Goal: Obtain resource: Download file/media

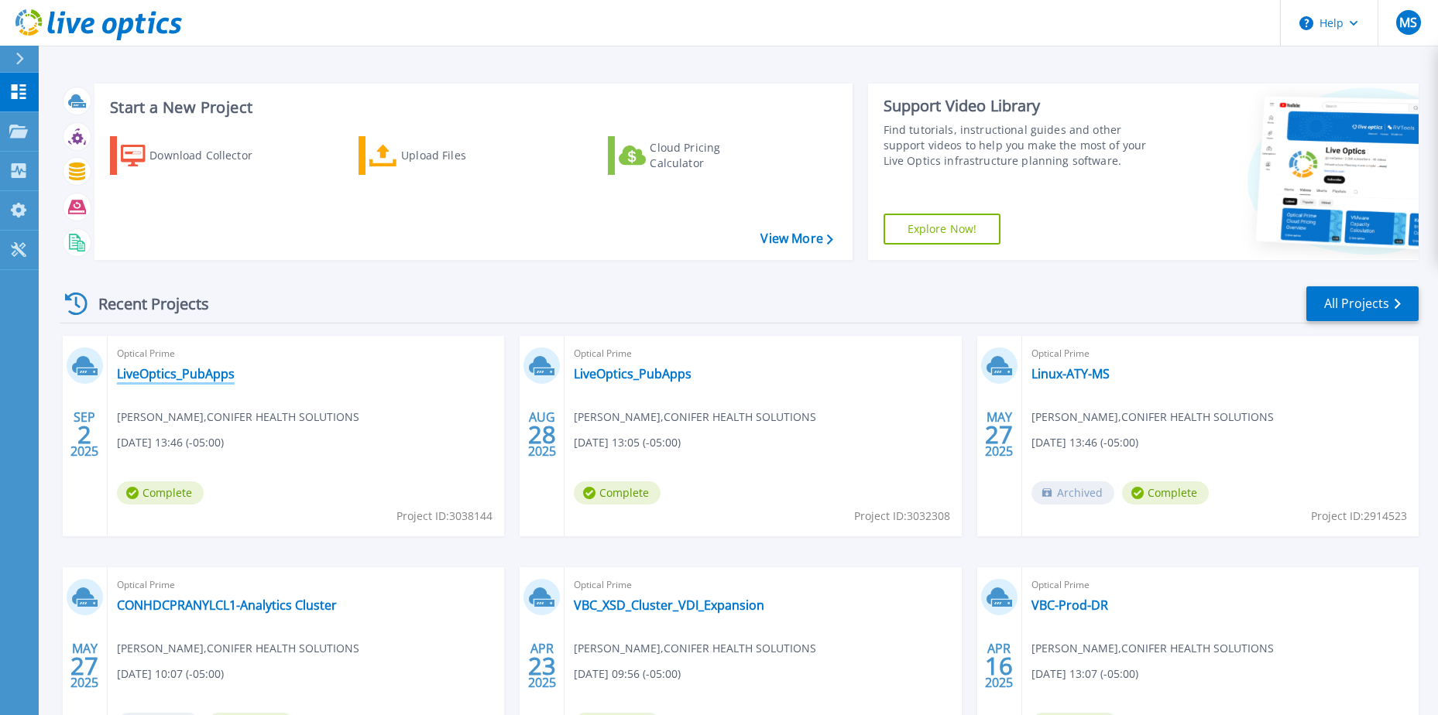
click at [155, 372] on link "LiveOptics_PubApps" at bounding box center [176, 373] width 118 height 15
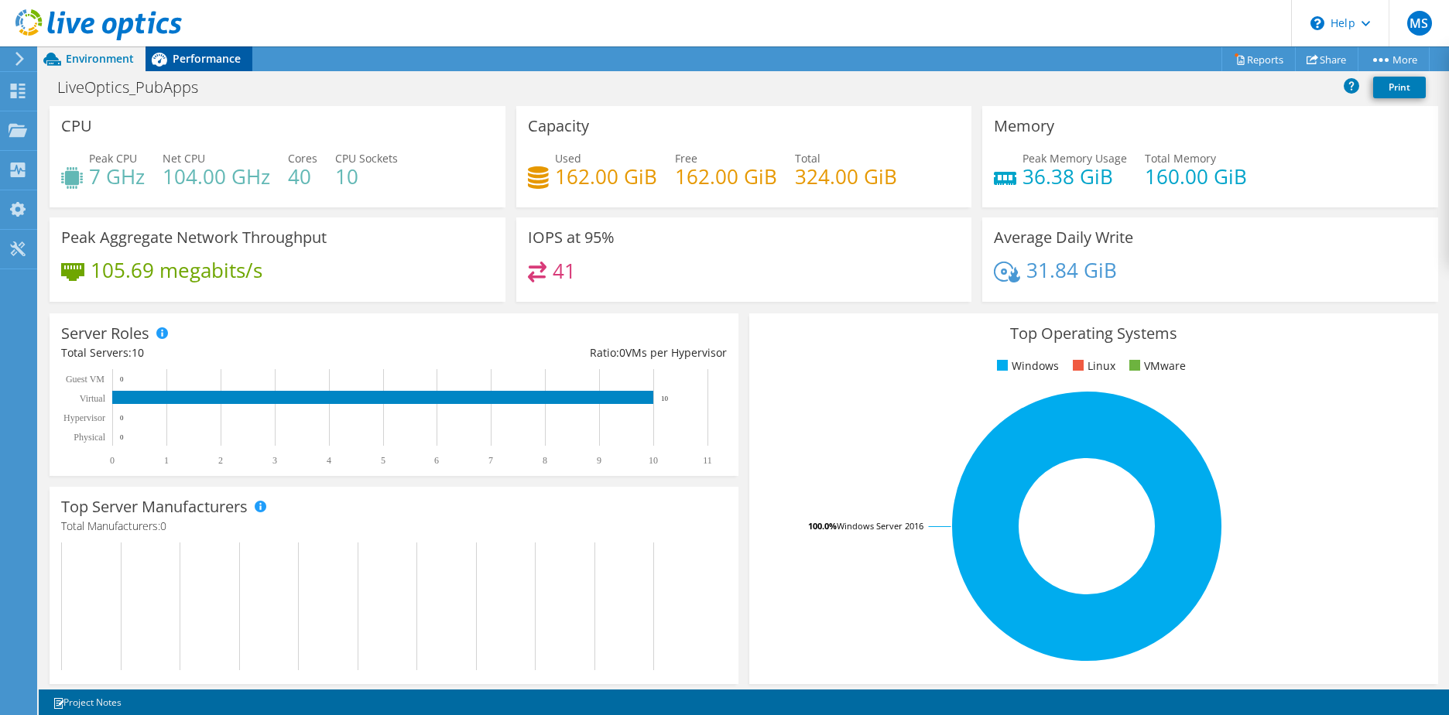
click at [205, 54] on span "Performance" at bounding box center [207, 58] width 68 height 15
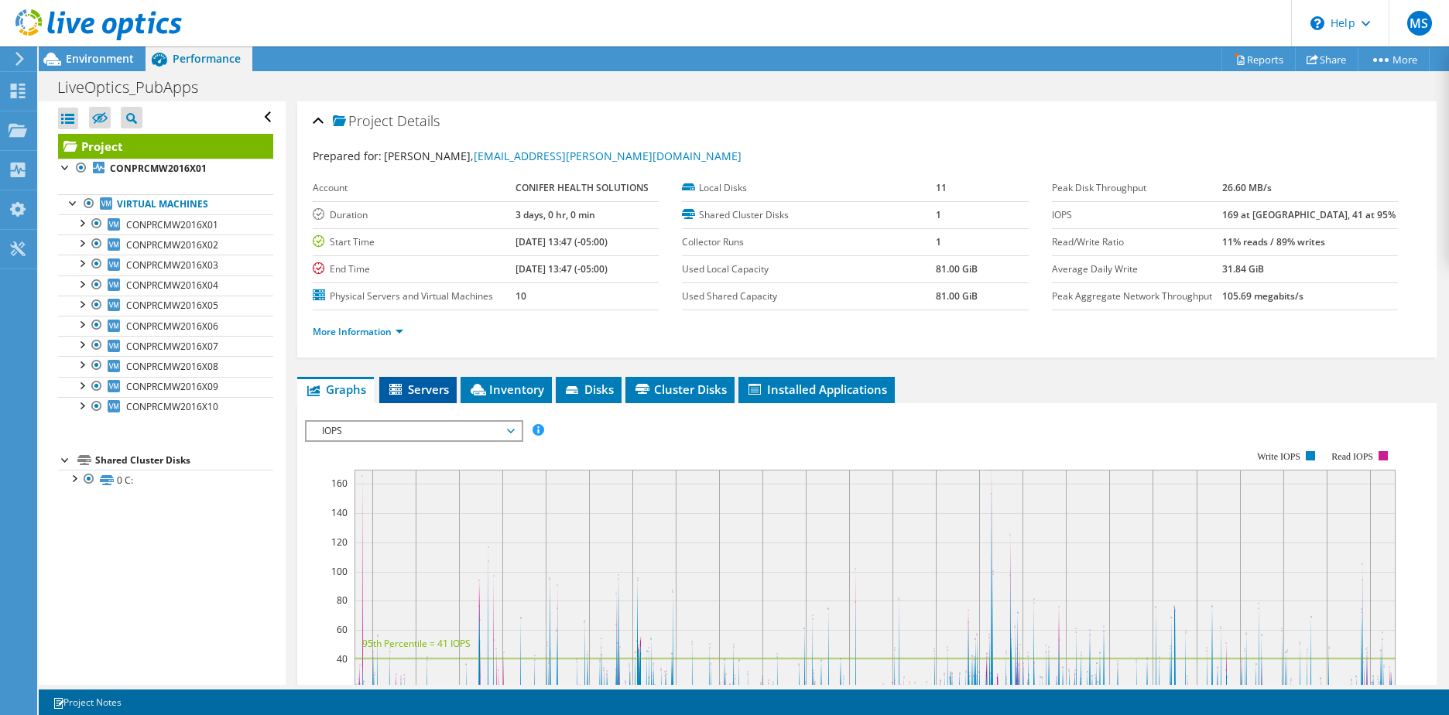
click at [413, 386] on span "Servers" at bounding box center [418, 389] width 62 height 15
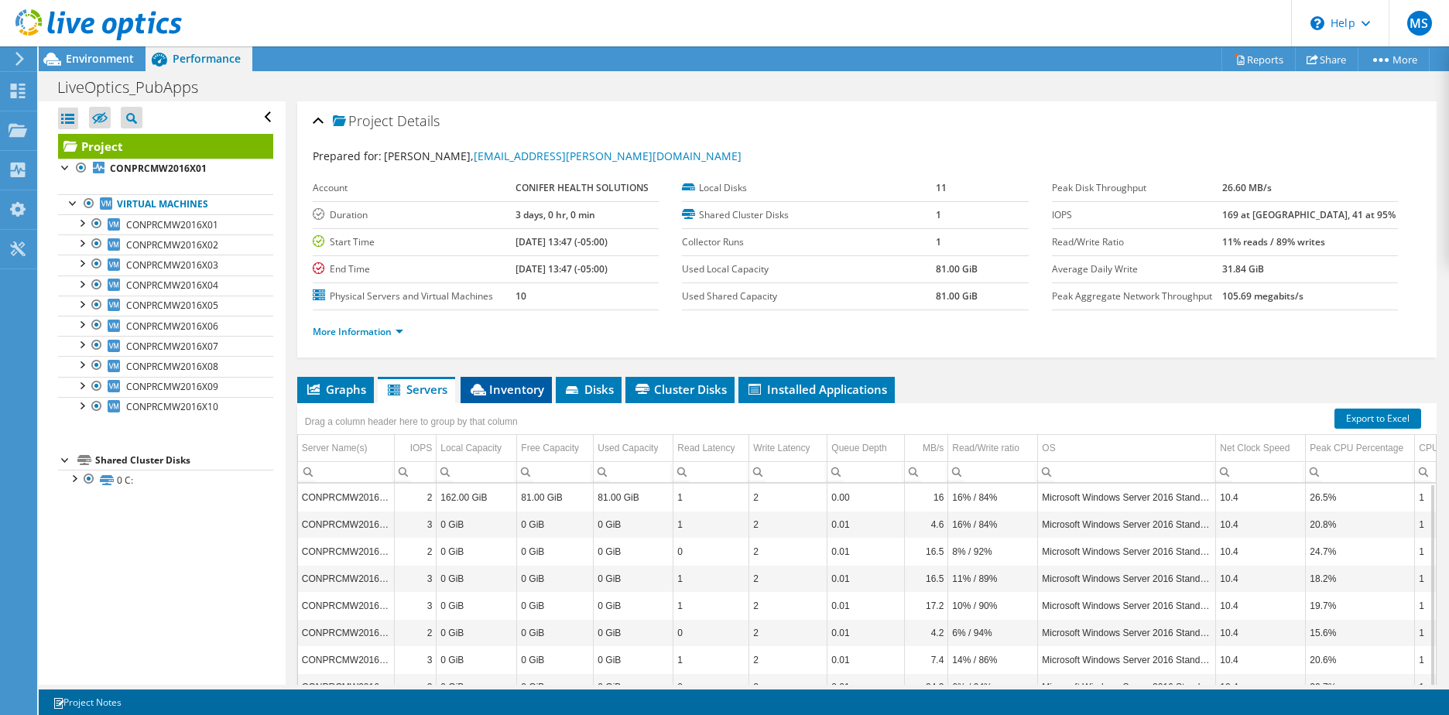
click at [526, 392] on span "Inventory" at bounding box center [506, 389] width 76 height 15
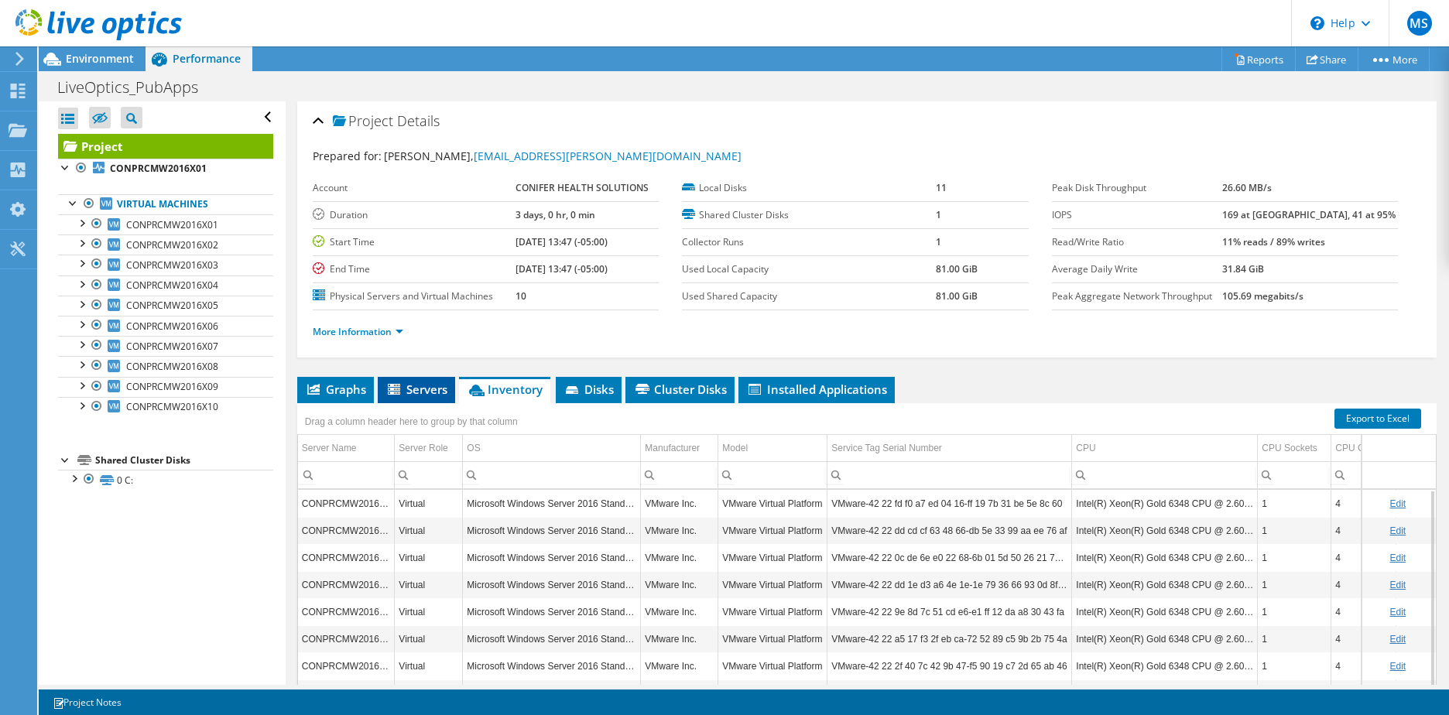
click at [425, 389] on span "Servers" at bounding box center [417, 389] width 62 height 15
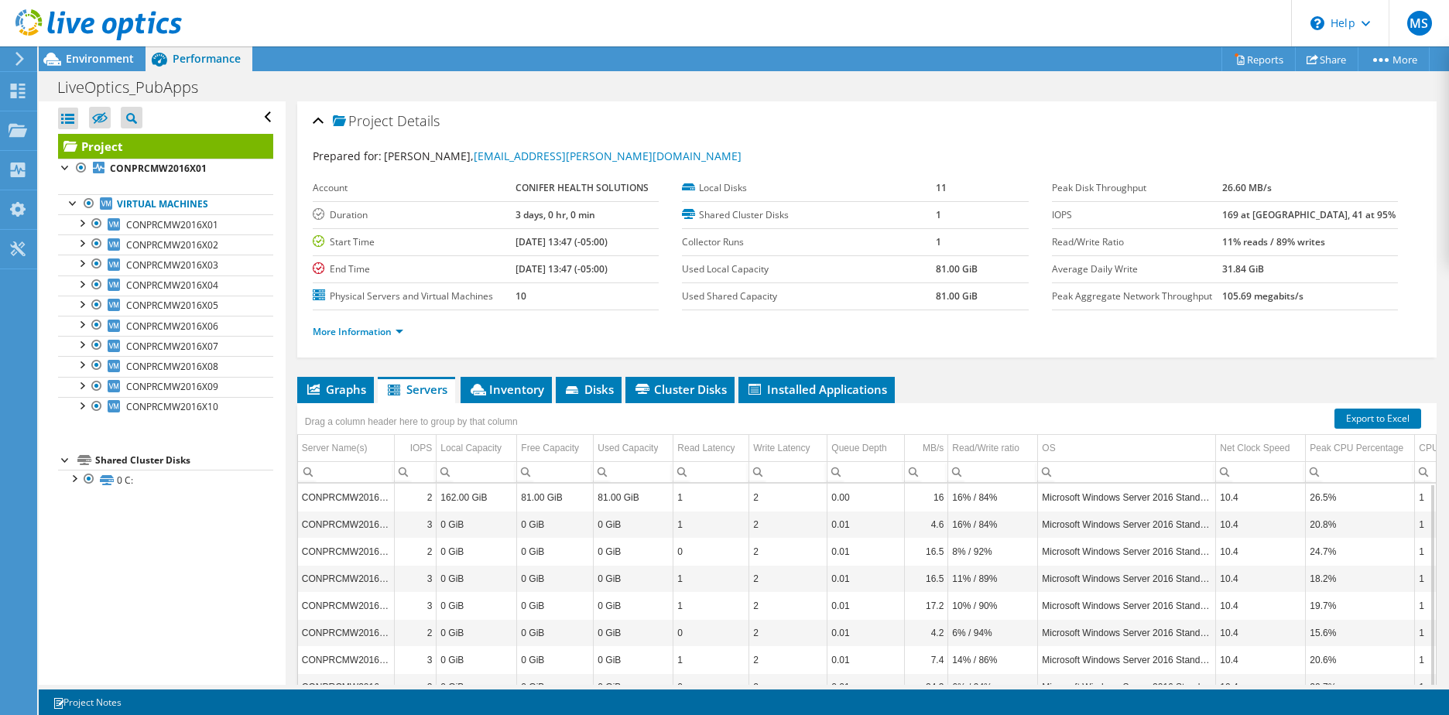
drag, startPoint x: 108, startPoint y: 60, endPoint x: 134, endPoint y: 81, distance: 33.6
click at [107, 60] on span "Environment" at bounding box center [100, 58] width 68 height 15
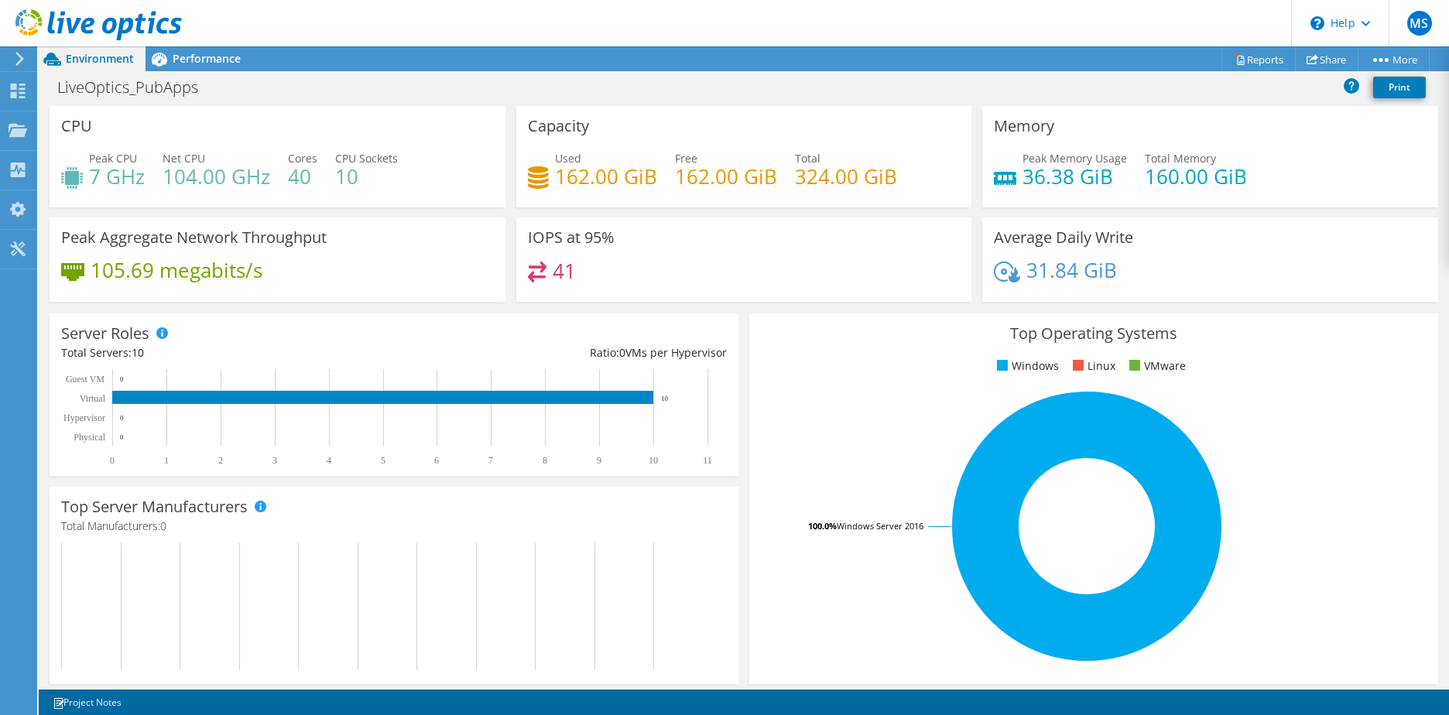
scroll to position [106, 0]
click at [852, 420] on rect at bounding box center [1087, 526] width 652 height 271
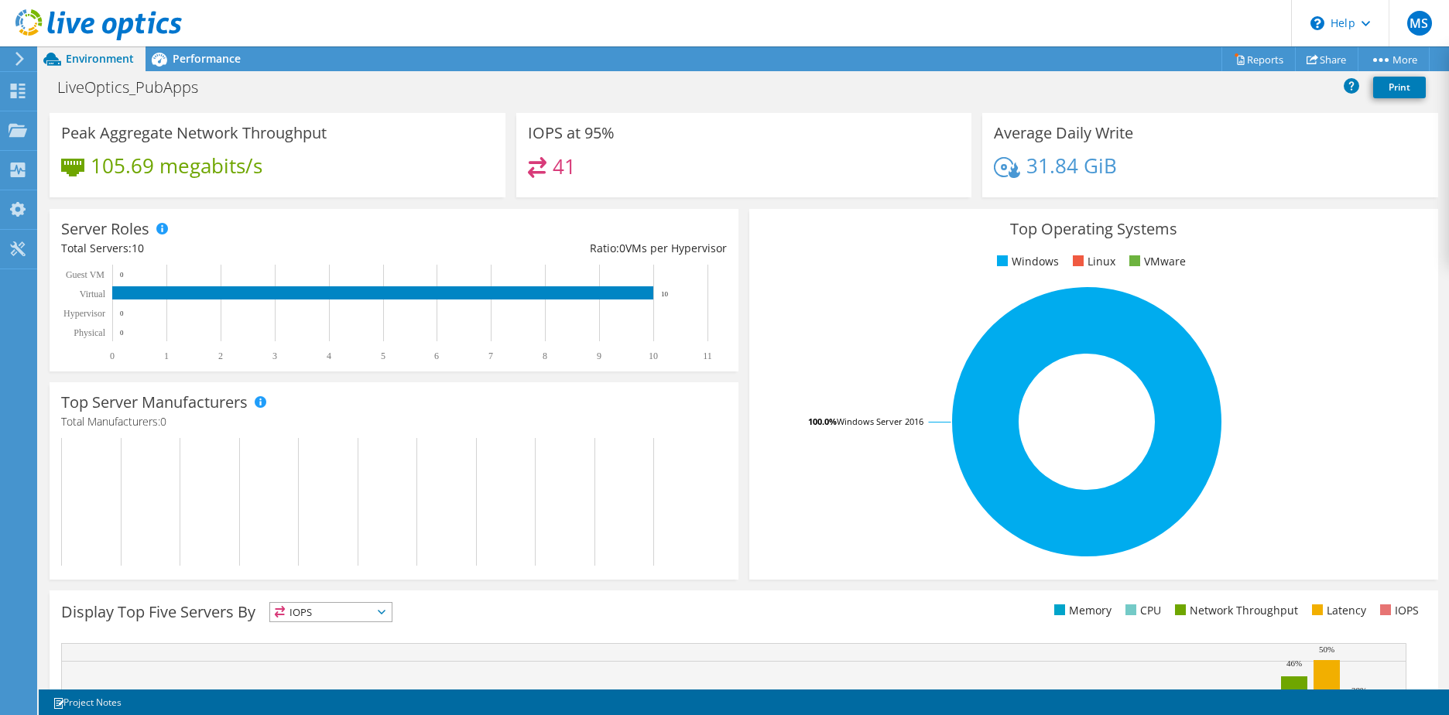
scroll to position [0, 0]
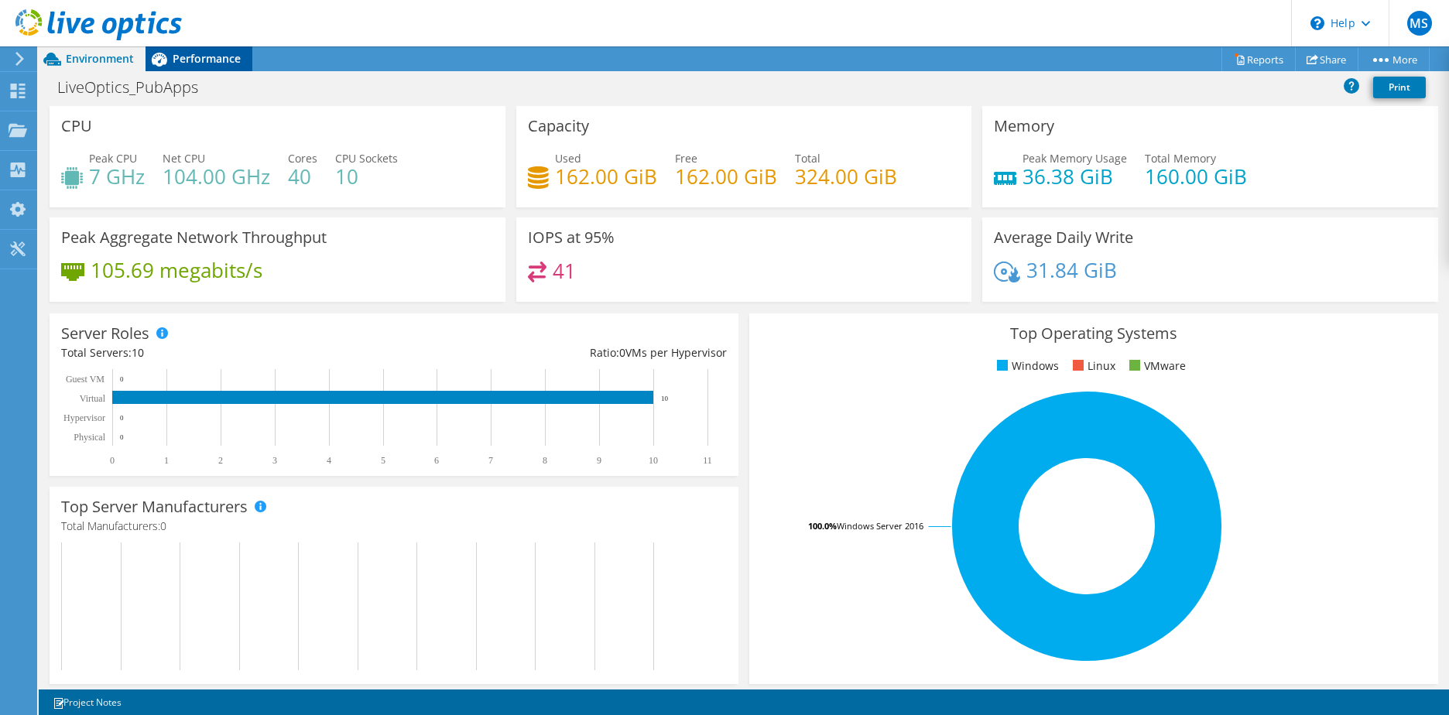
click at [211, 48] on div "Performance" at bounding box center [199, 58] width 107 height 25
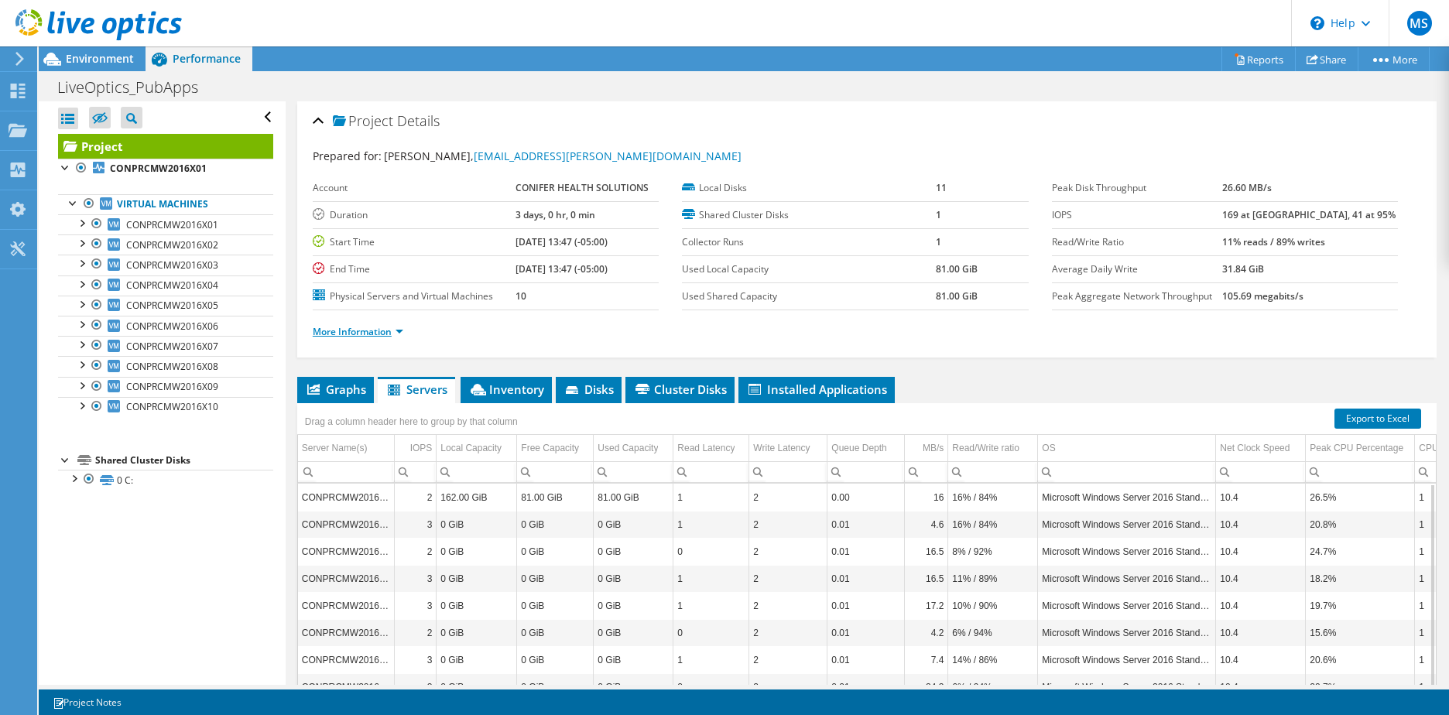
drag, startPoint x: 357, startPoint y: 332, endPoint x: 398, endPoint y: 332, distance: 41.0
click at [359, 332] on link "More Information" at bounding box center [358, 331] width 91 height 13
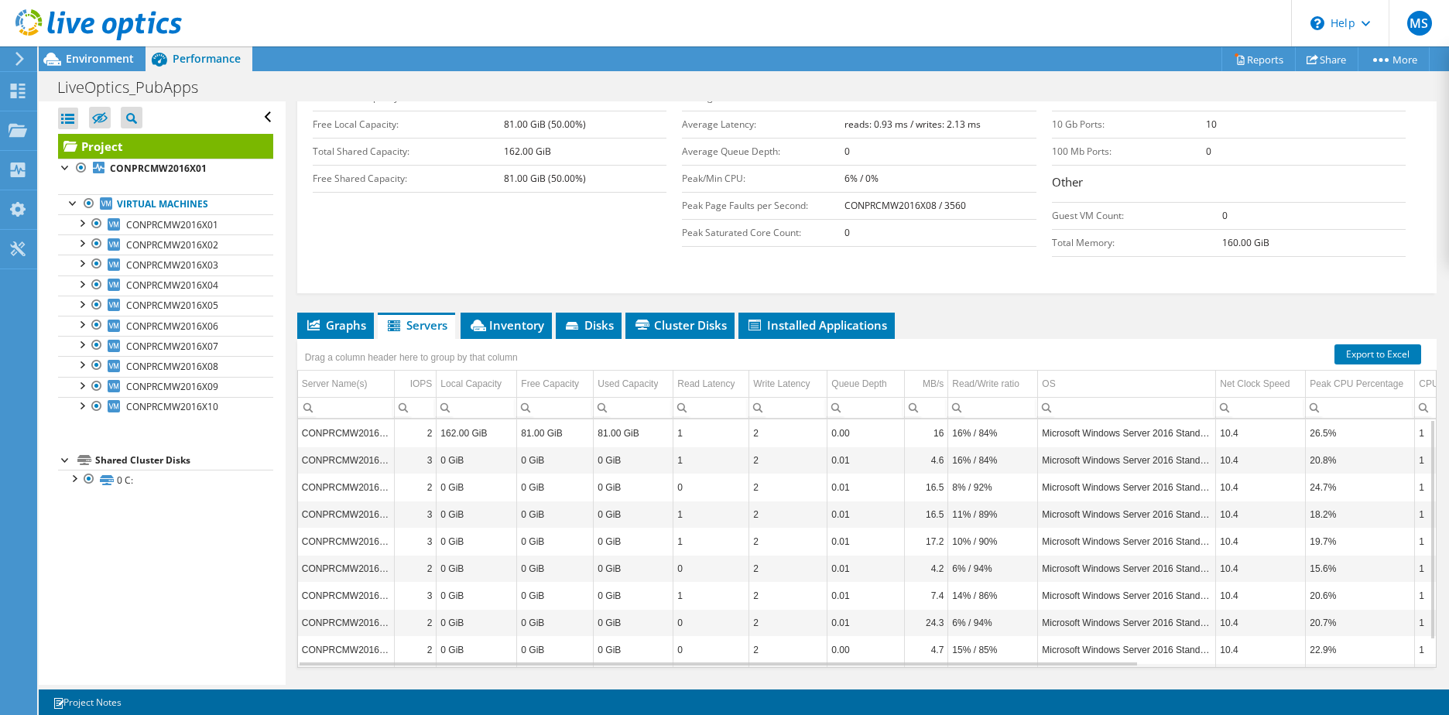
scroll to position [310, 0]
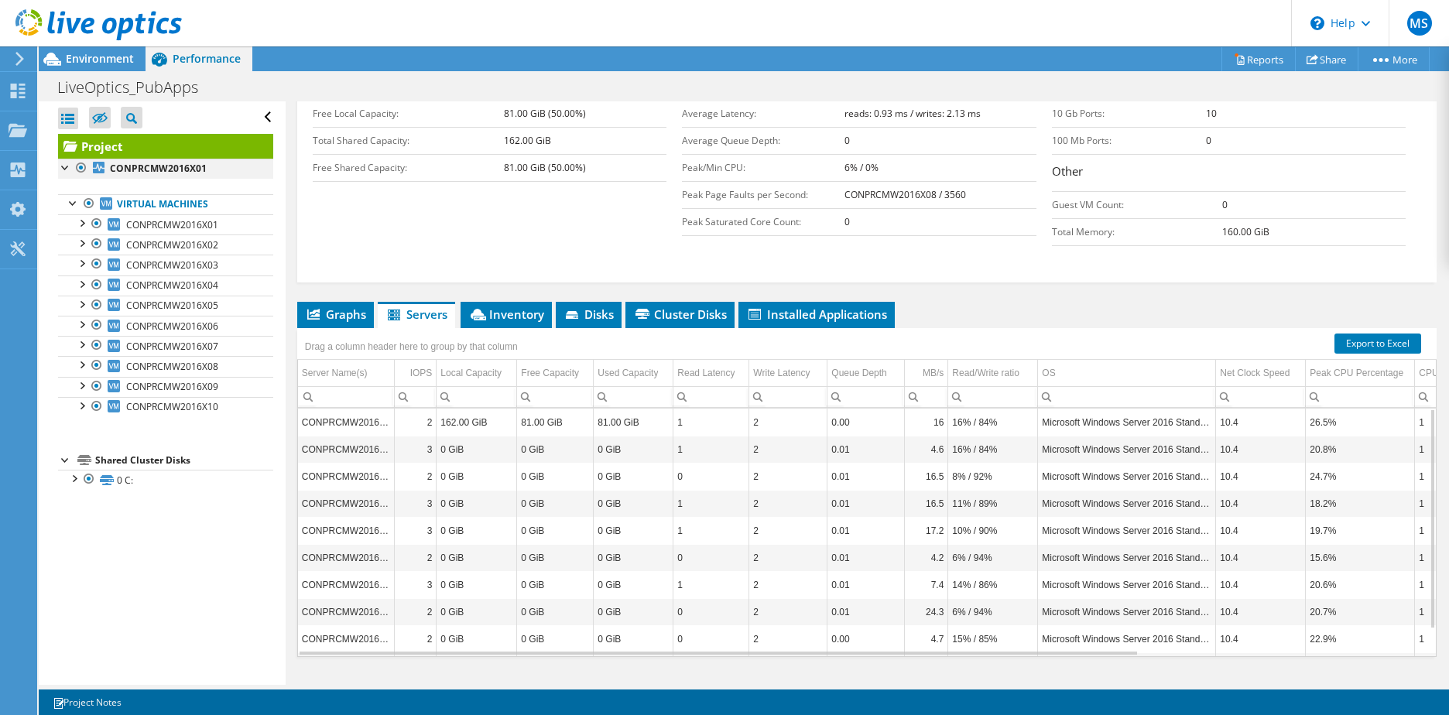
click at [64, 169] on div at bounding box center [65, 166] width 15 height 15
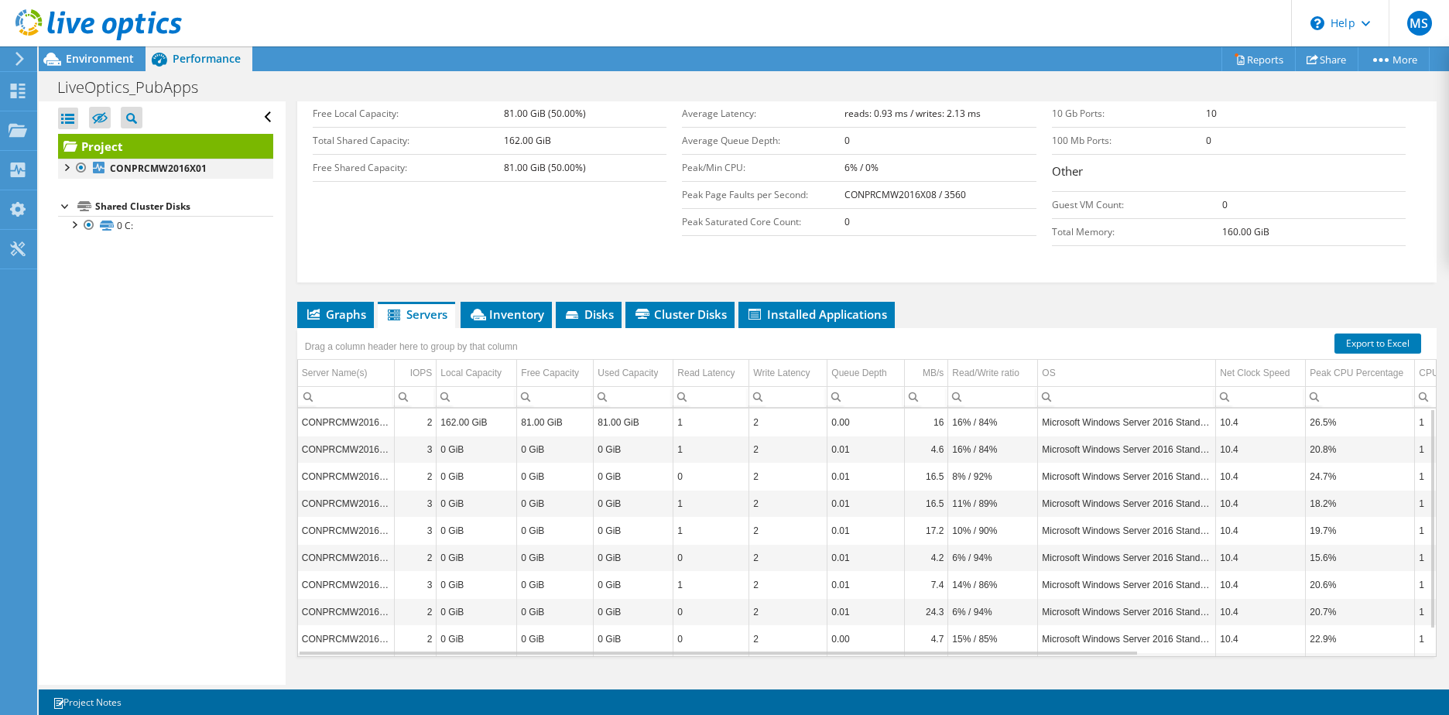
click at [64, 169] on div at bounding box center [65, 166] width 15 height 15
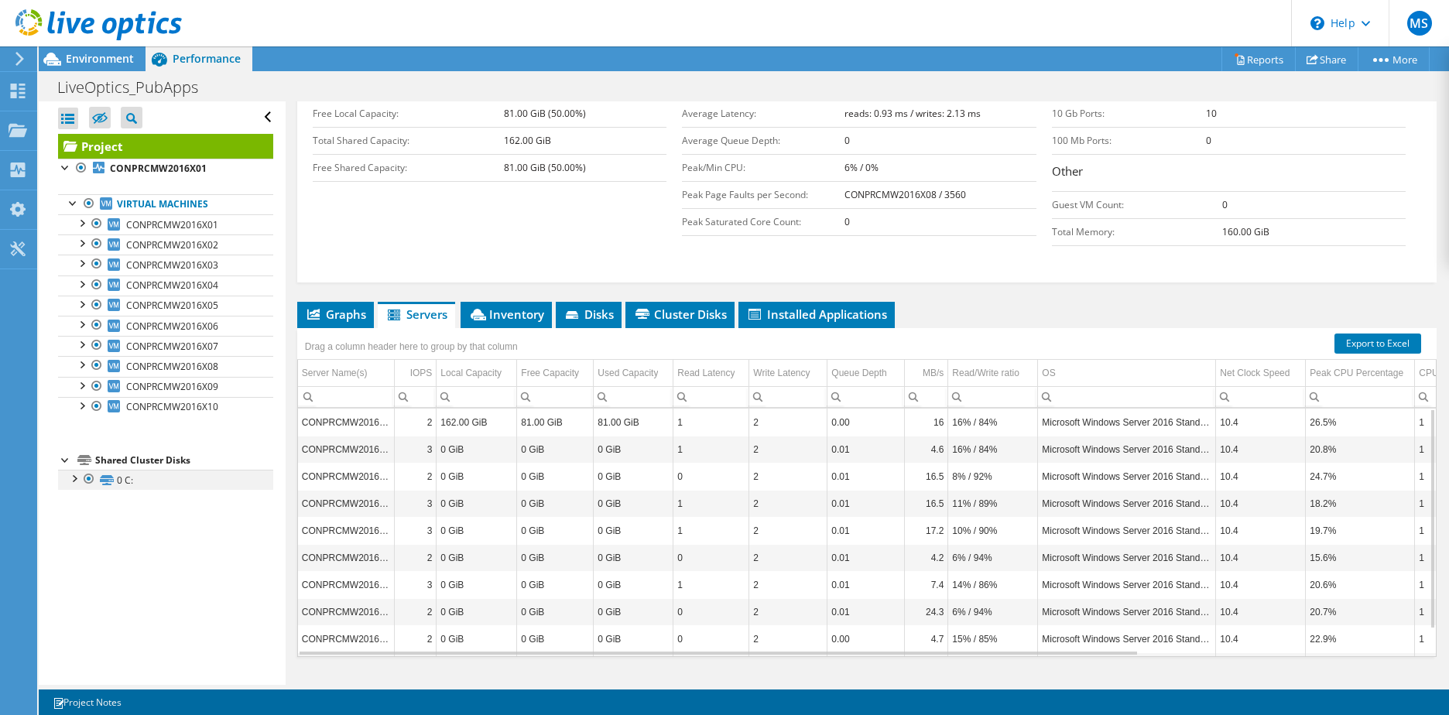
click at [74, 478] on div at bounding box center [73, 477] width 15 height 15
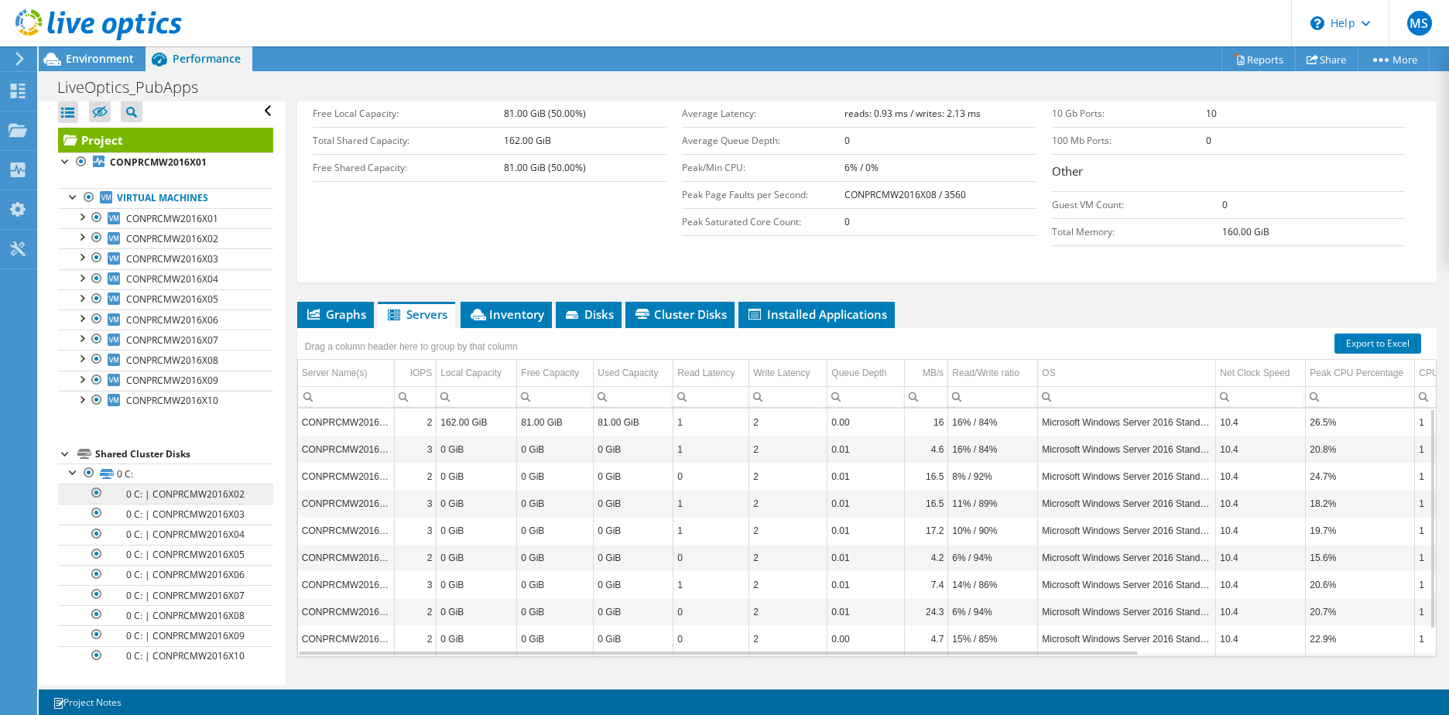
scroll to position [0, 0]
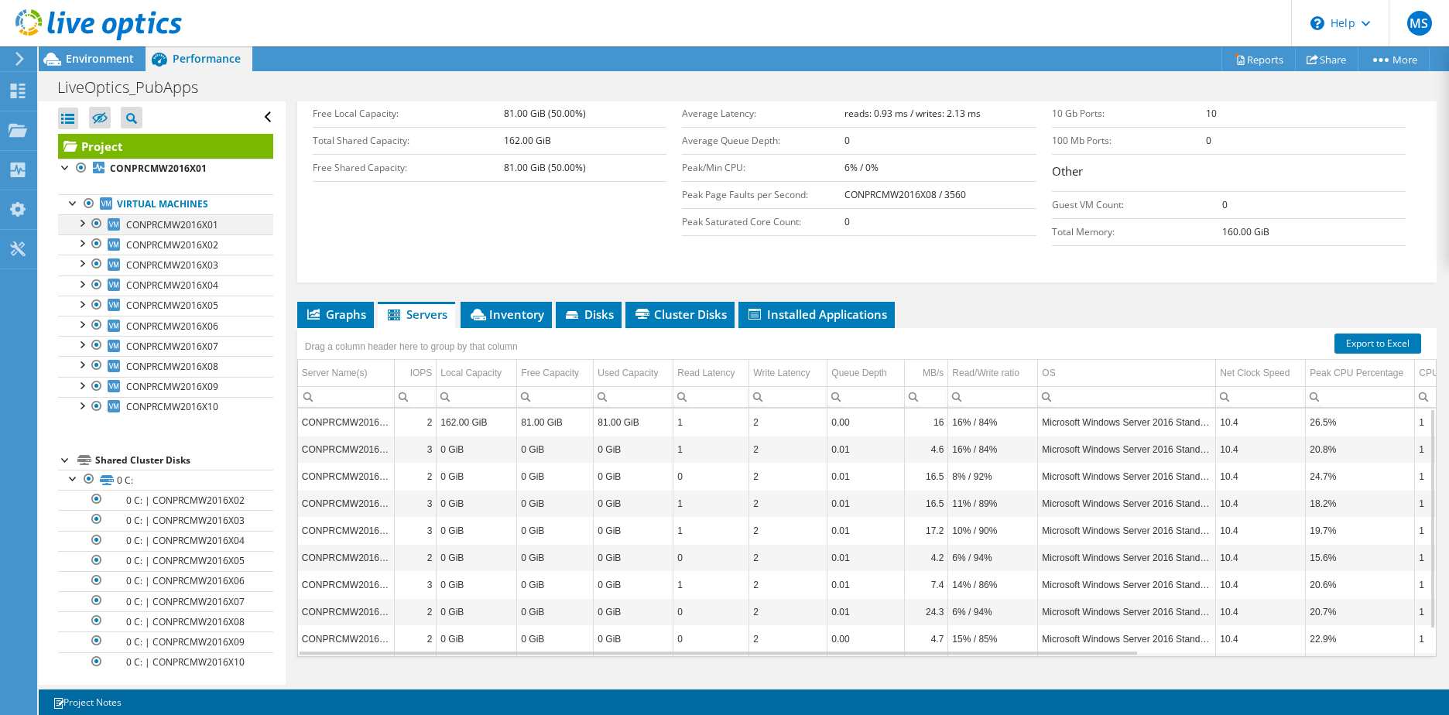
click at [81, 221] on div at bounding box center [81, 221] width 15 height 15
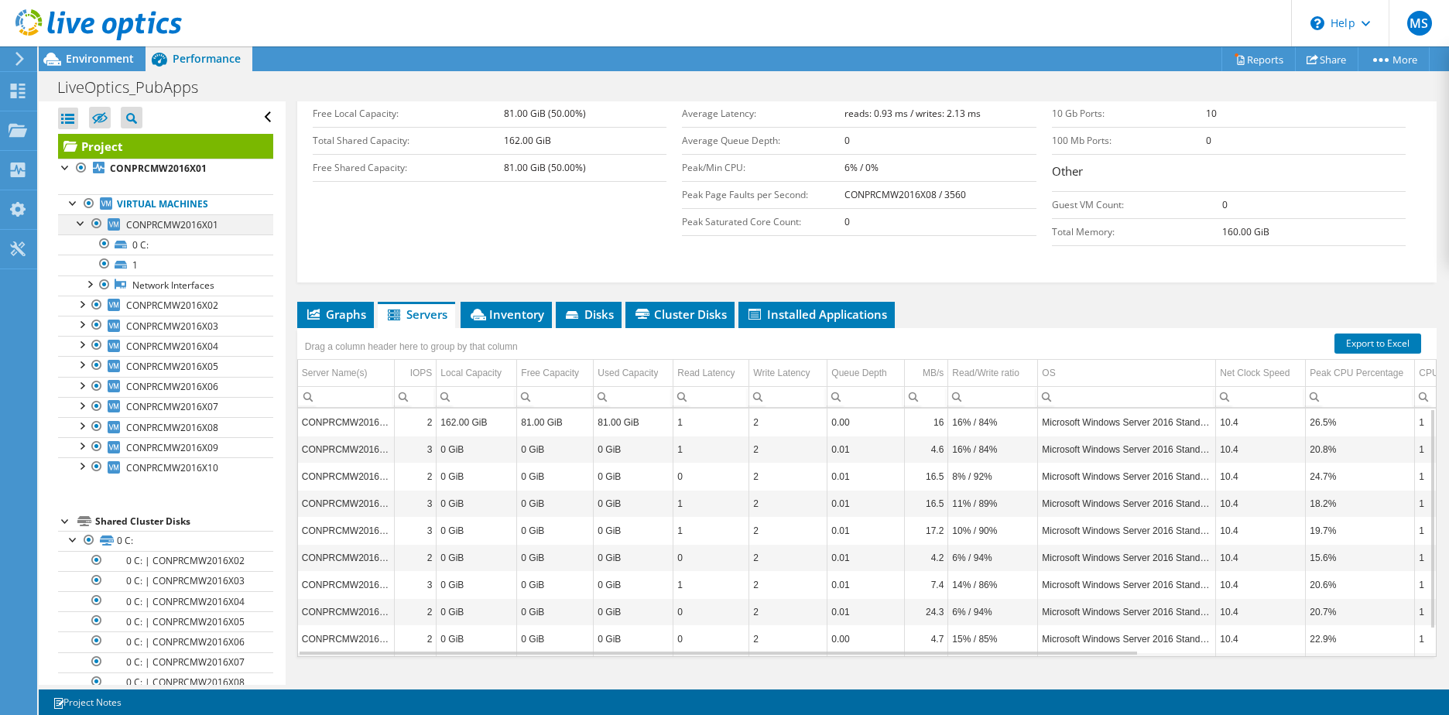
click at [81, 221] on div at bounding box center [81, 221] width 15 height 15
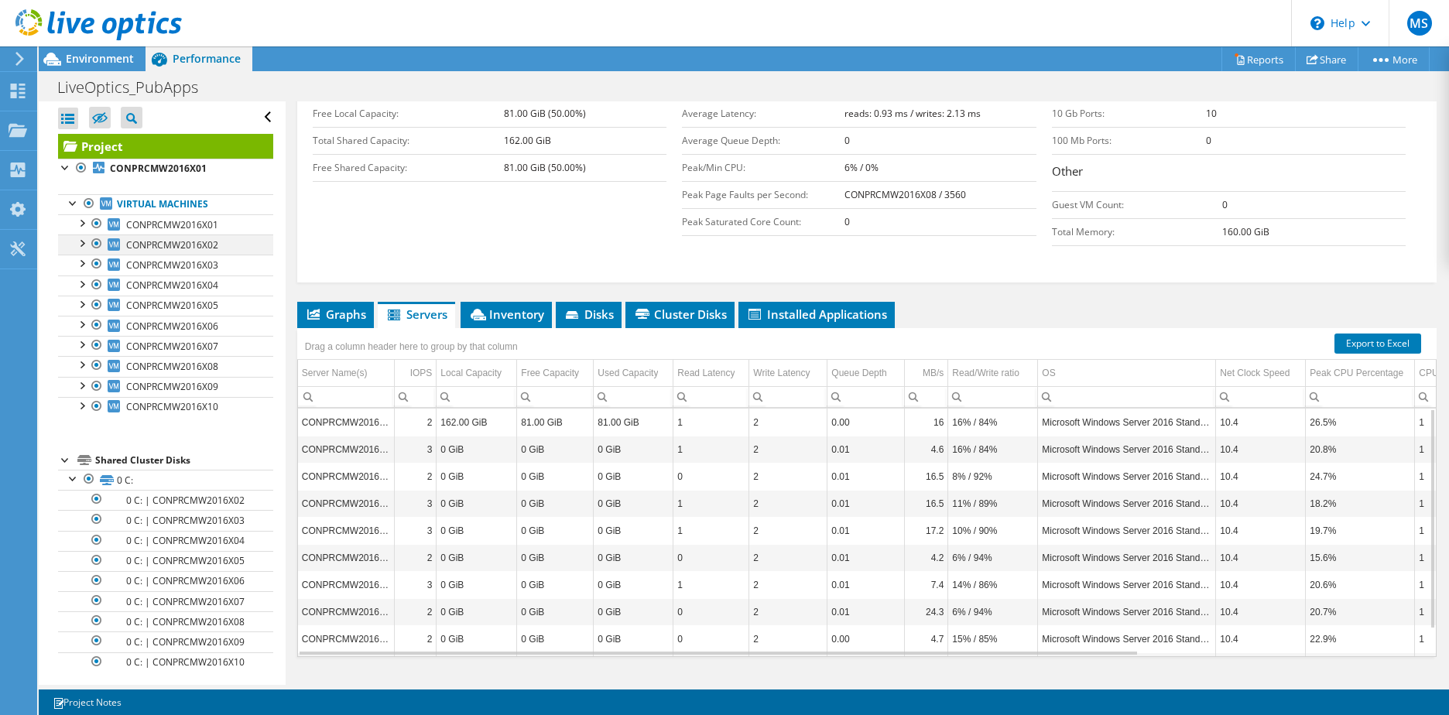
click at [81, 244] on div at bounding box center [81, 242] width 15 height 15
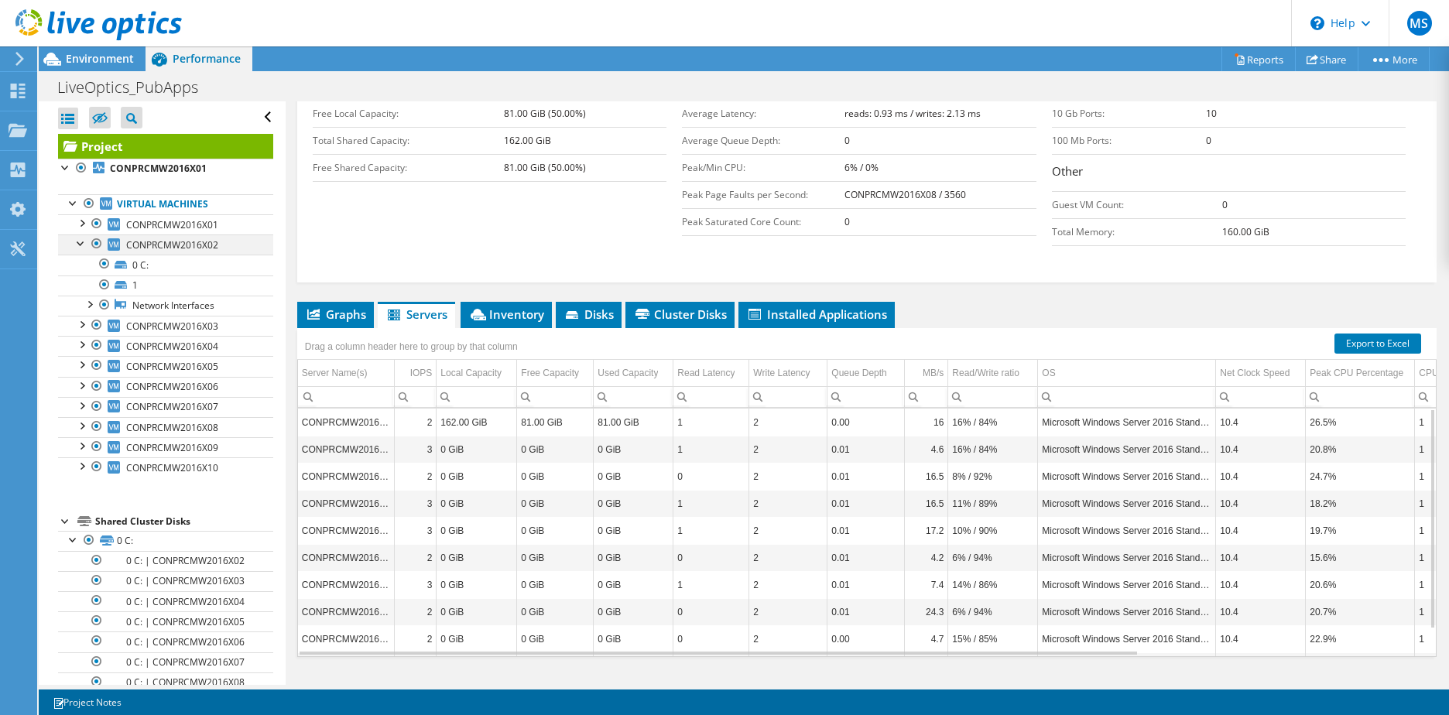
click at [81, 244] on div at bounding box center [81, 242] width 15 height 15
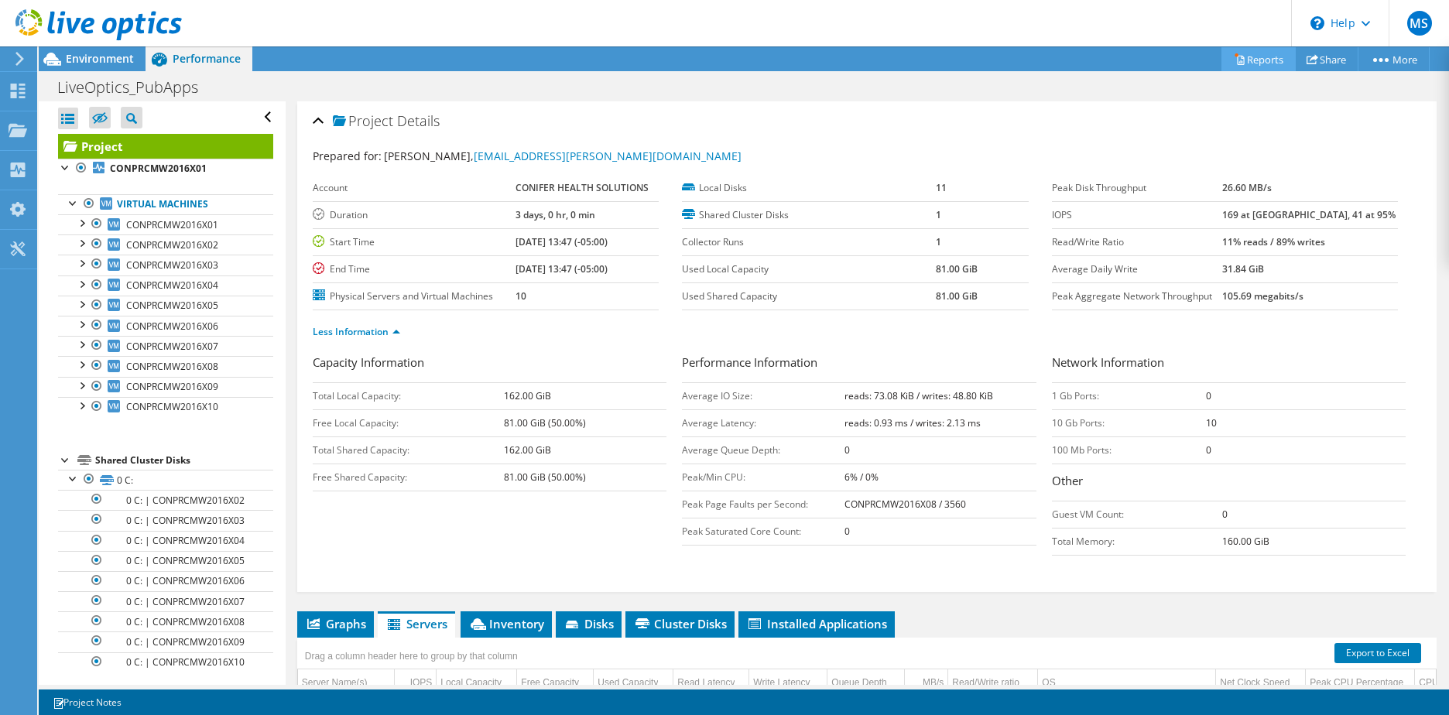
click at [1252, 52] on link "Reports" at bounding box center [1259, 59] width 74 height 24
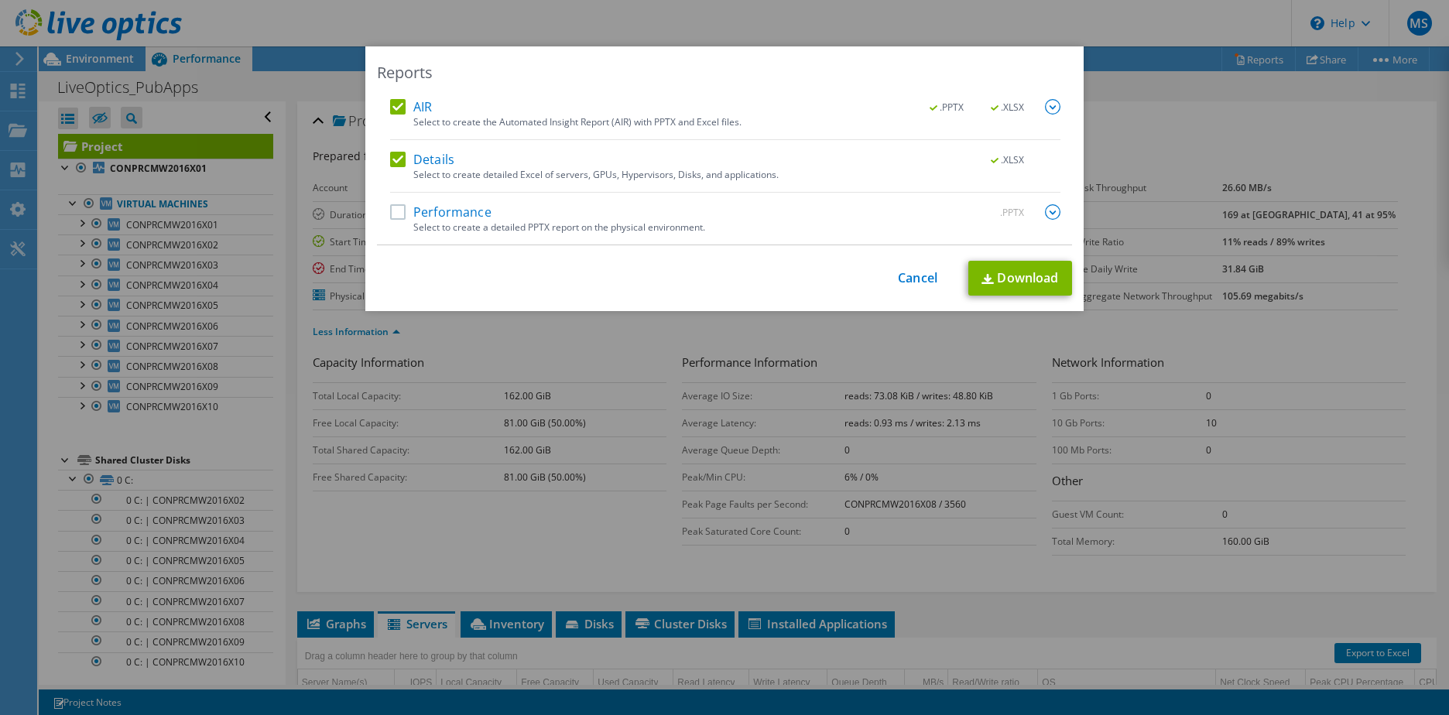
click at [393, 216] on label "Performance" at bounding box center [440, 211] width 101 height 15
click at [0, 0] on input "Performance" at bounding box center [0, 0] width 0 height 0
click at [1047, 212] on img at bounding box center [1052, 211] width 15 height 15
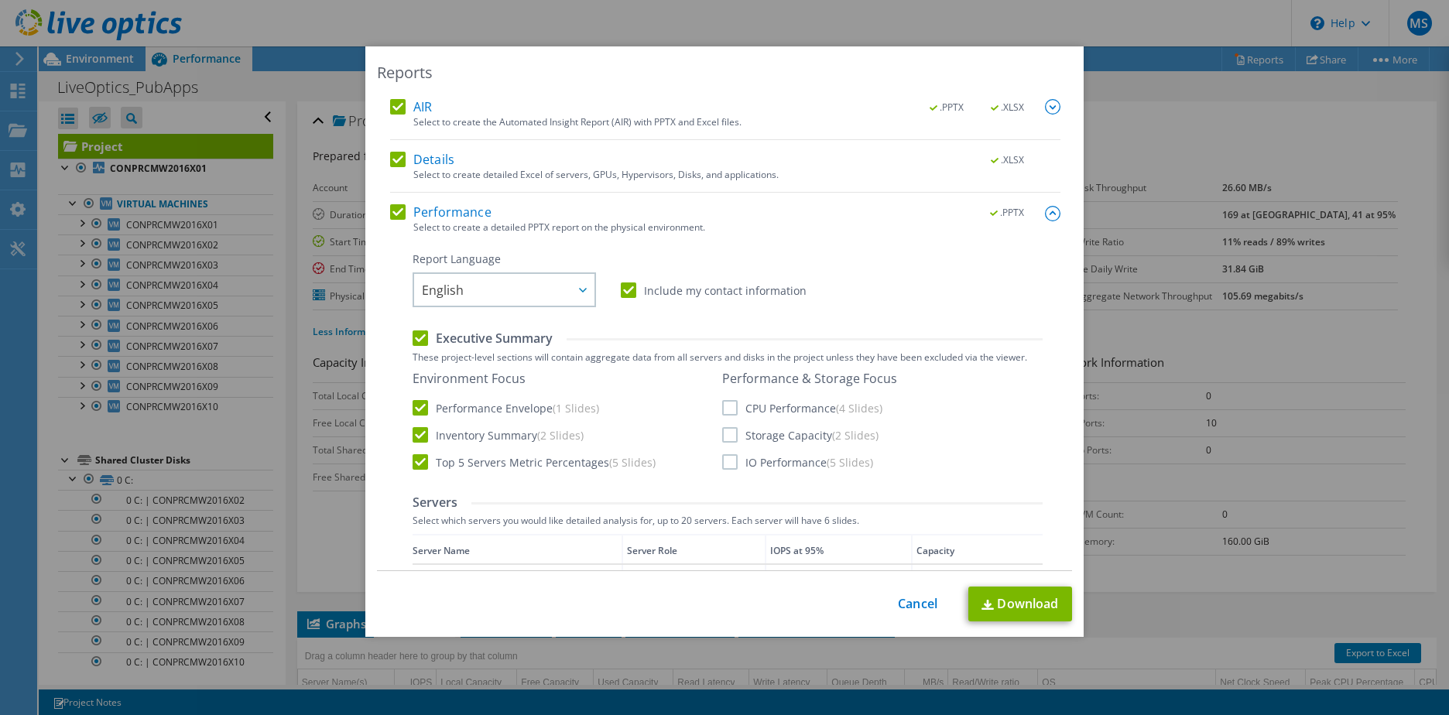
click at [722, 411] on label "CPU Performance (4 Slides)" at bounding box center [802, 407] width 160 height 15
click at [0, 0] on input "CPU Performance (4 Slides)" at bounding box center [0, 0] width 0 height 0
drag, startPoint x: 727, startPoint y: 437, endPoint x: 726, endPoint y: 448, distance: 10.9
click at [726, 447] on div "Performance & Storage Focus CPU Performance (4 Slides) Storage Capacity (2 Slid…" at bounding box center [809, 420] width 175 height 99
drag, startPoint x: 726, startPoint y: 448, endPoint x: 725, endPoint y: 468, distance: 19.4
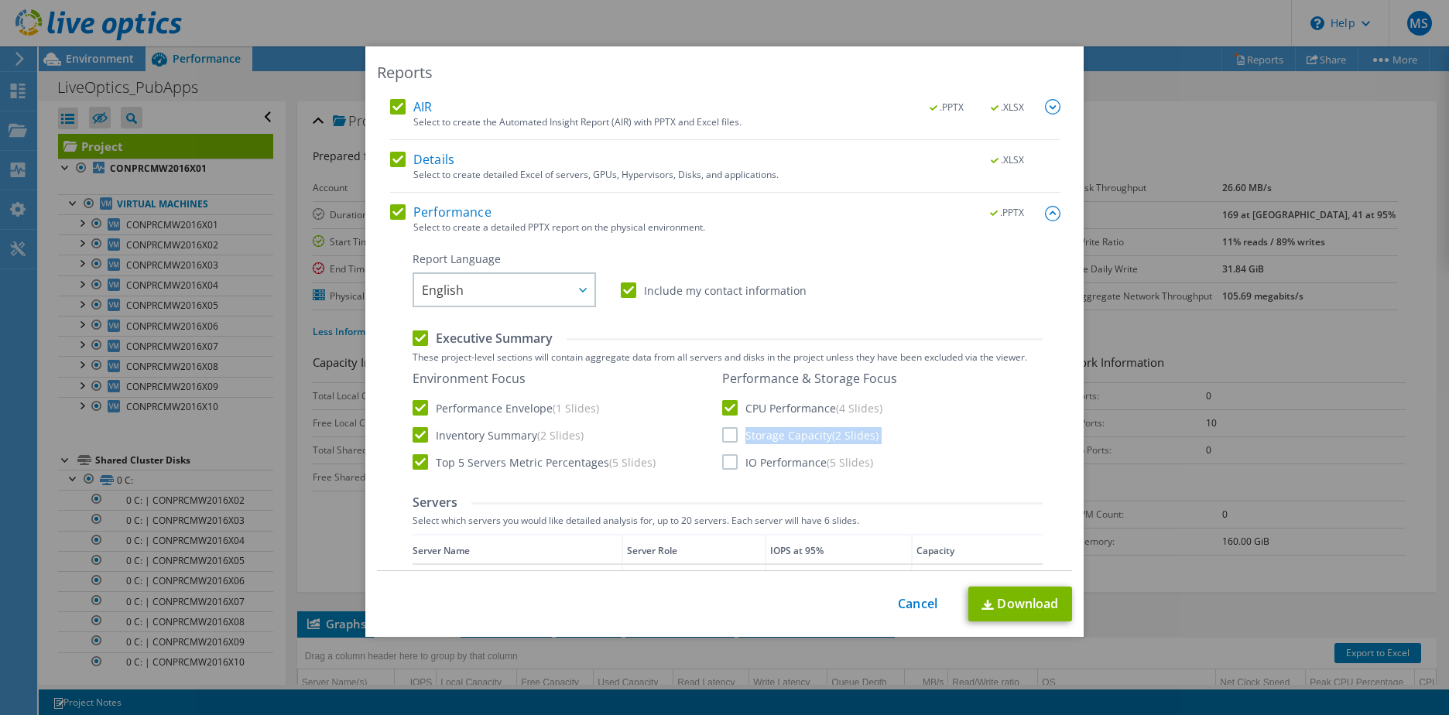
click at [725, 468] on label "IO Performance (5 Slides)" at bounding box center [797, 461] width 151 height 15
click at [0, 0] on input "IO Performance (5 Slides)" at bounding box center [0, 0] width 0 height 0
click at [726, 436] on label "Storage Capacity (2 Slides)" at bounding box center [800, 434] width 156 height 15
click at [0, 0] on input "Storage Capacity (2 Slides)" at bounding box center [0, 0] width 0 height 0
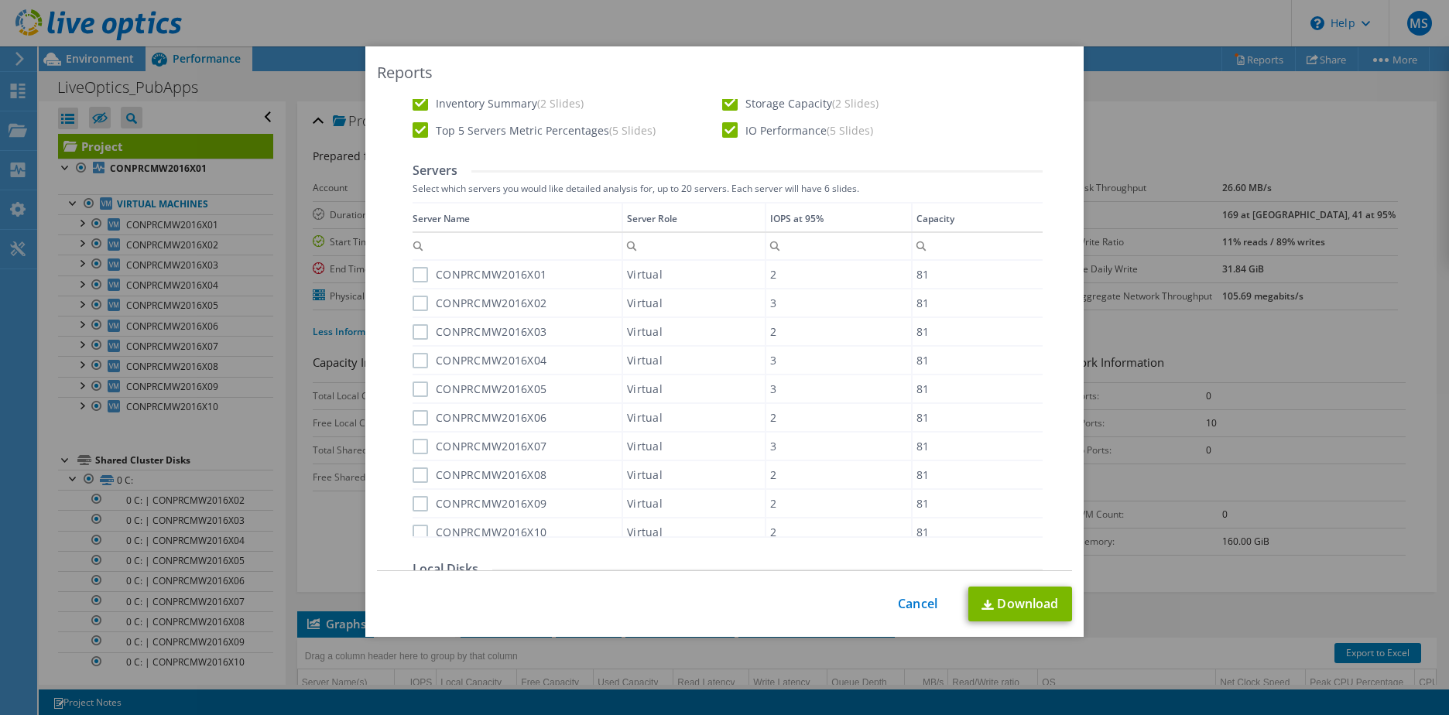
scroll to position [310, 0]
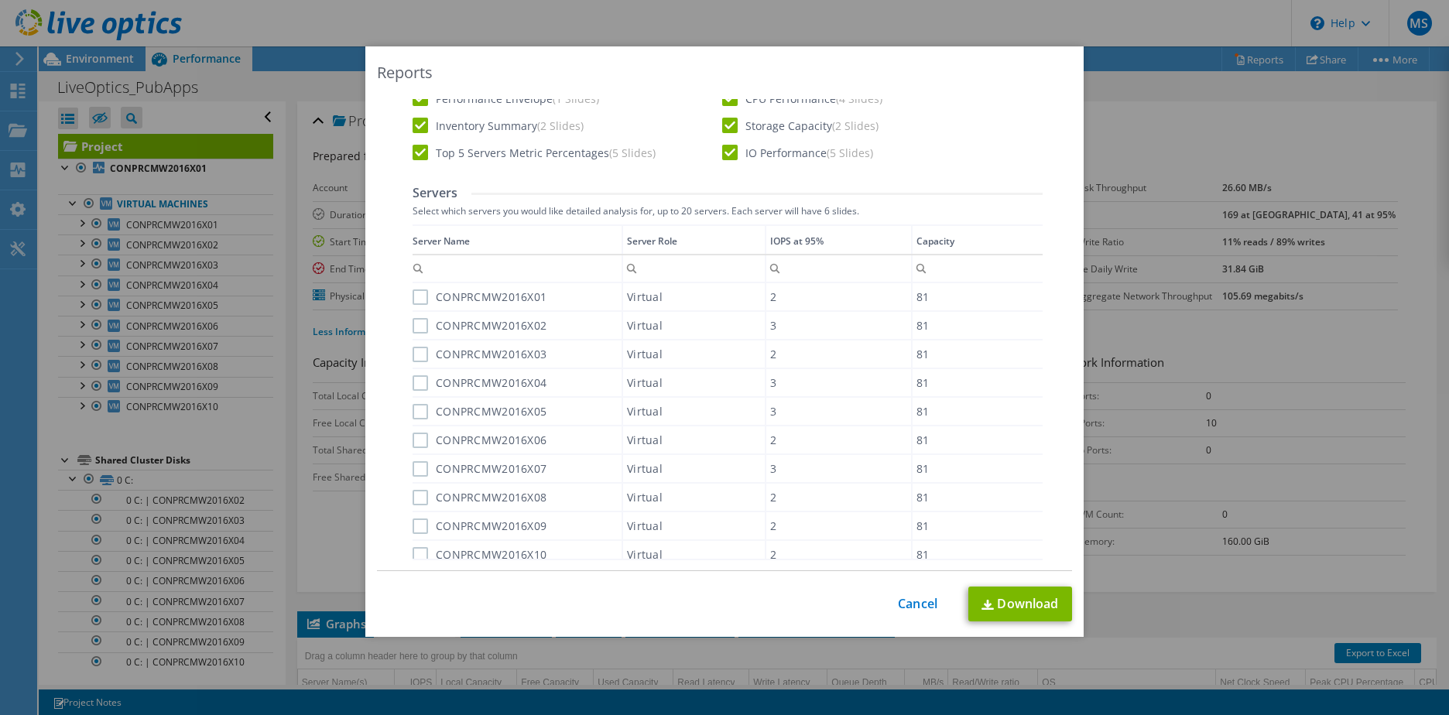
click at [413, 239] on div "Server Name" at bounding box center [441, 241] width 57 height 17
click at [426, 239] on div "Server Name" at bounding box center [441, 241] width 57 height 17
click at [414, 297] on label "CONPRCMW2016X01" at bounding box center [480, 297] width 134 height 15
click at [0, 0] on input "CONPRCMW2016X01" at bounding box center [0, 0] width 0 height 0
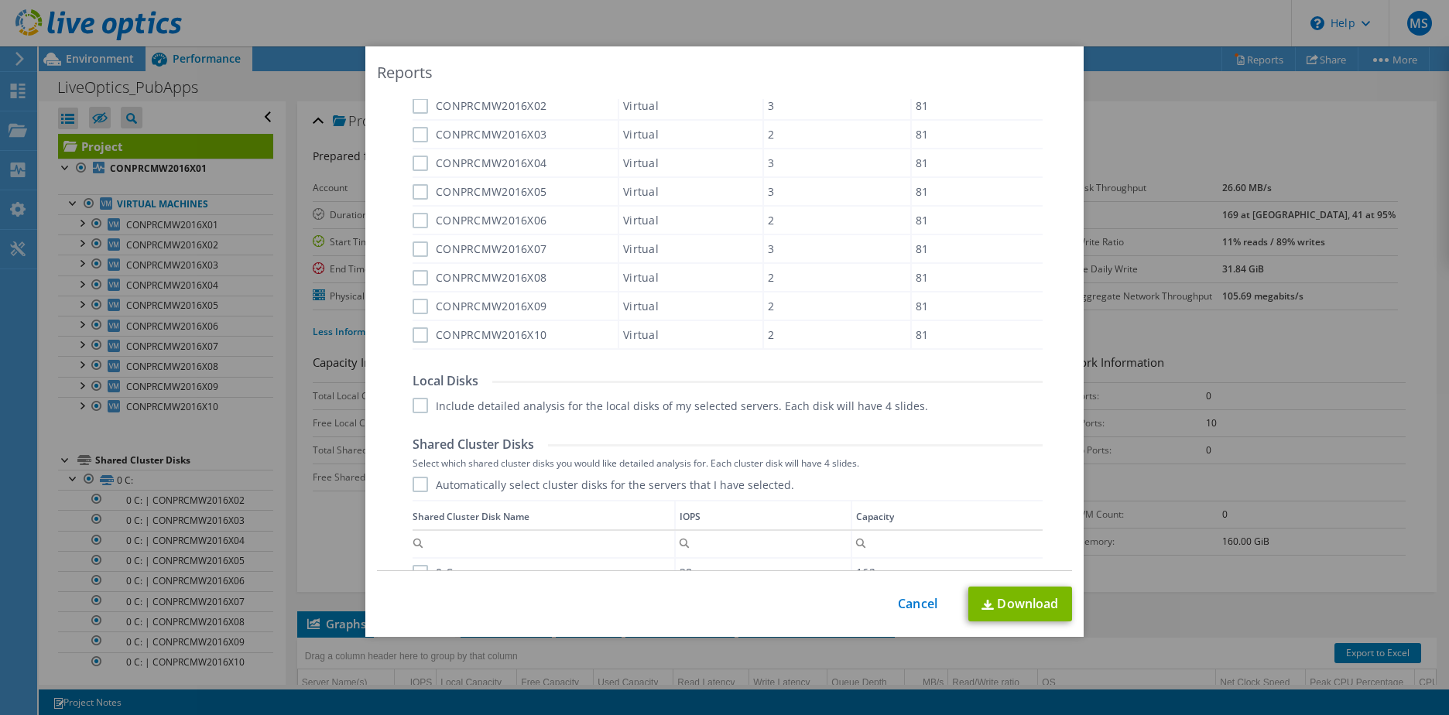
scroll to position [542, 0]
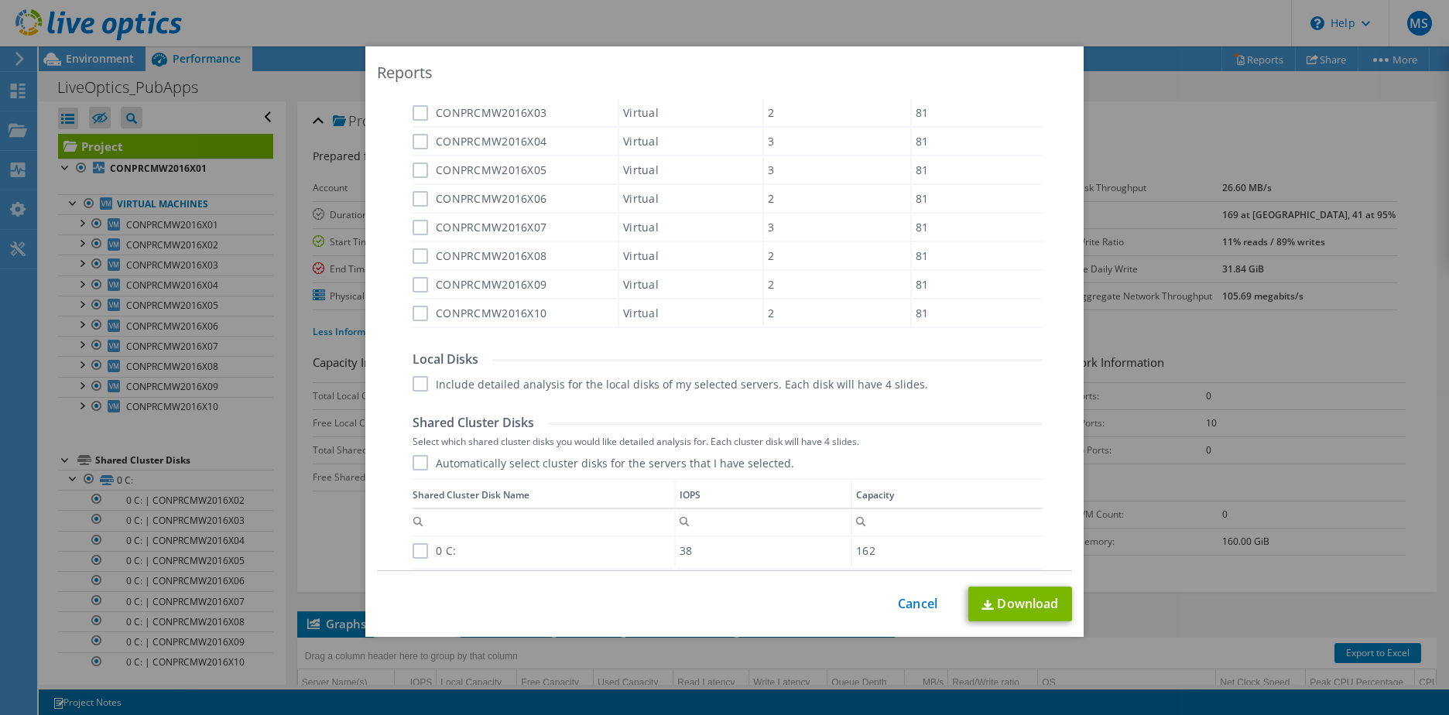
drag, startPoint x: 417, startPoint y: 316, endPoint x: 416, endPoint y: 302, distance: 14.0
click at [417, 312] on label "CONPRCMW2016X10" at bounding box center [480, 313] width 134 height 15
click at [0, 0] on input "CONPRCMW2016X10" at bounding box center [0, 0] width 0 height 0
click at [417, 285] on label "CONPRCMW2016X09" at bounding box center [480, 284] width 134 height 15
click at [0, 0] on input "CONPRCMW2016X09" at bounding box center [0, 0] width 0 height 0
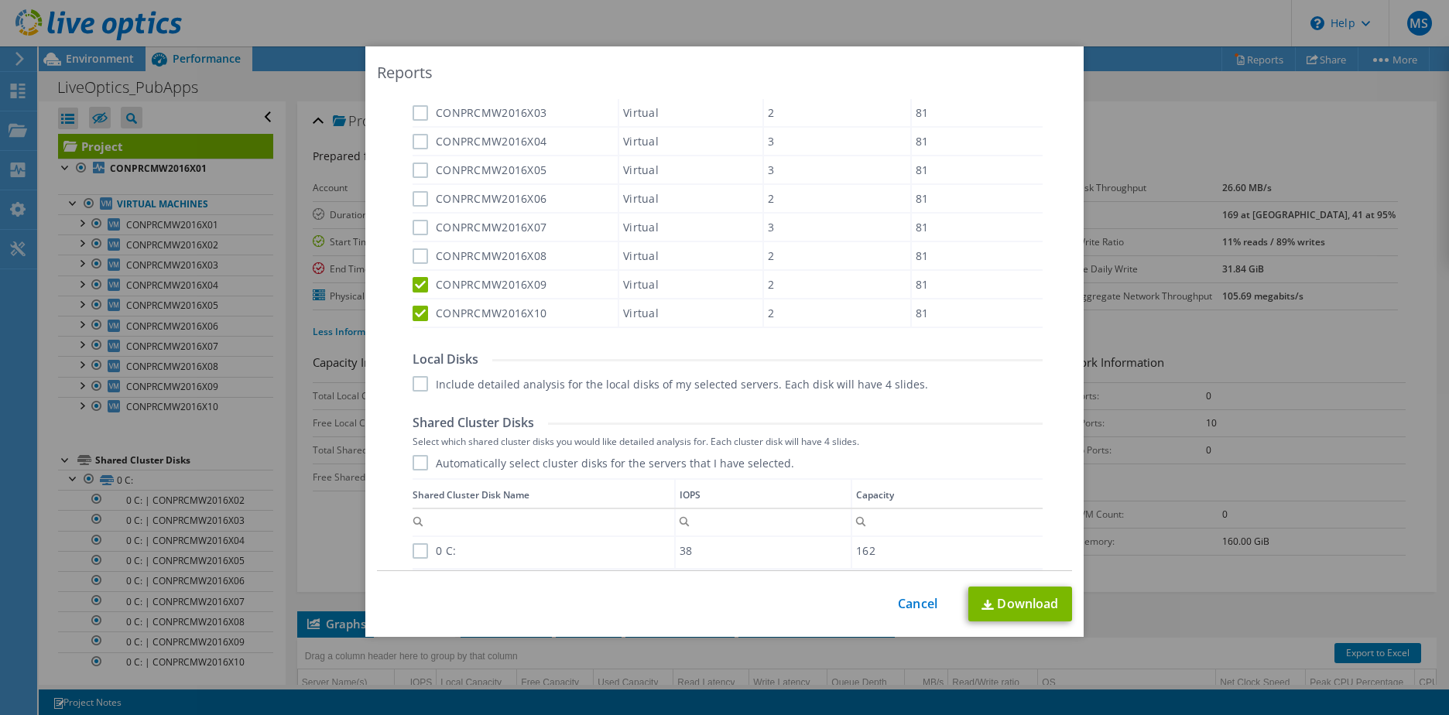
click at [413, 258] on label "CONPRCMW2016X08" at bounding box center [480, 256] width 134 height 15
click at [0, 0] on input "CONPRCMW2016X08" at bounding box center [0, 0] width 0 height 0
click at [413, 225] on label "CONPRCMW2016X07" at bounding box center [480, 227] width 134 height 15
click at [0, 0] on input "CONPRCMW2016X07" at bounding box center [0, 0] width 0 height 0
drag, startPoint x: 414, startPoint y: 199, endPoint x: 414, endPoint y: 178, distance: 20.9
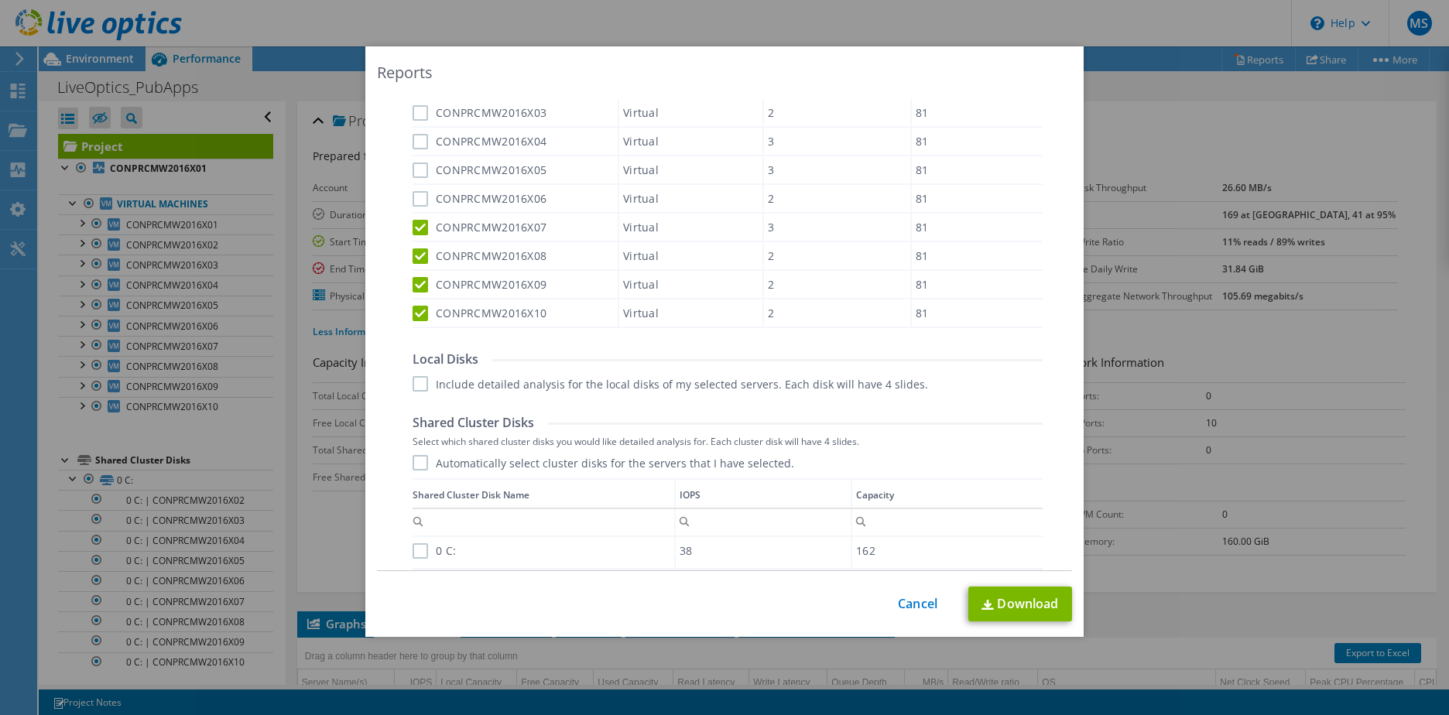
click at [414, 197] on label "CONPRCMW2016X06" at bounding box center [480, 198] width 134 height 15
click at [0, 0] on input "CONPRCMW2016X06" at bounding box center [0, 0] width 0 height 0
drag, startPoint x: 414, startPoint y: 175, endPoint x: 417, endPoint y: 149, distance: 26.4
click at [414, 166] on label "CONPRCMW2016X05" at bounding box center [480, 170] width 134 height 15
click at [0, 0] on input "CONPRCMW2016X05" at bounding box center [0, 0] width 0 height 0
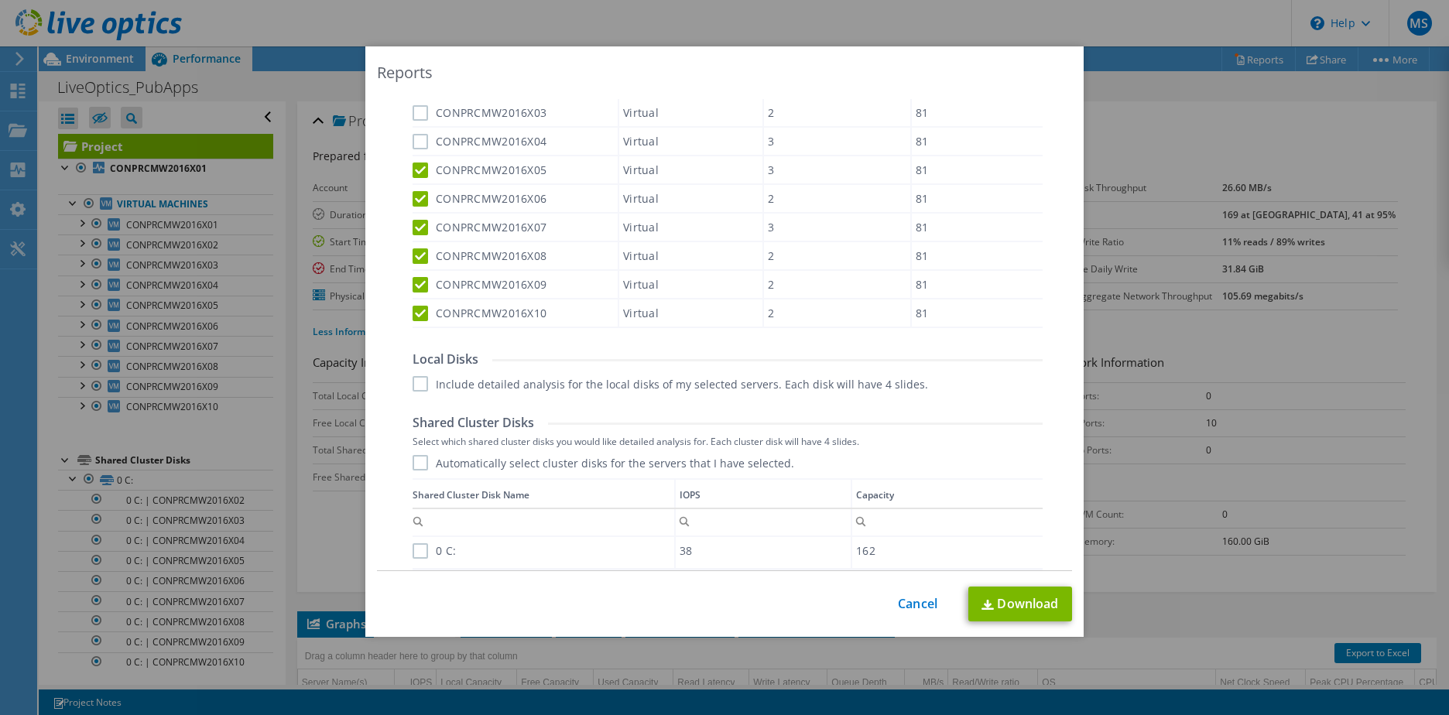
click at [417, 134] on label "CONPRCMW2016X04" at bounding box center [480, 141] width 134 height 15
click at [0, 0] on input "CONPRCMW2016X04" at bounding box center [0, 0] width 0 height 0
drag, startPoint x: 417, startPoint y: 106, endPoint x: 453, endPoint y: 170, distance: 73.2
click at [417, 106] on label "CONPRCMW2016X03" at bounding box center [480, 112] width 134 height 15
click at [0, 0] on input "CONPRCMW2016X03" at bounding box center [0, 0] width 0 height 0
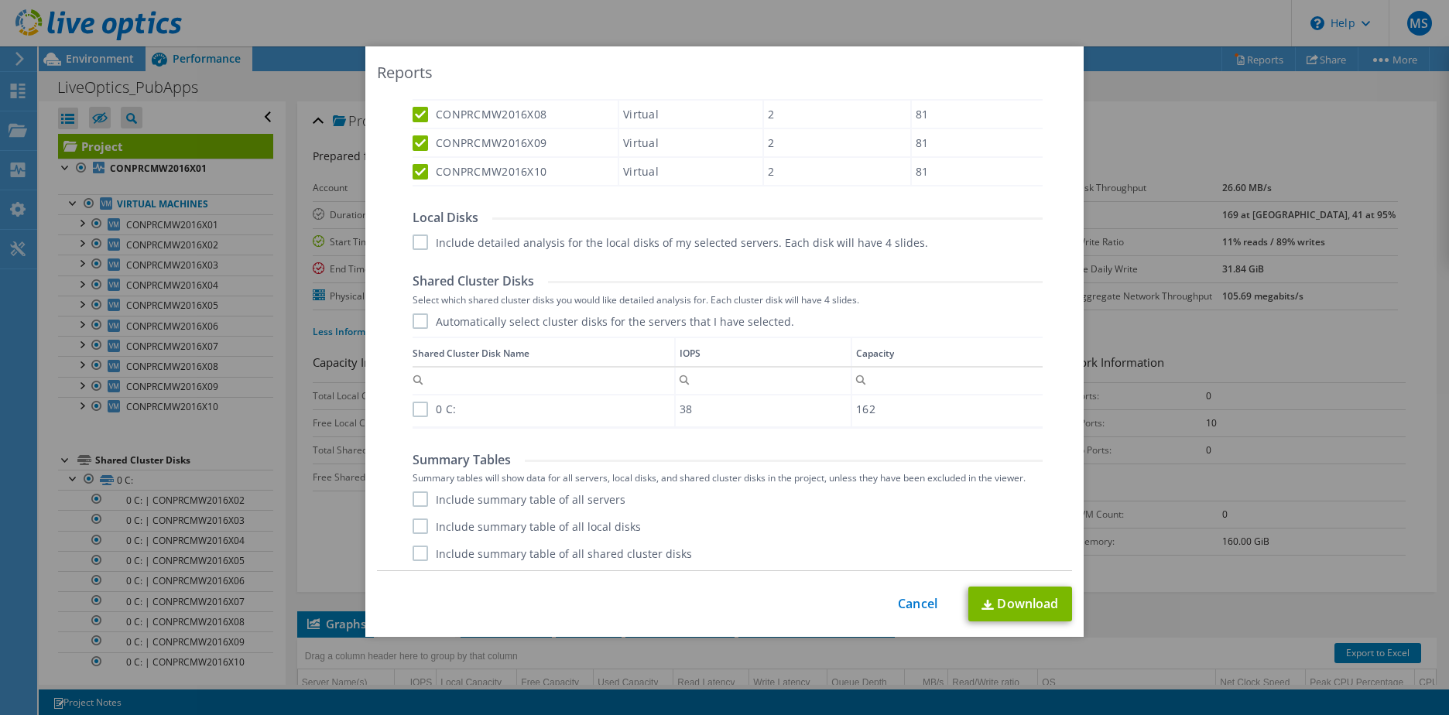
scroll to position [686, 0]
click at [413, 499] on label "Include summary table of all servers" at bounding box center [519, 496] width 213 height 15
click at [0, 0] on input "Include summary table of all servers" at bounding box center [0, 0] width 0 height 0
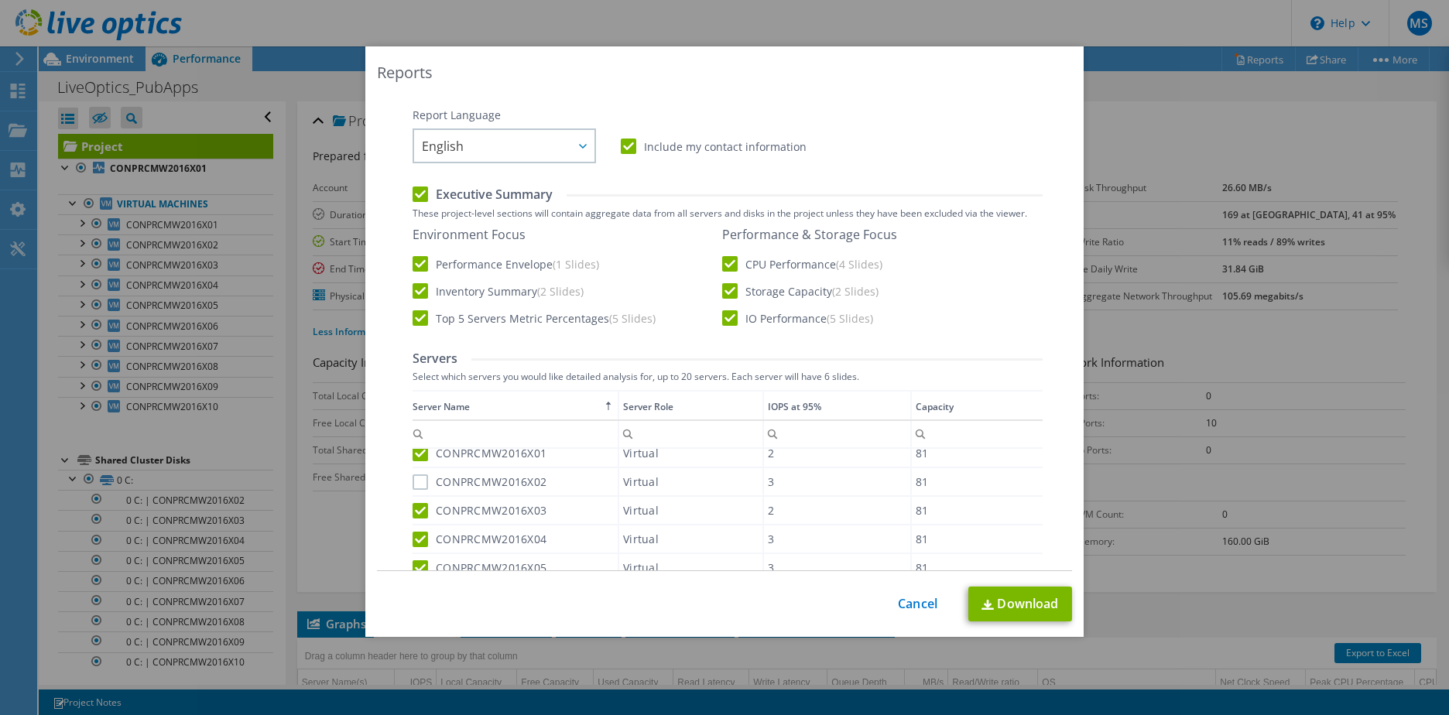
scroll to position [0, 0]
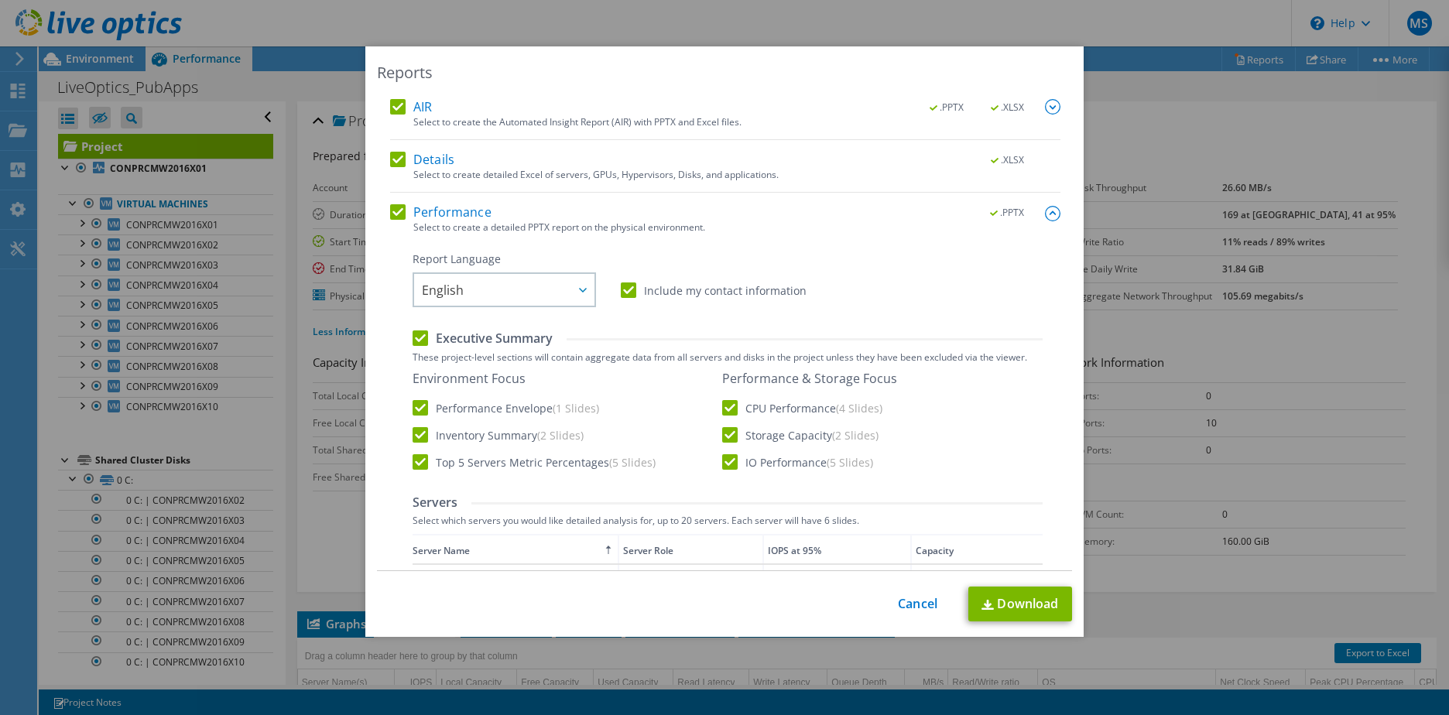
click at [1045, 107] on img at bounding box center [1052, 106] width 15 height 15
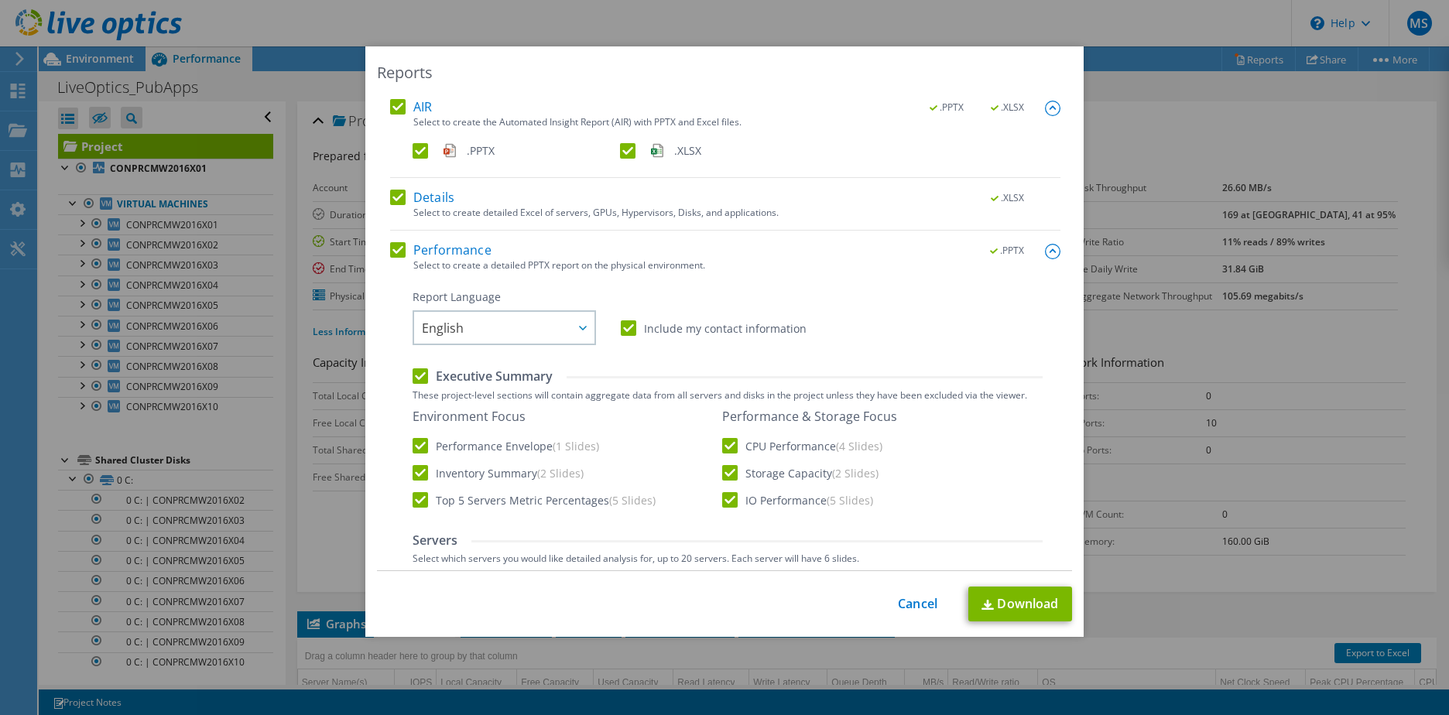
click at [1045, 107] on img at bounding box center [1052, 108] width 15 height 15
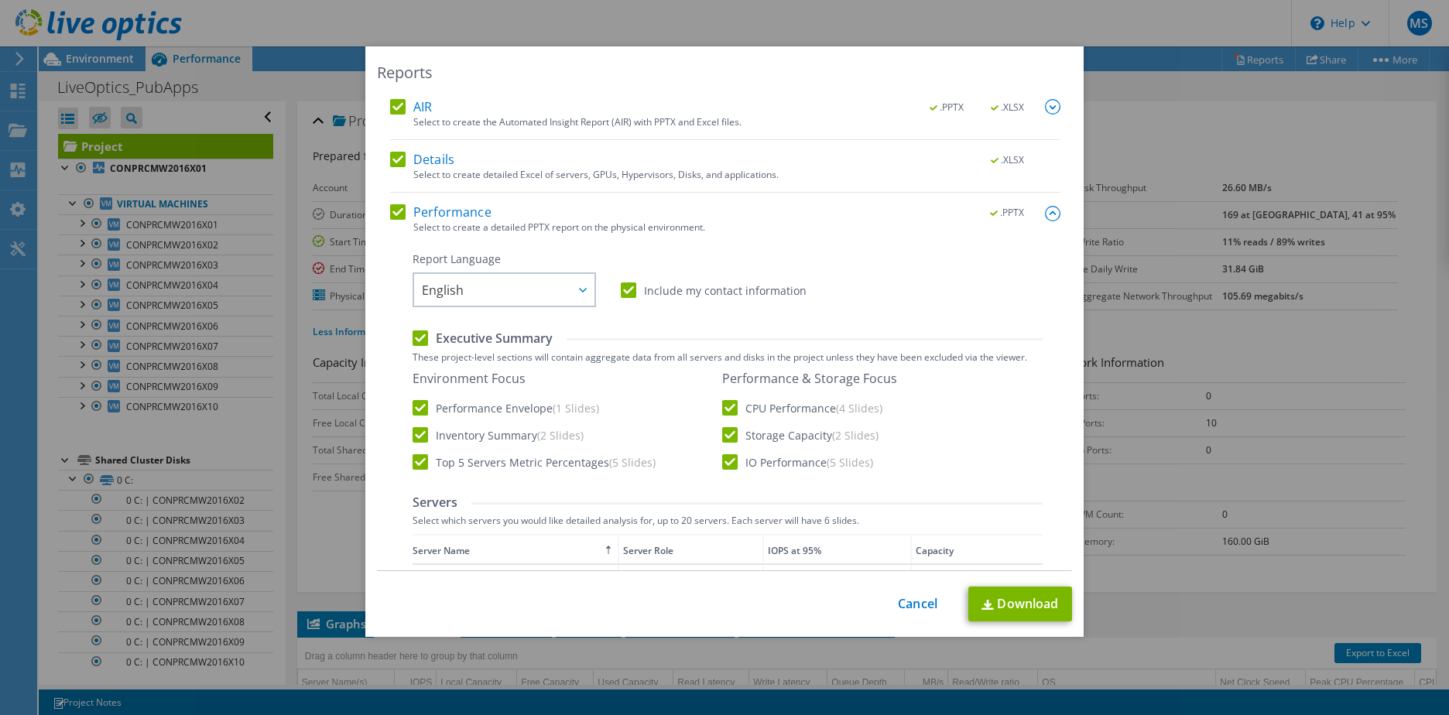
click at [621, 292] on label "Include my contact information" at bounding box center [714, 290] width 186 height 15
click at [0, 0] on input "Include my contact information" at bounding box center [0, 0] width 0 height 0
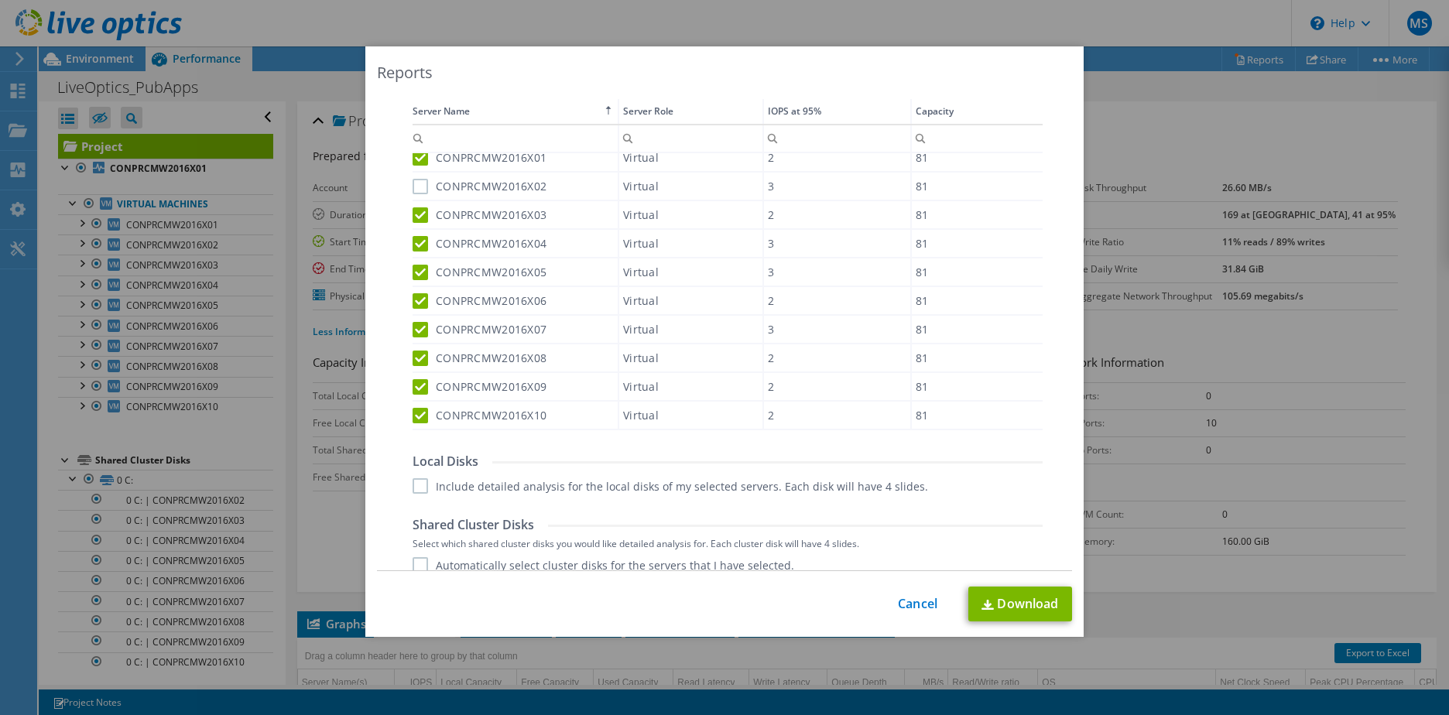
scroll to position [686, 0]
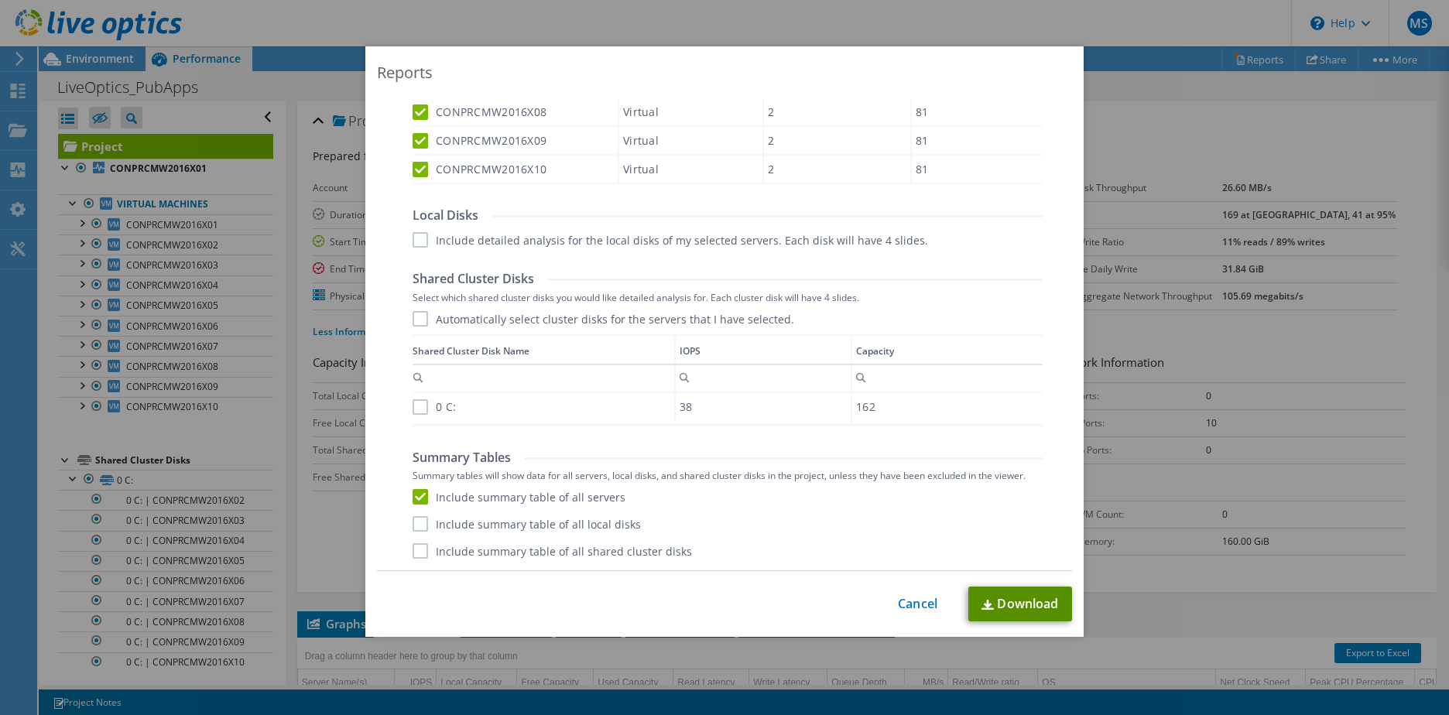
click at [1021, 599] on link "Download" at bounding box center [1021, 604] width 104 height 35
click at [831, 558] on div "Include summary table of all shared cluster disks" at bounding box center [728, 550] width 630 height 15
click at [914, 606] on link "Cancel" at bounding box center [917, 604] width 39 height 15
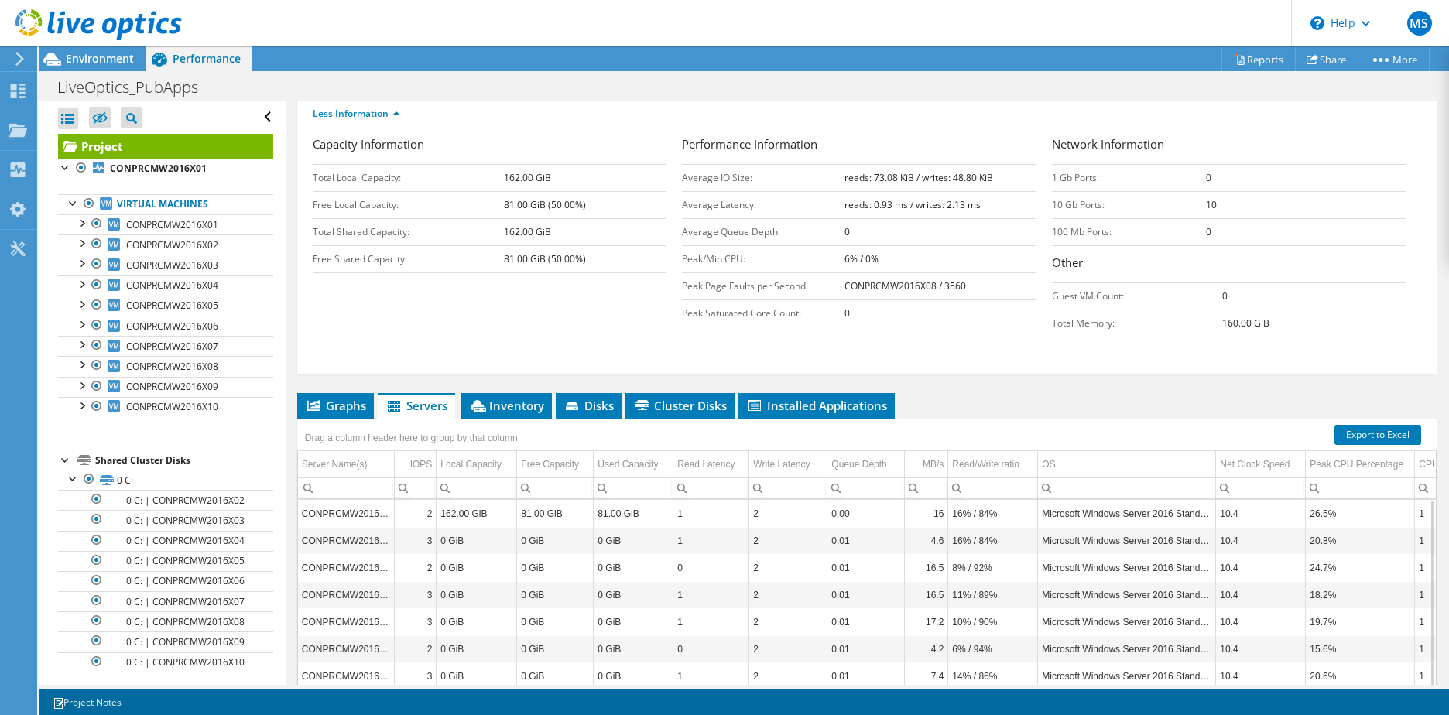
scroll to position [232, 0]
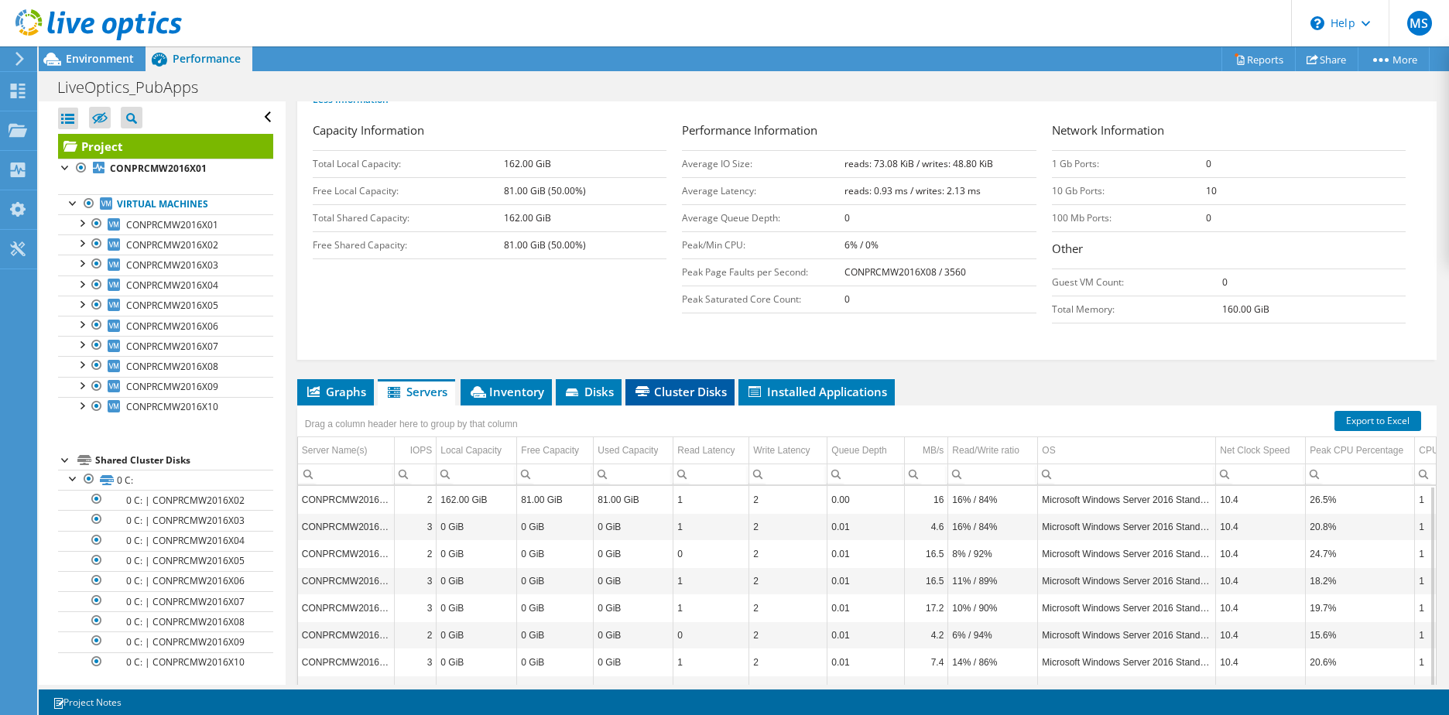
click at [691, 386] on span "Cluster Disks" at bounding box center [680, 391] width 94 height 15
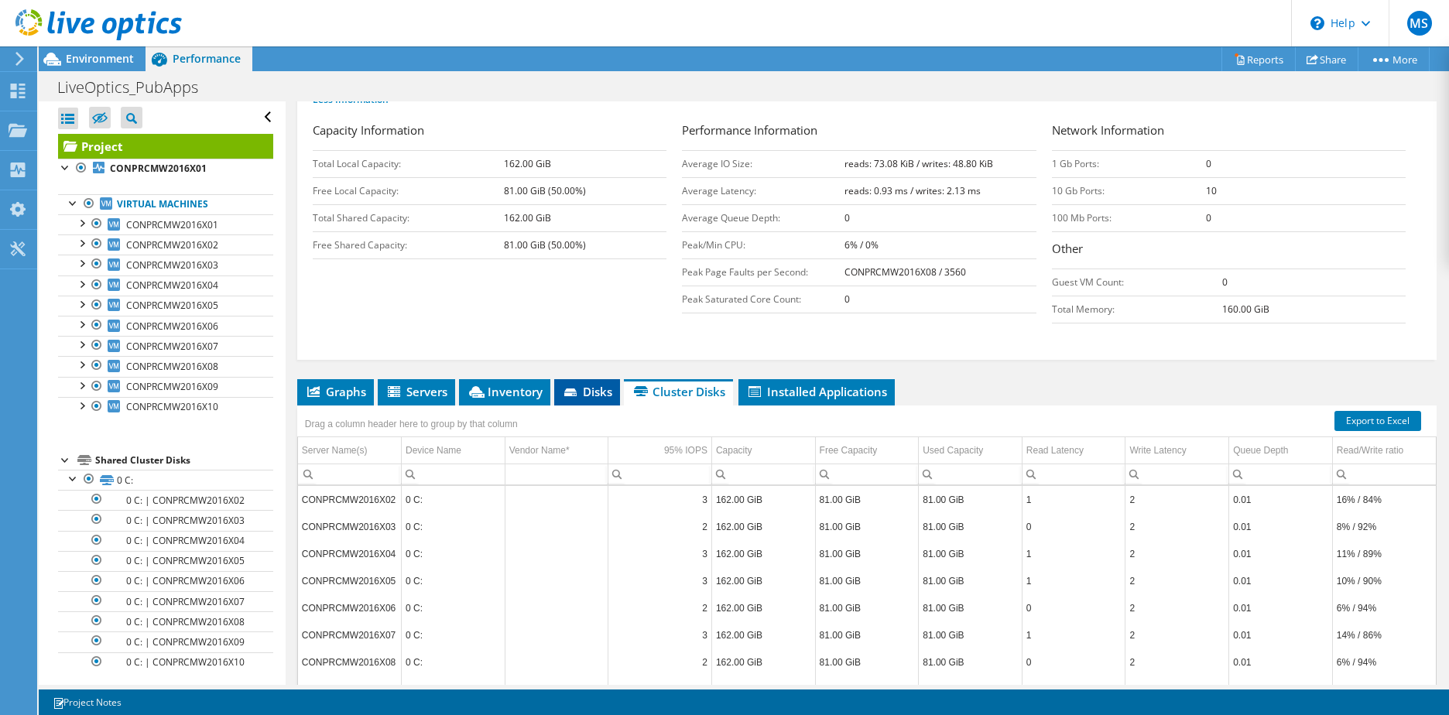
click at [598, 395] on span "Disks" at bounding box center [587, 391] width 50 height 15
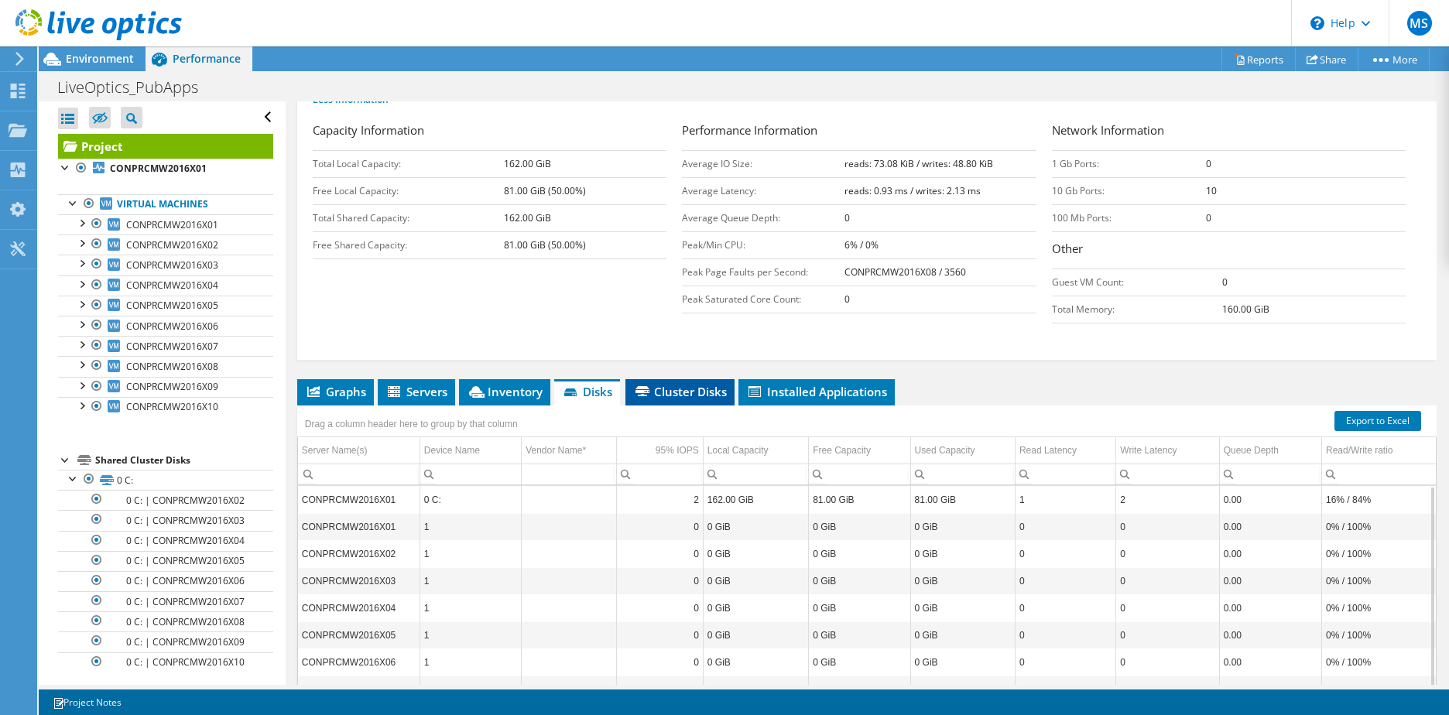
click at [657, 390] on span "Cluster Disks" at bounding box center [680, 391] width 94 height 15
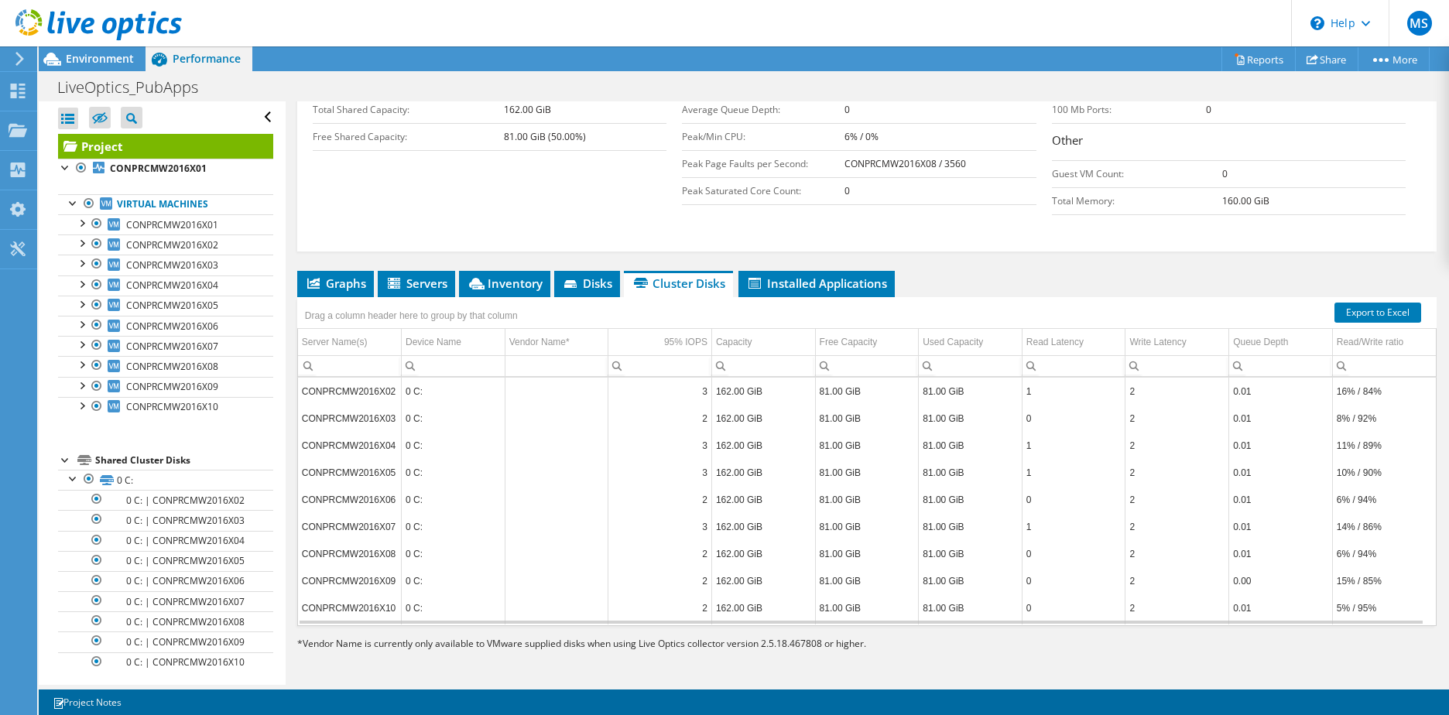
scroll to position [0, 0]
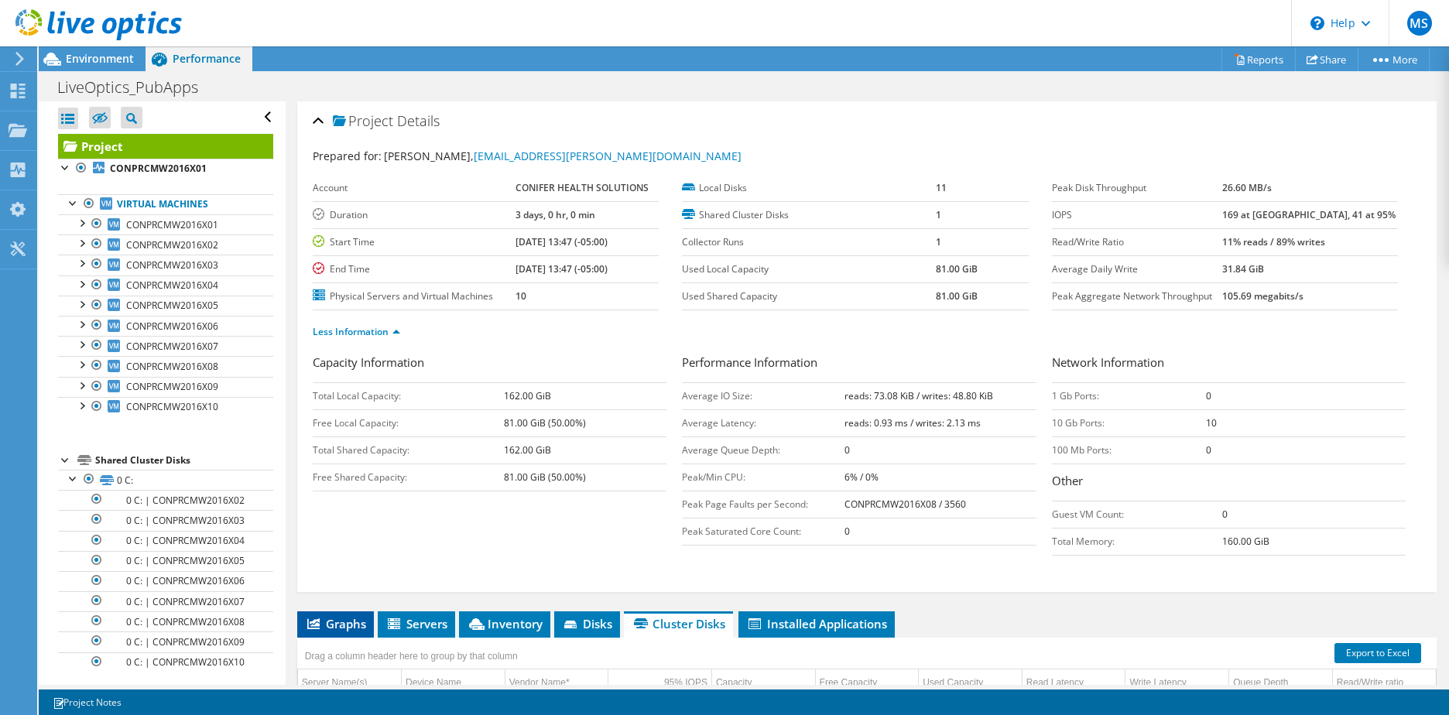
click at [337, 617] on span "Graphs" at bounding box center [335, 623] width 61 height 15
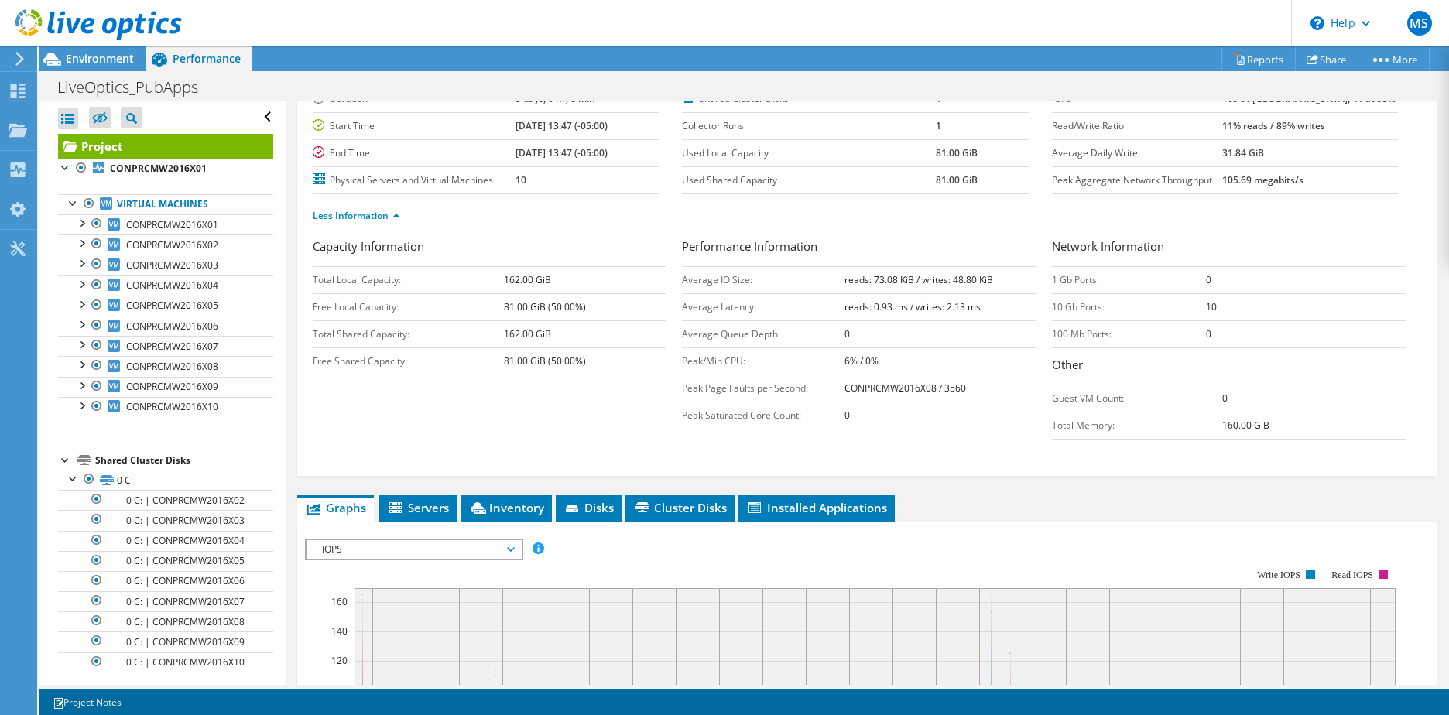
scroll to position [232, 0]
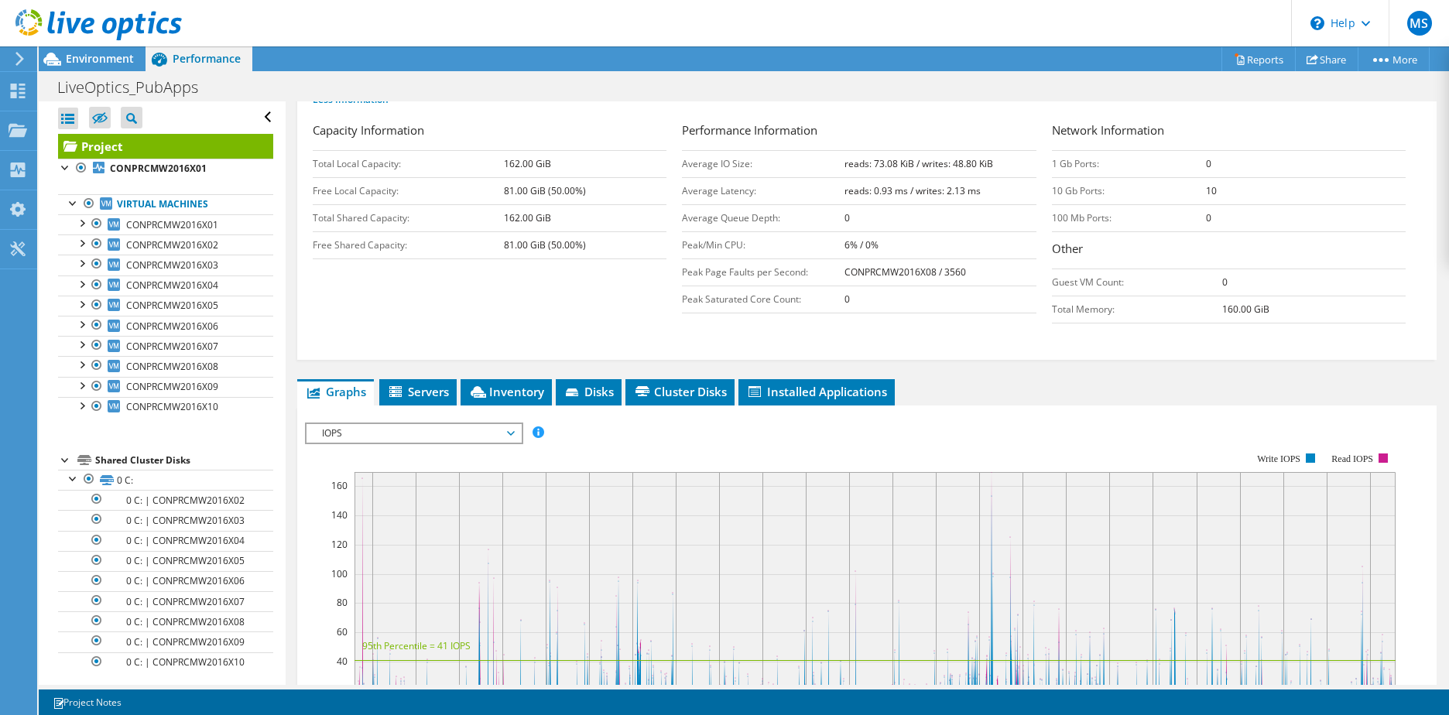
click at [510, 430] on span "IOPS" at bounding box center [413, 433] width 199 height 19
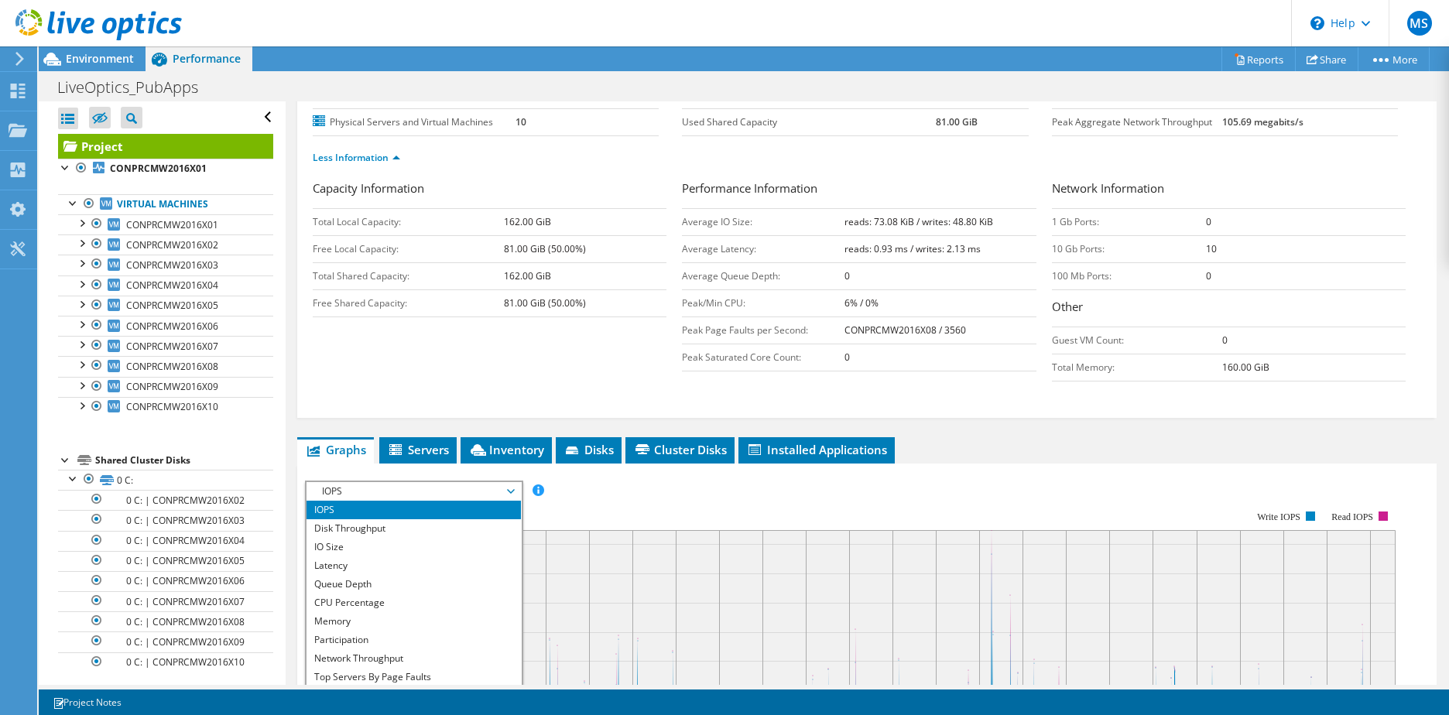
scroll to position [56, 0]
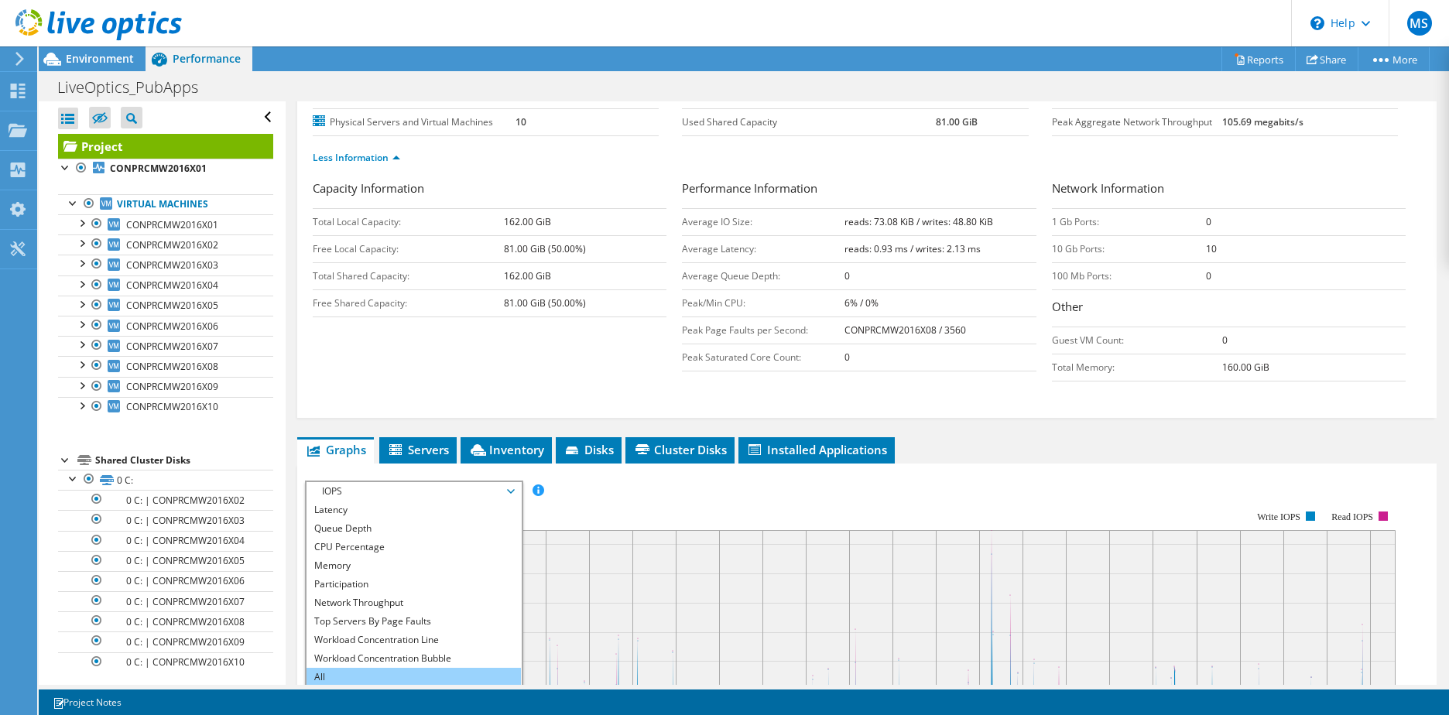
click at [330, 679] on li "All" at bounding box center [414, 677] width 214 height 19
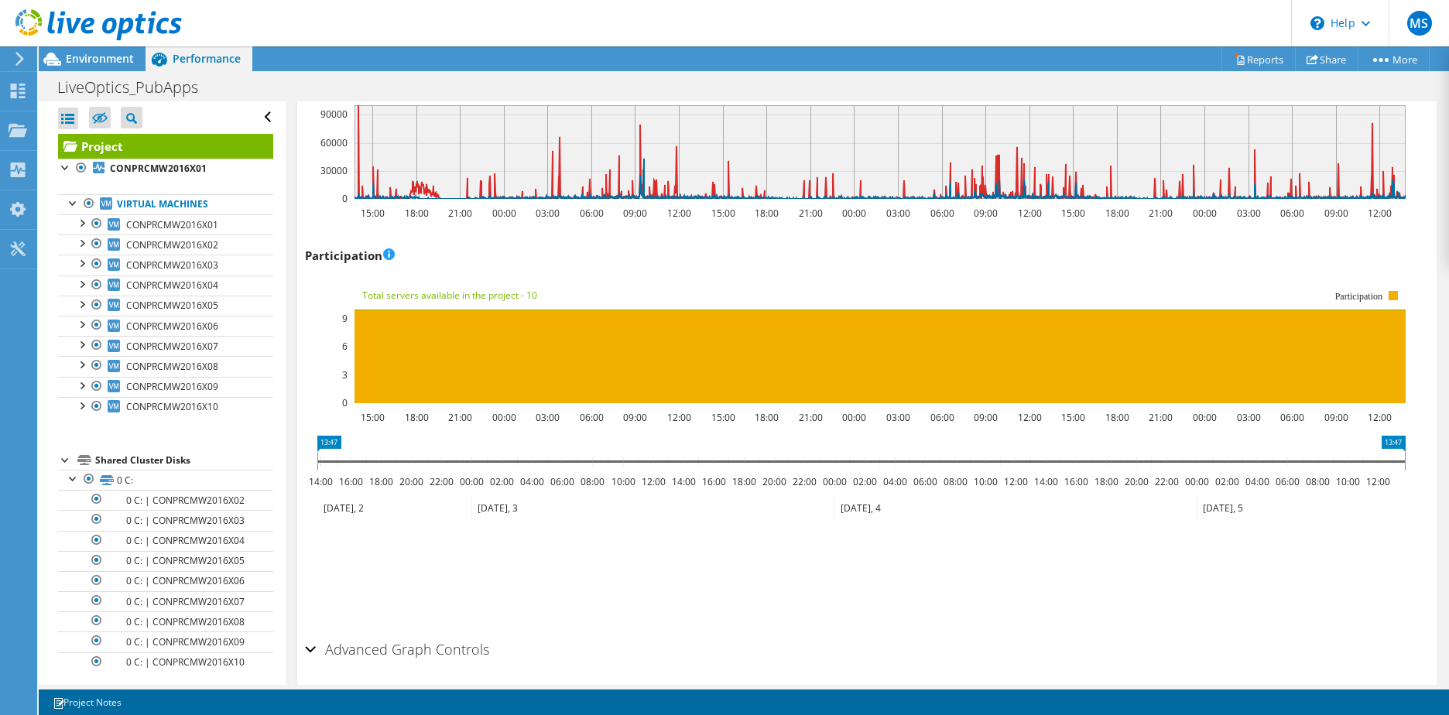
scroll to position [2123, 0]
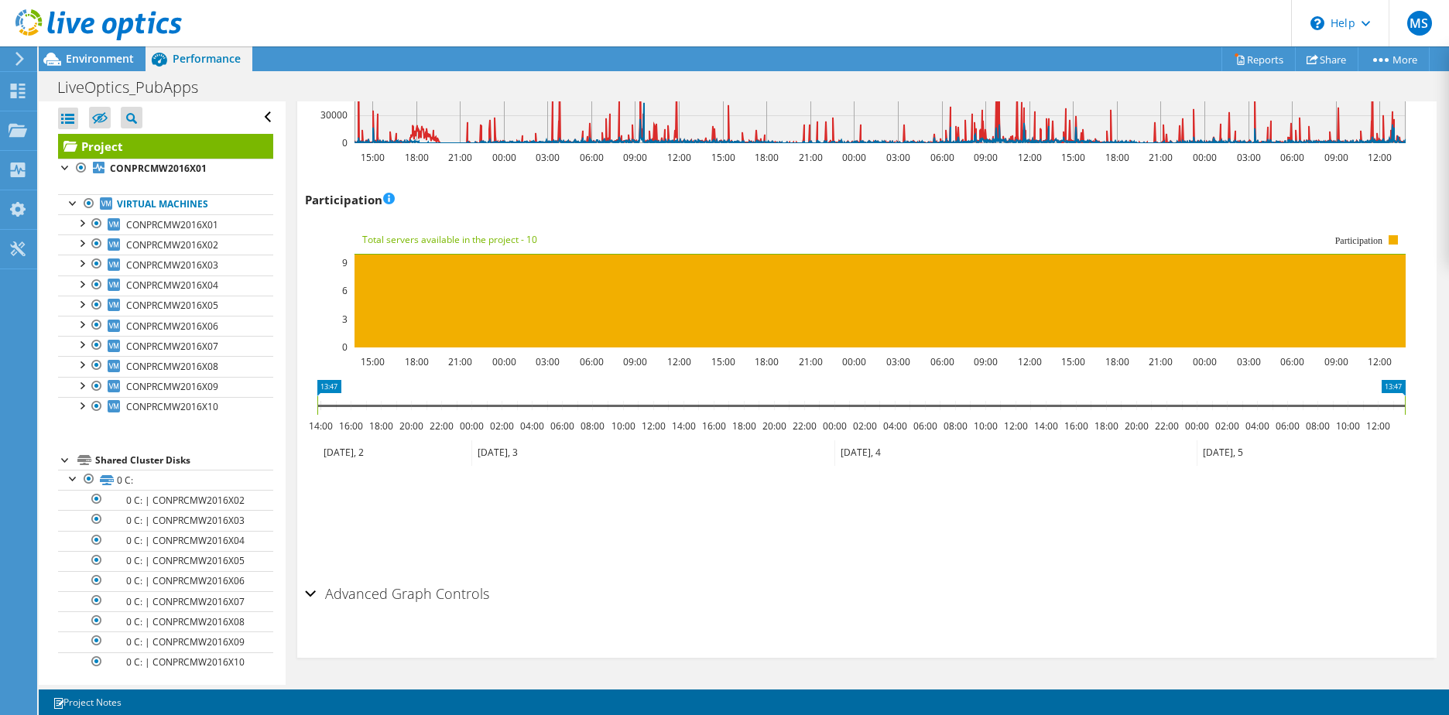
click at [311, 595] on div "Advanced Graph Controls" at bounding box center [867, 594] width 1124 height 33
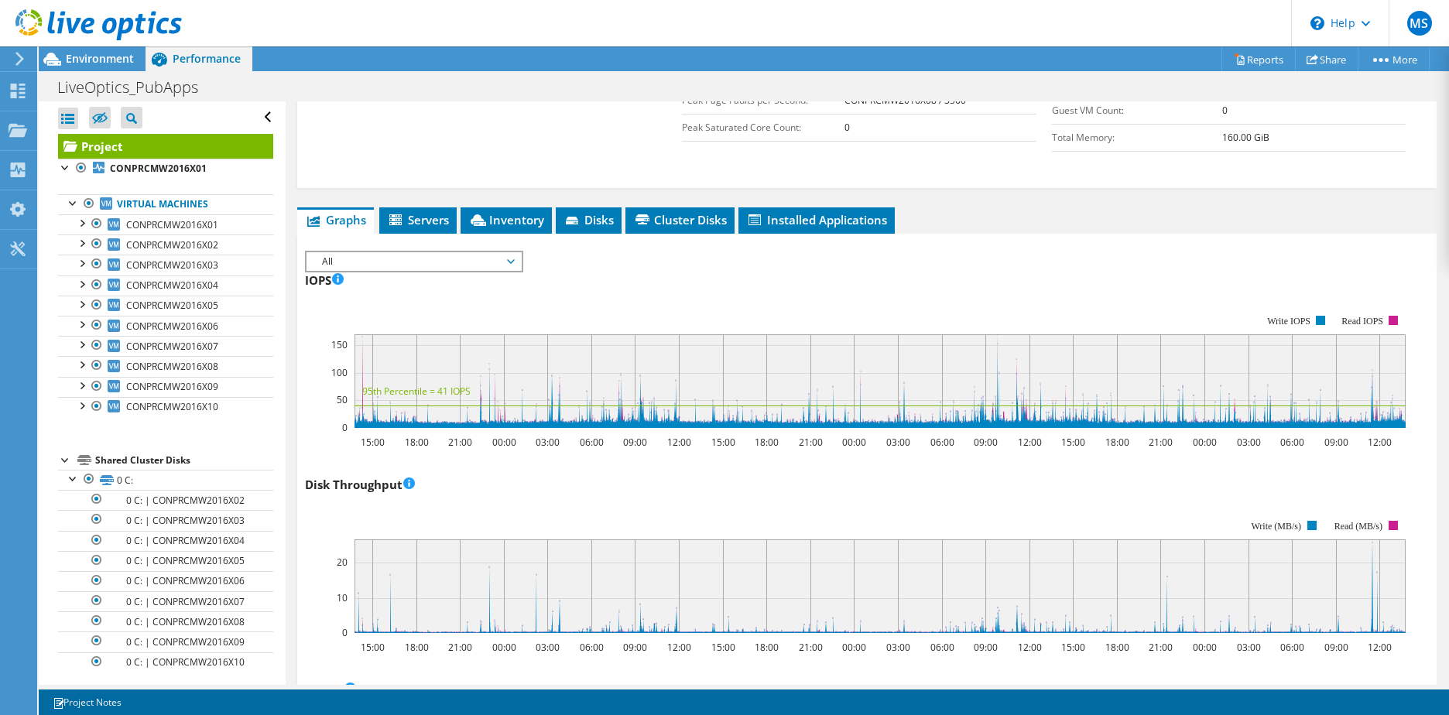
scroll to position [0, 0]
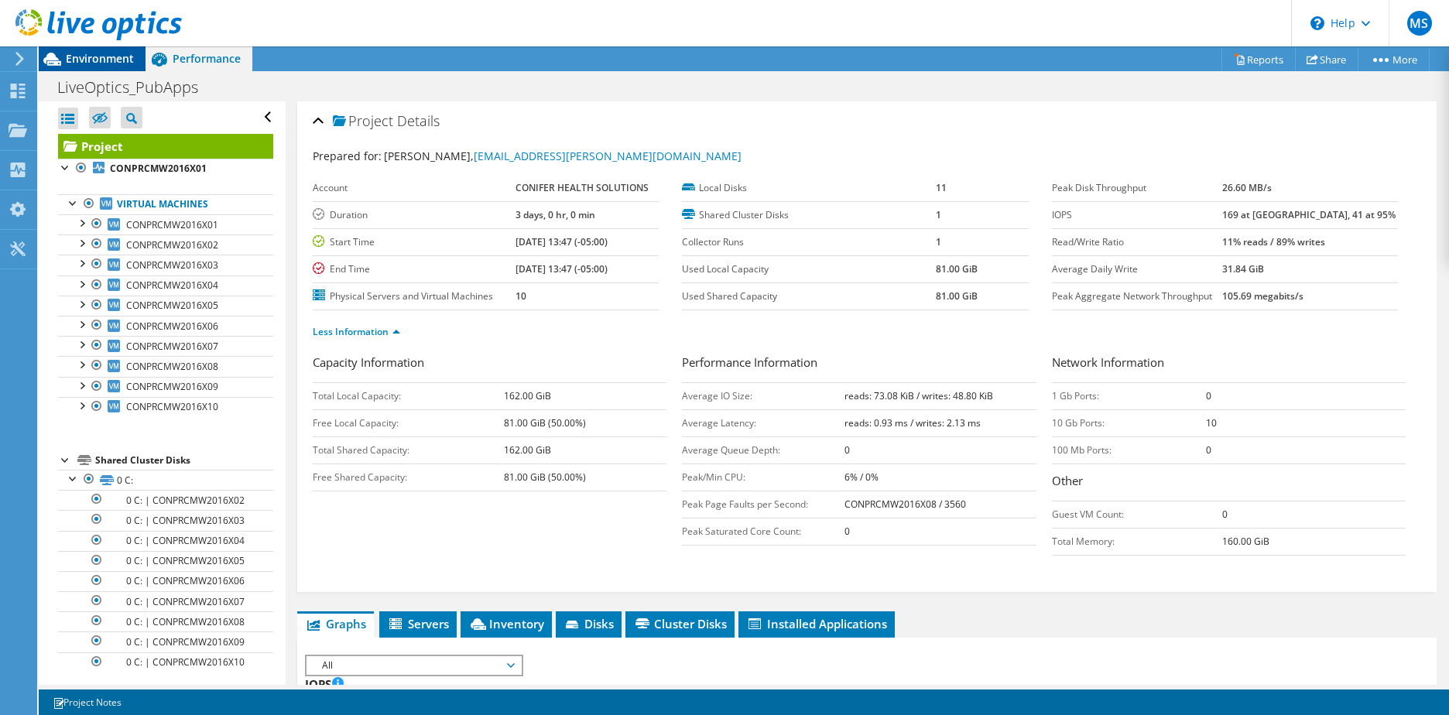
click at [104, 53] on span "Environment" at bounding box center [100, 58] width 68 height 15
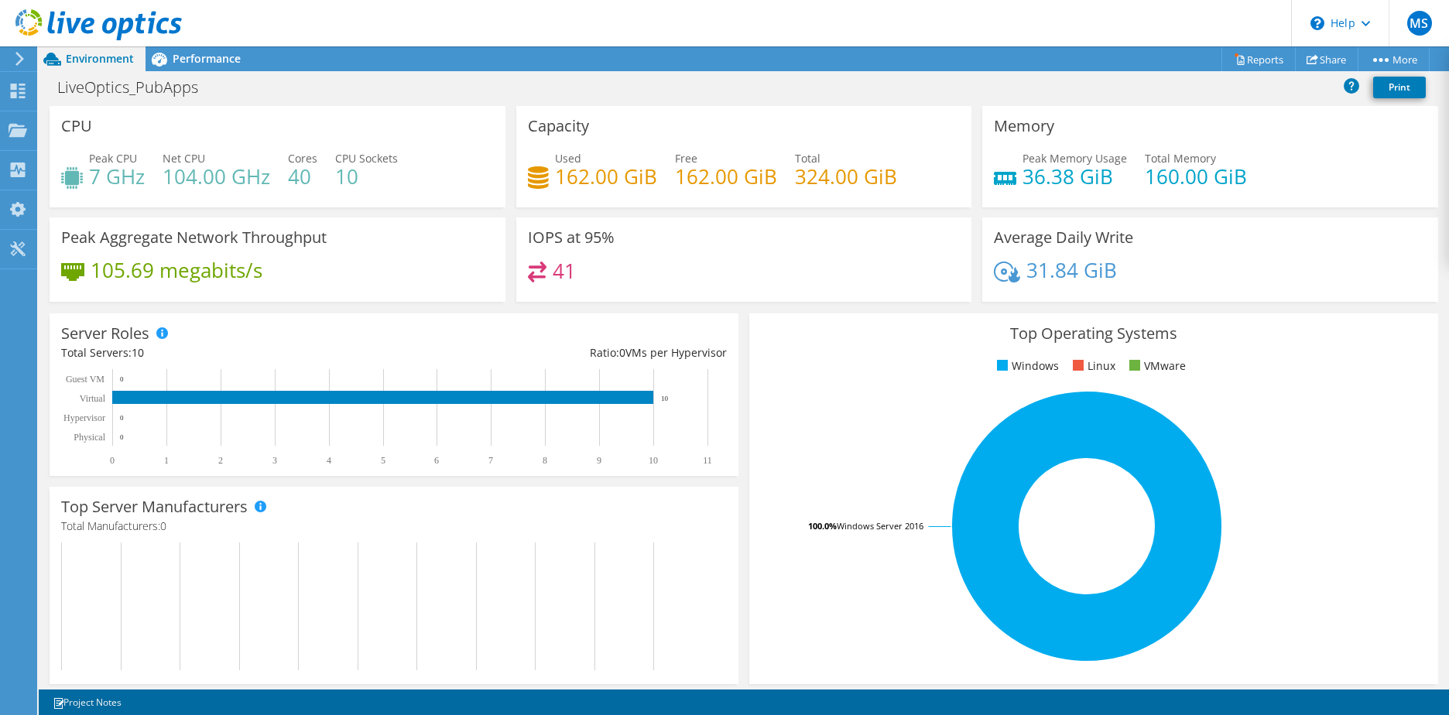
scroll to position [1084, 0]
click at [1371, 414] on rect at bounding box center [1087, 526] width 652 height 271
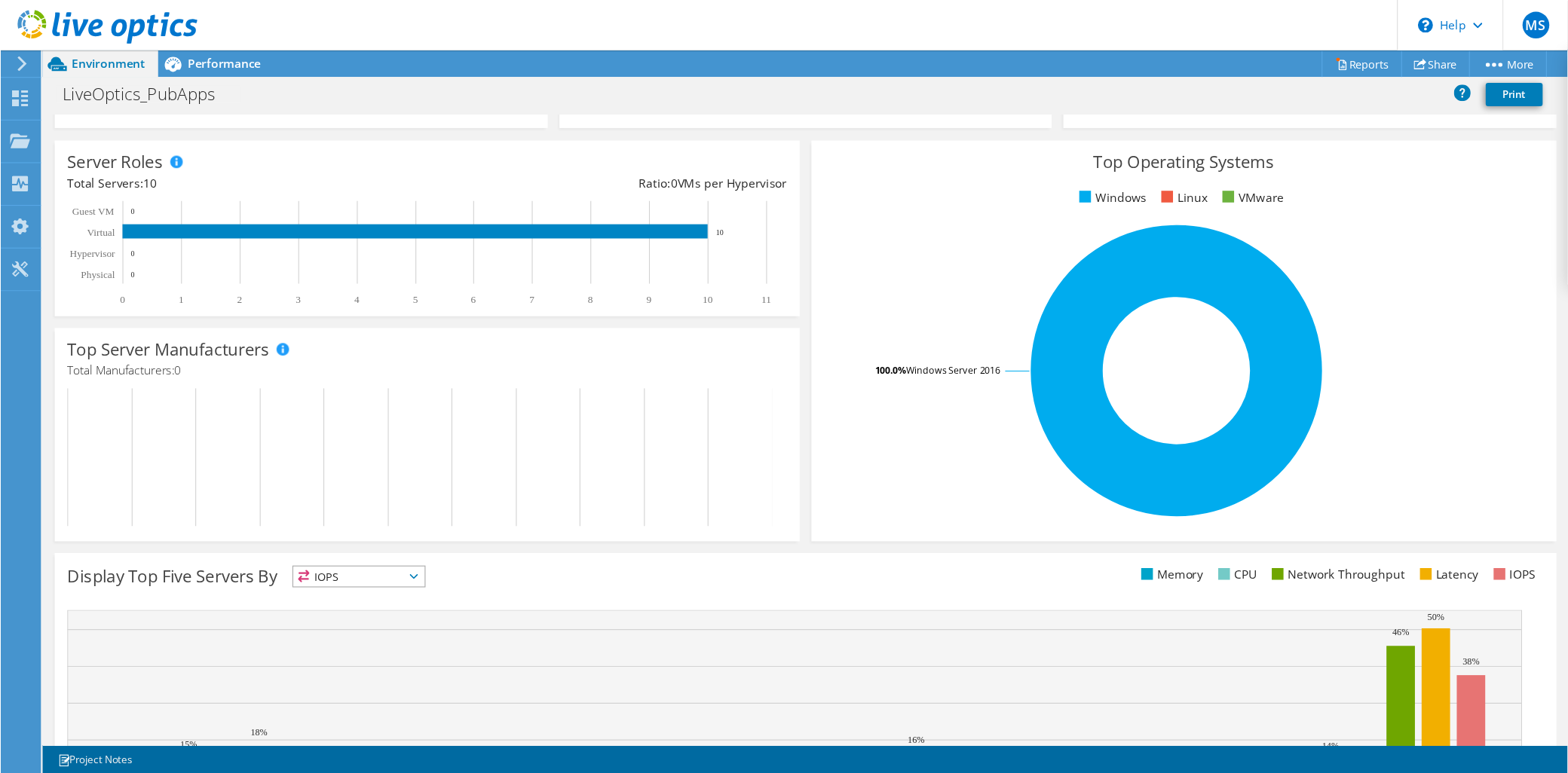
scroll to position [0, 0]
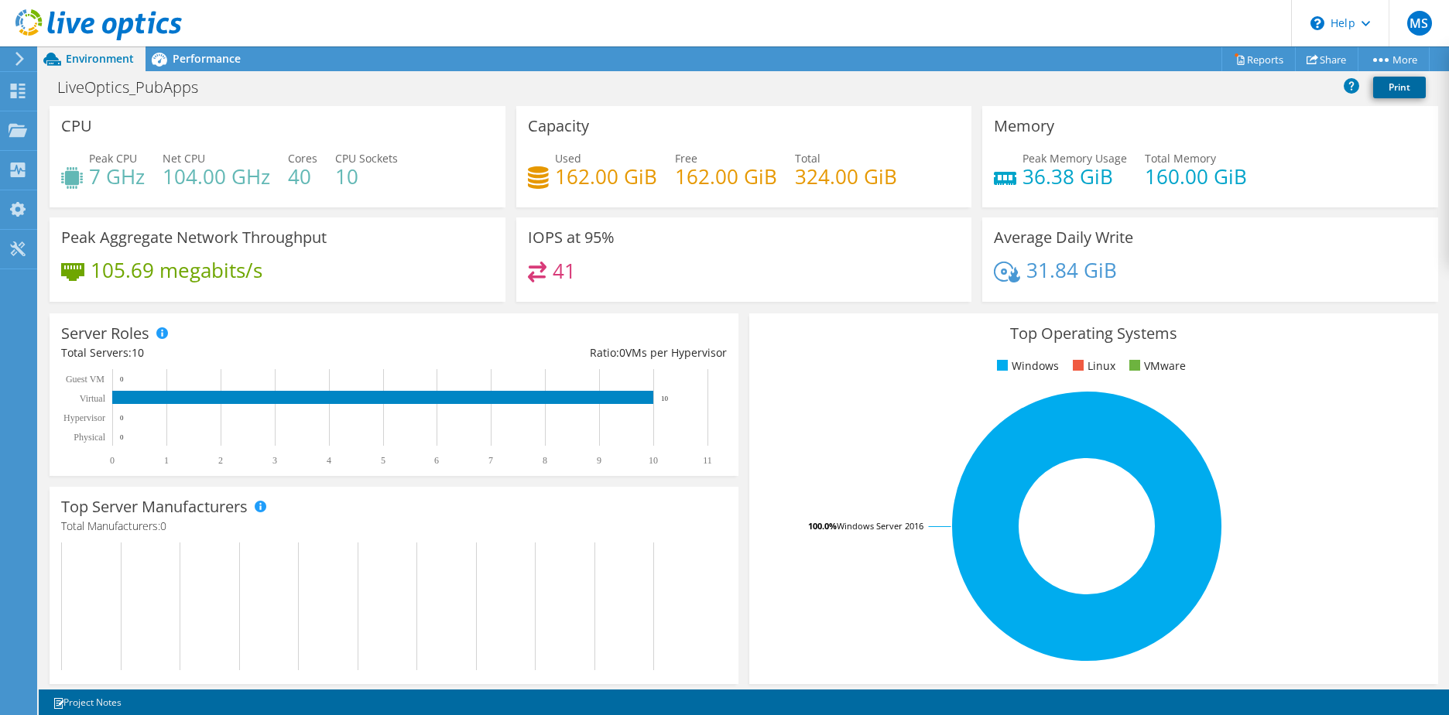
click at [1396, 83] on link "Print" at bounding box center [1399, 88] width 53 height 22
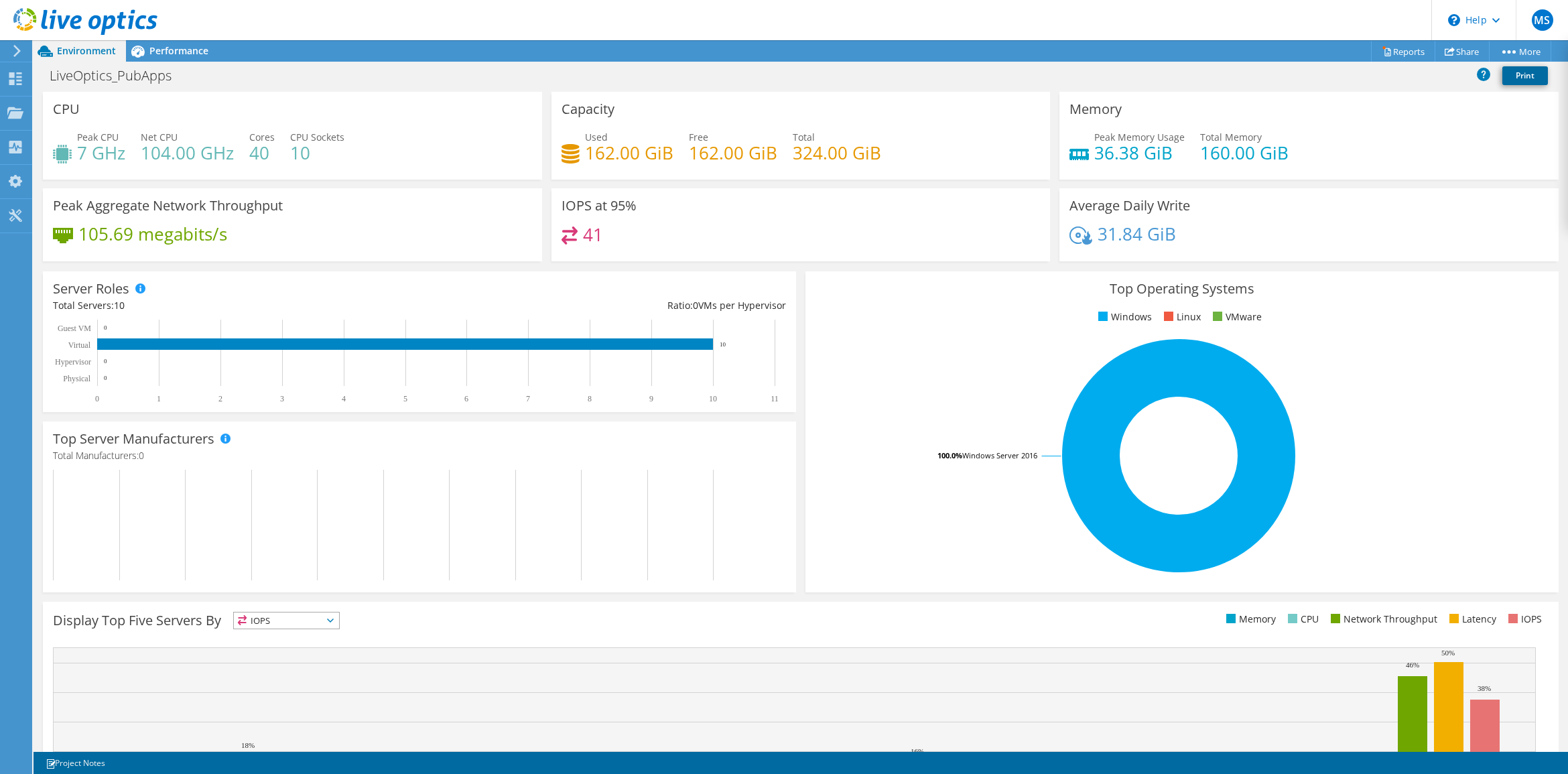
click at [1254, 78] on link "Print" at bounding box center [1525, 76] width 46 height 19
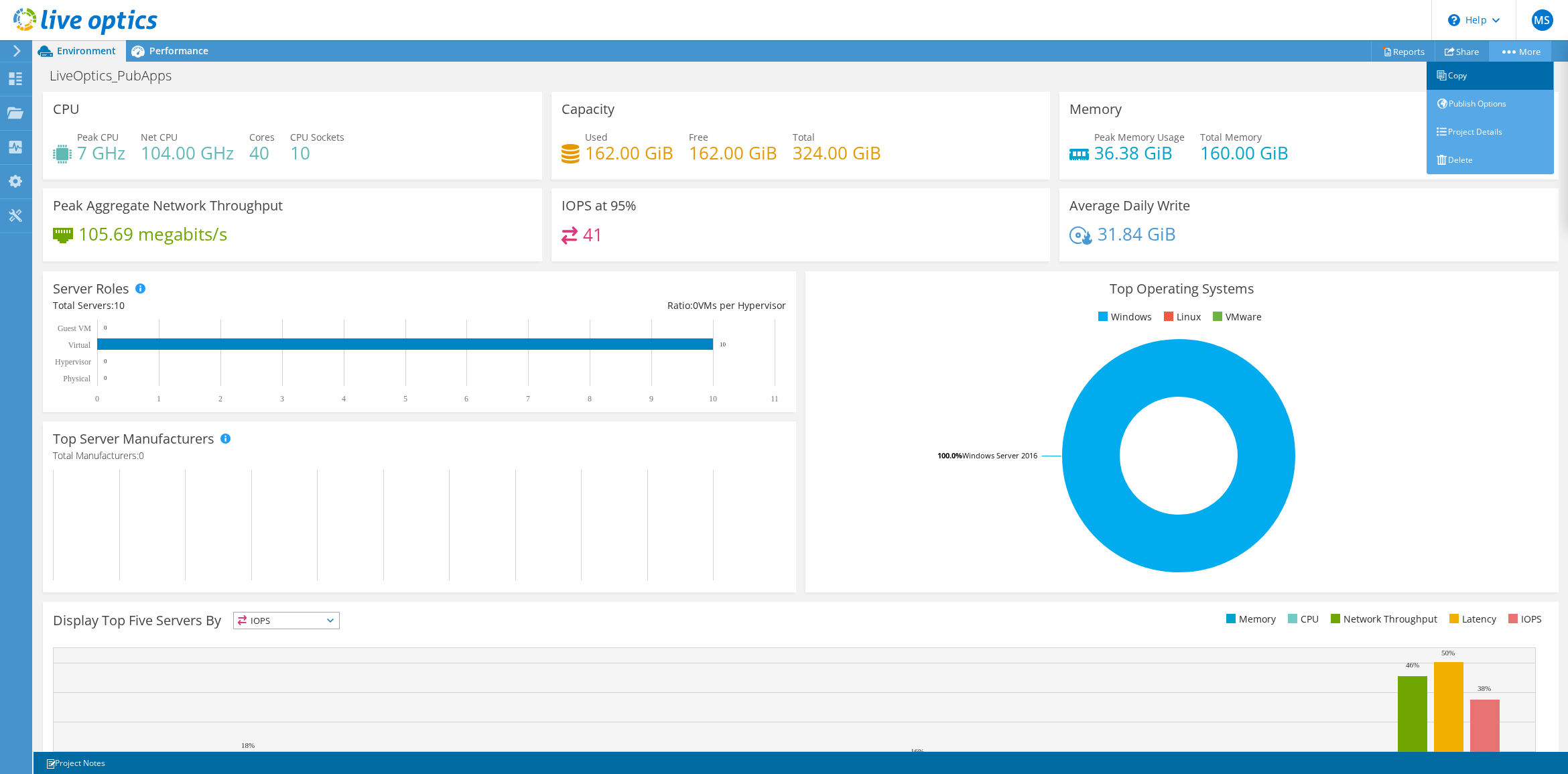
click at [1254, 70] on link "Copy" at bounding box center [1489, 75] width 127 height 29
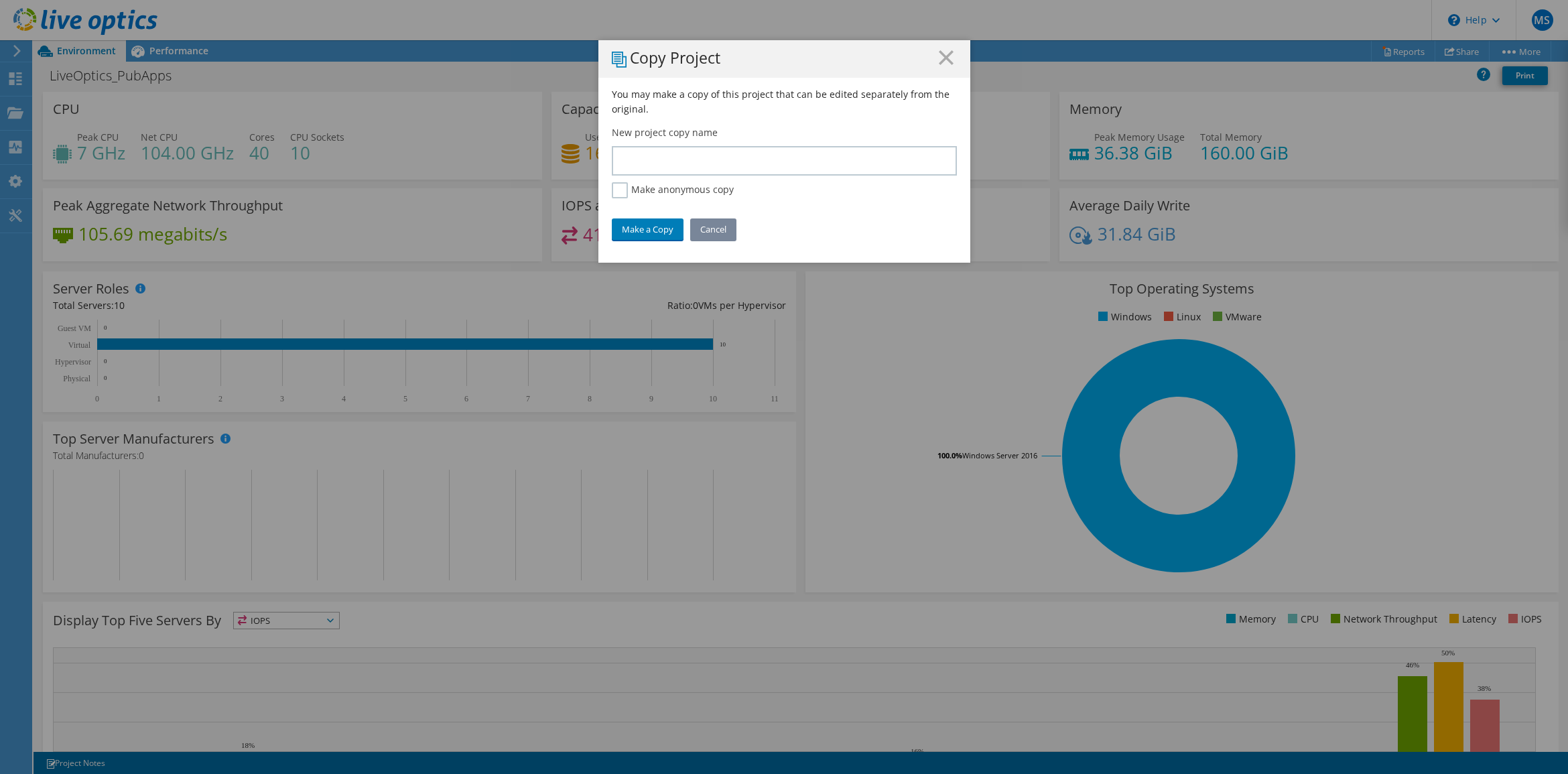
click at [708, 236] on link "Cancel" at bounding box center [712, 229] width 46 height 22
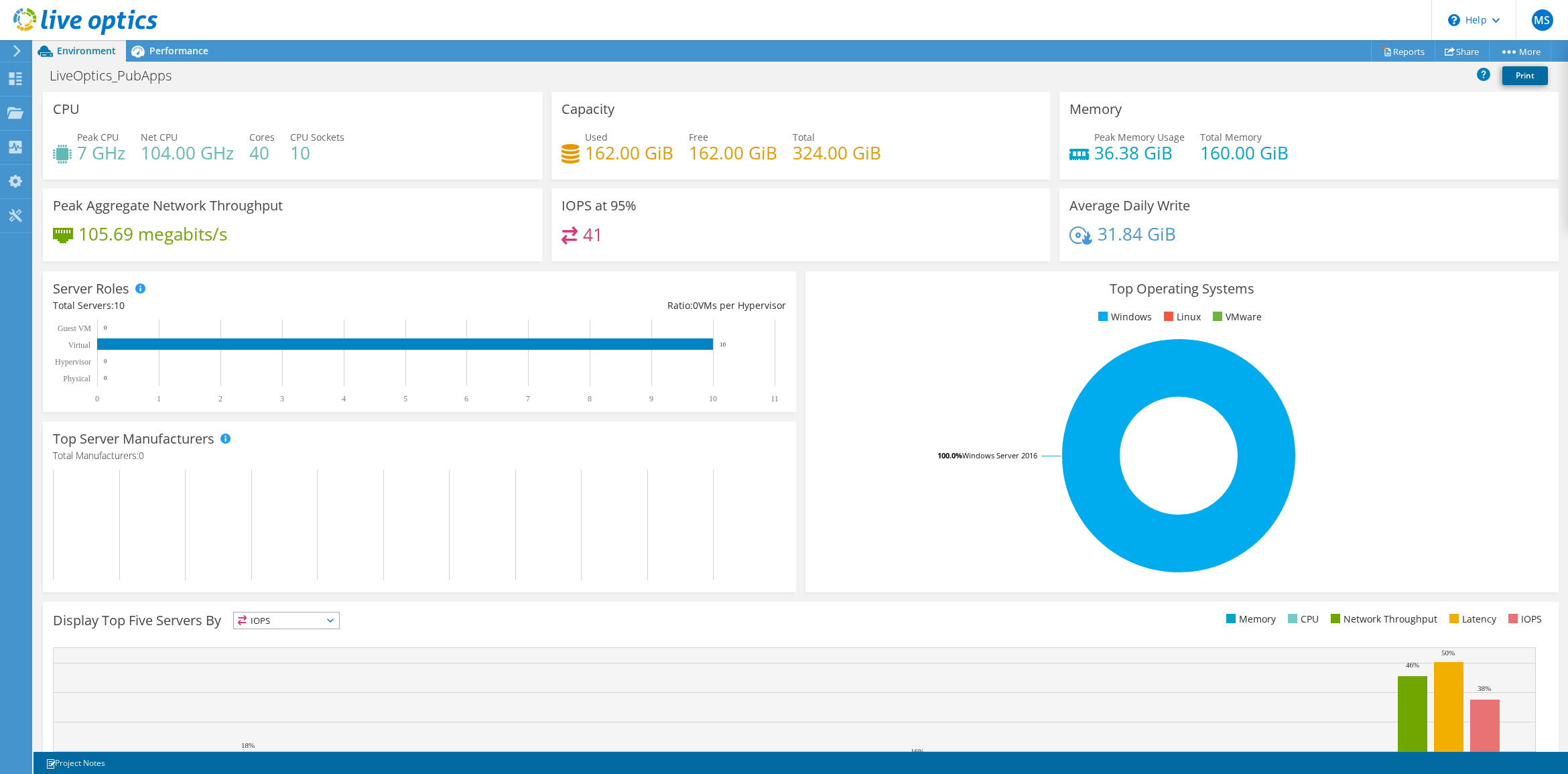
click at [1254, 74] on link "Print" at bounding box center [1525, 76] width 46 height 19
click at [915, 619] on div "Display Top Five Servers By IOPS IOPS CPU" at bounding box center [800, 623] width 1495 height 23
click at [916, 619] on ul "Memory CPU Network Throughput Latency IOPS" at bounding box center [1174, 620] width 748 height 16
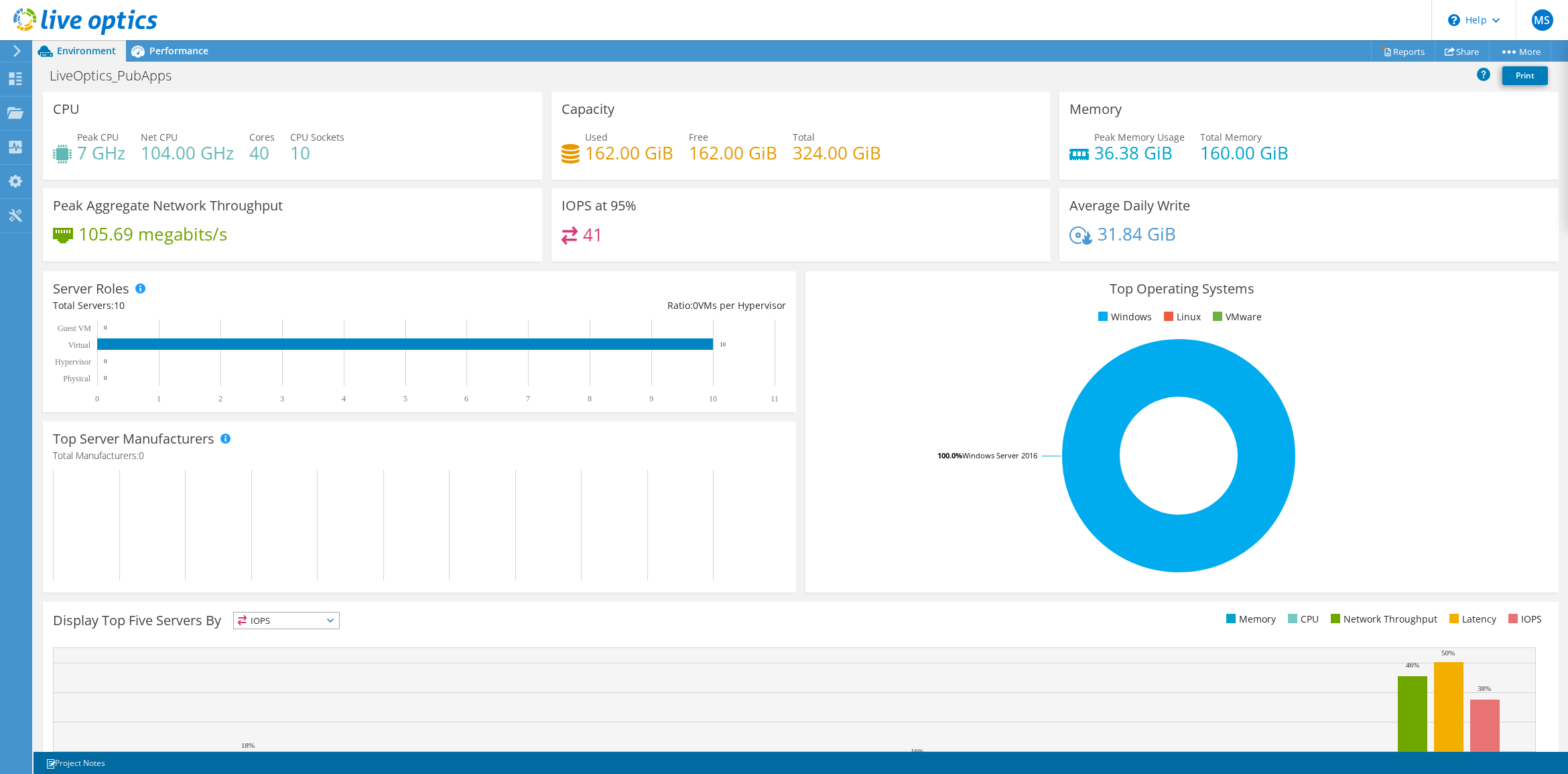
scroll to position [754, 0]
click at [633, 619] on div "Display Top Five Servers By IOPS IOPS" at bounding box center [800, 732] width 1515 height 261
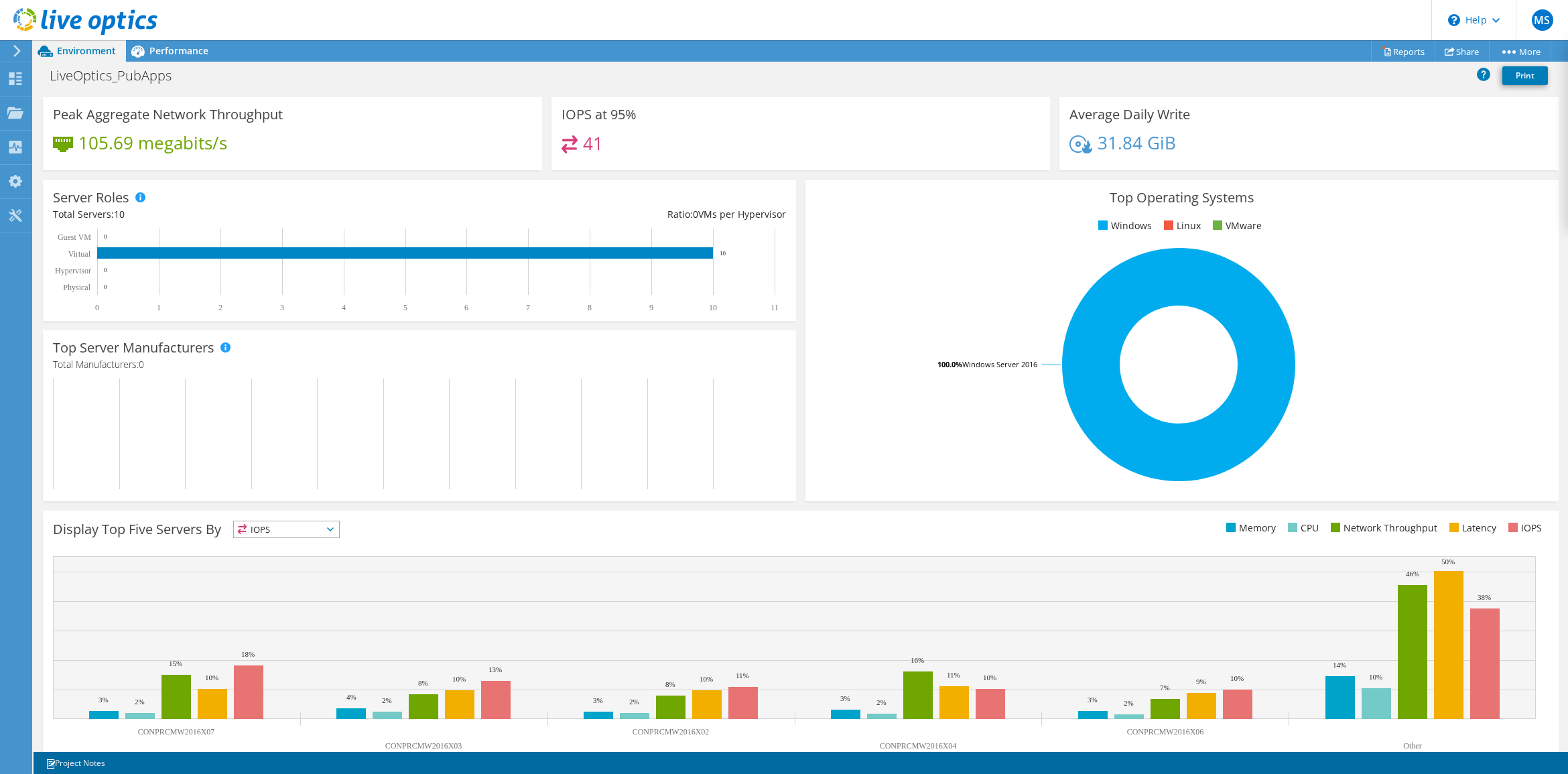
scroll to position [119, 0]
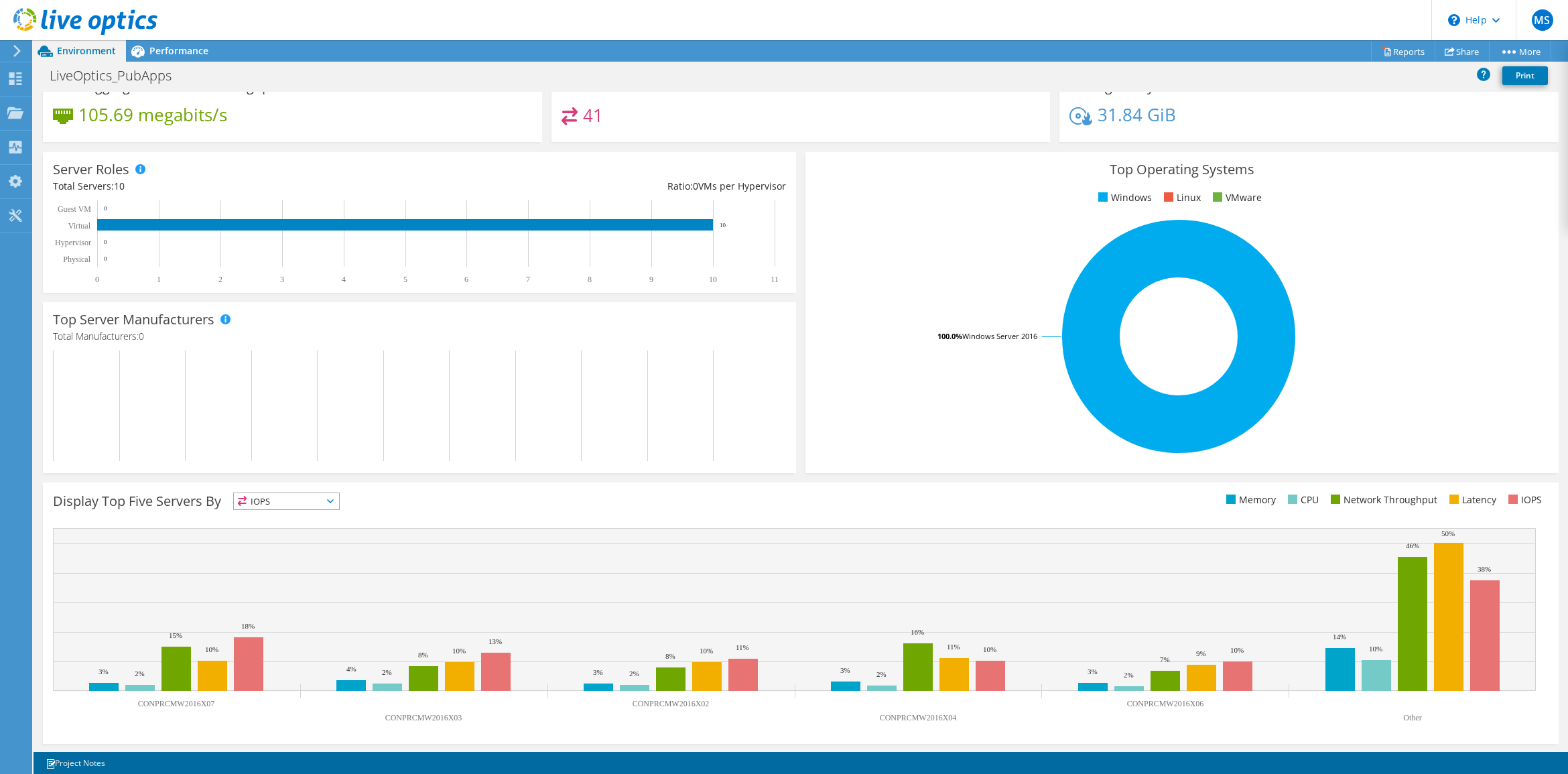
click at [333, 500] on icon at bounding box center [331, 501] width 7 height 4
click at [299, 537] on li "Memory" at bounding box center [286, 538] width 106 height 19
click at [390, 505] on div "Display Top Five Servers By Memory IOPS" at bounding box center [427, 504] width 748 height 23
click at [339, 504] on span "Memory" at bounding box center [286, 501] width 106 height 16
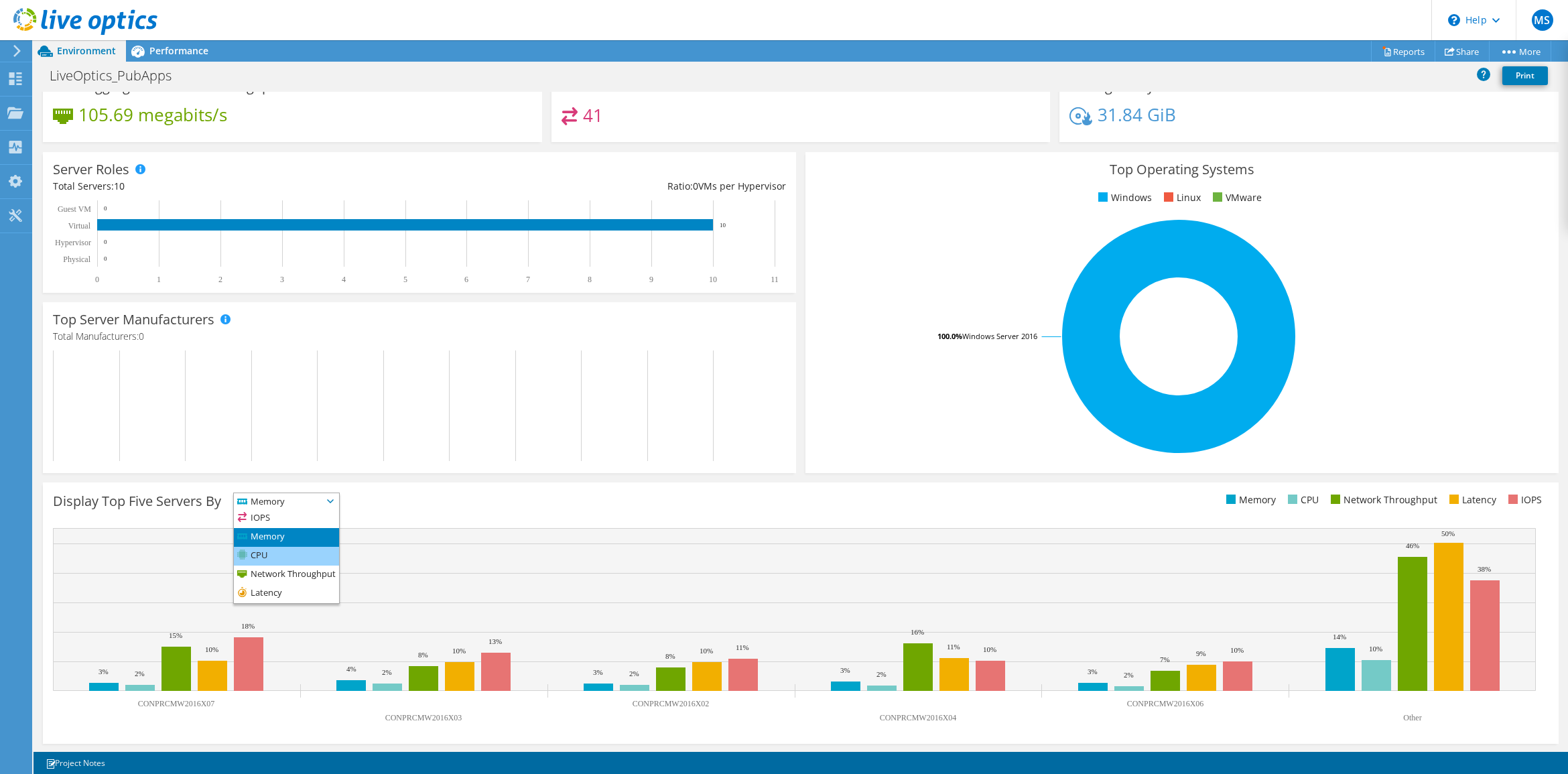
click at [273, 558] on li "CPU" at bounding box center [286, 557] width 106 height 19
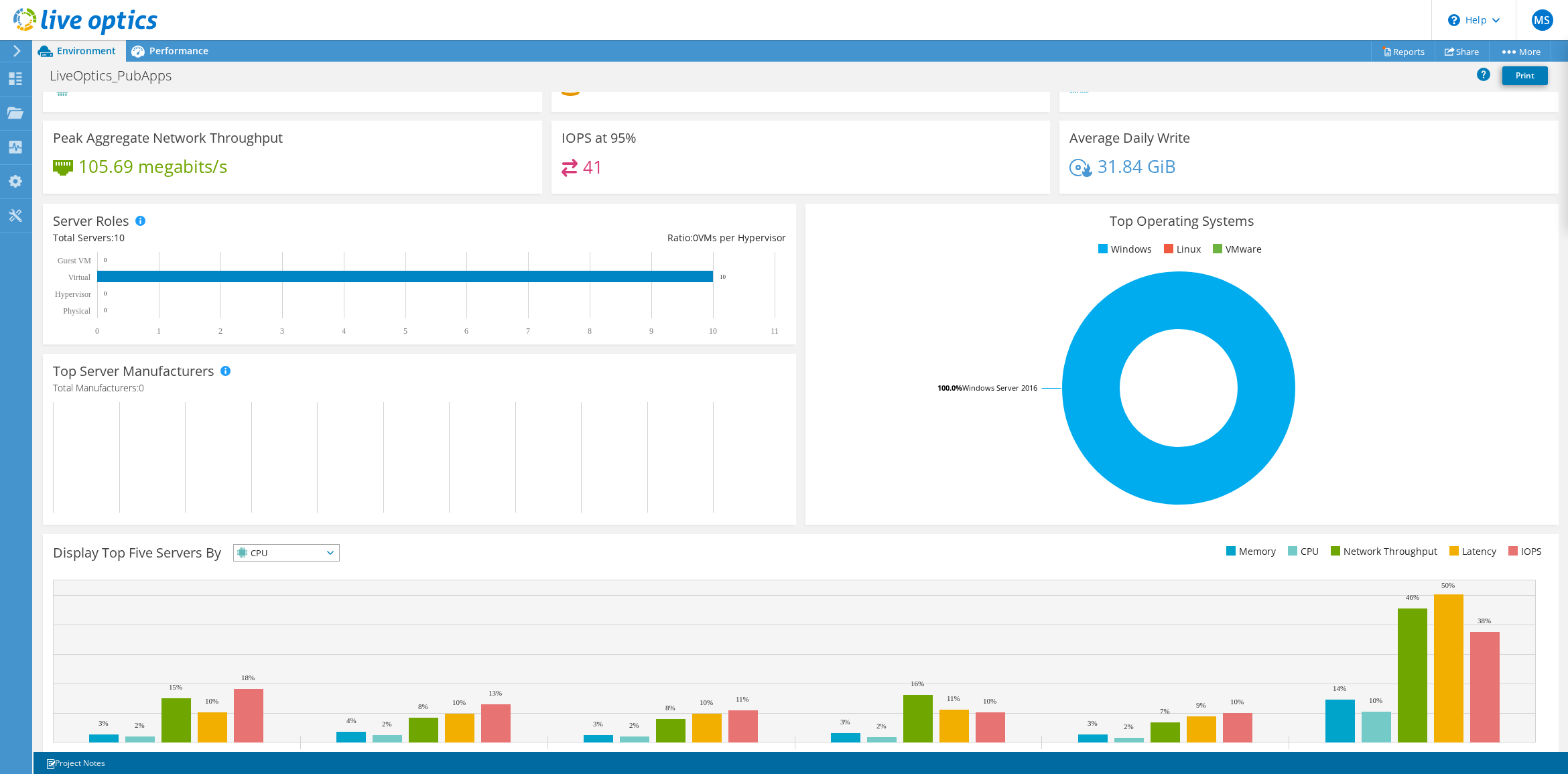
scroll to position [119, 0]
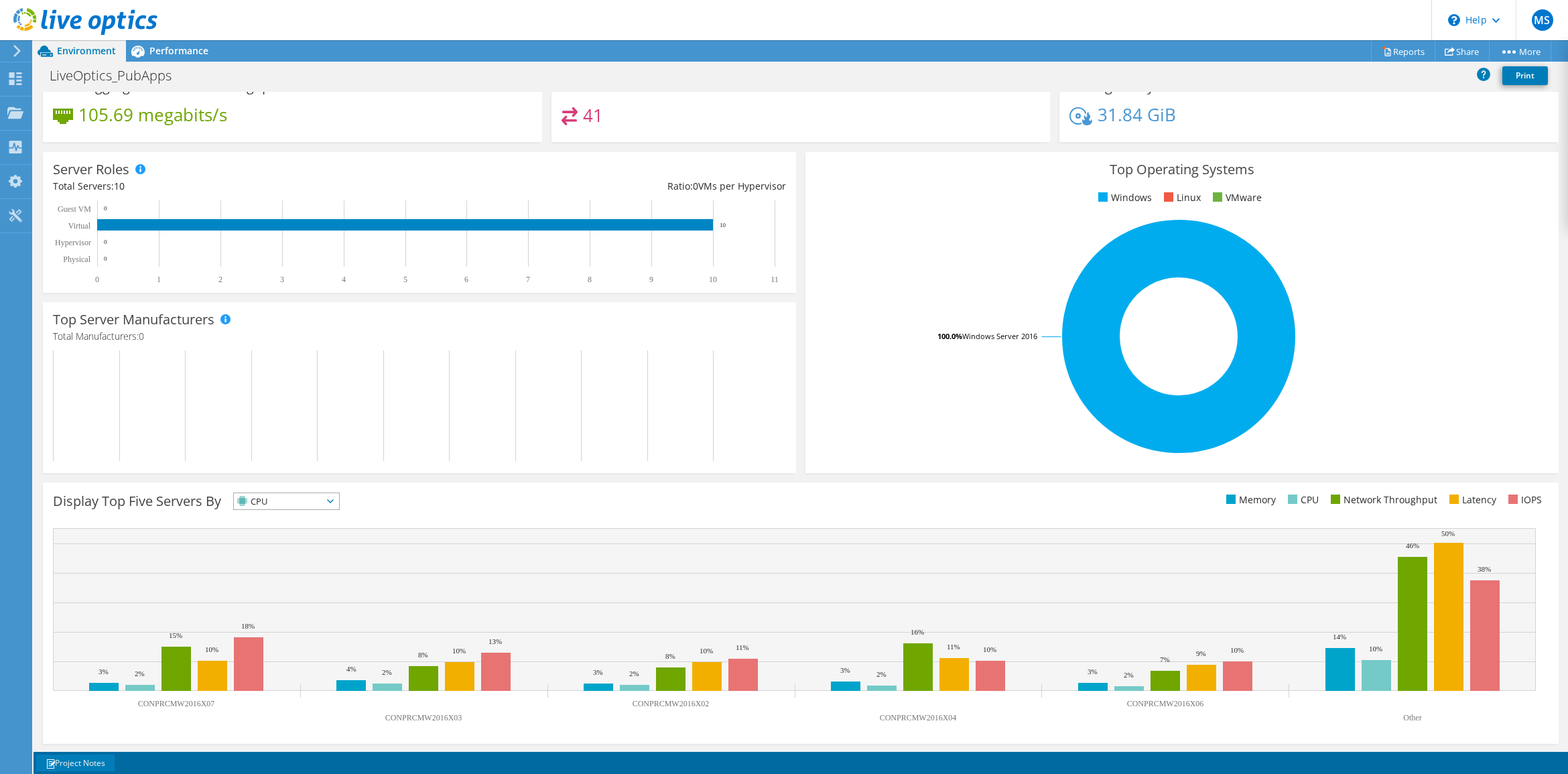
click at [61, 619] on link "Project Notes" at bounding box center [75, 763] width 79 height 16
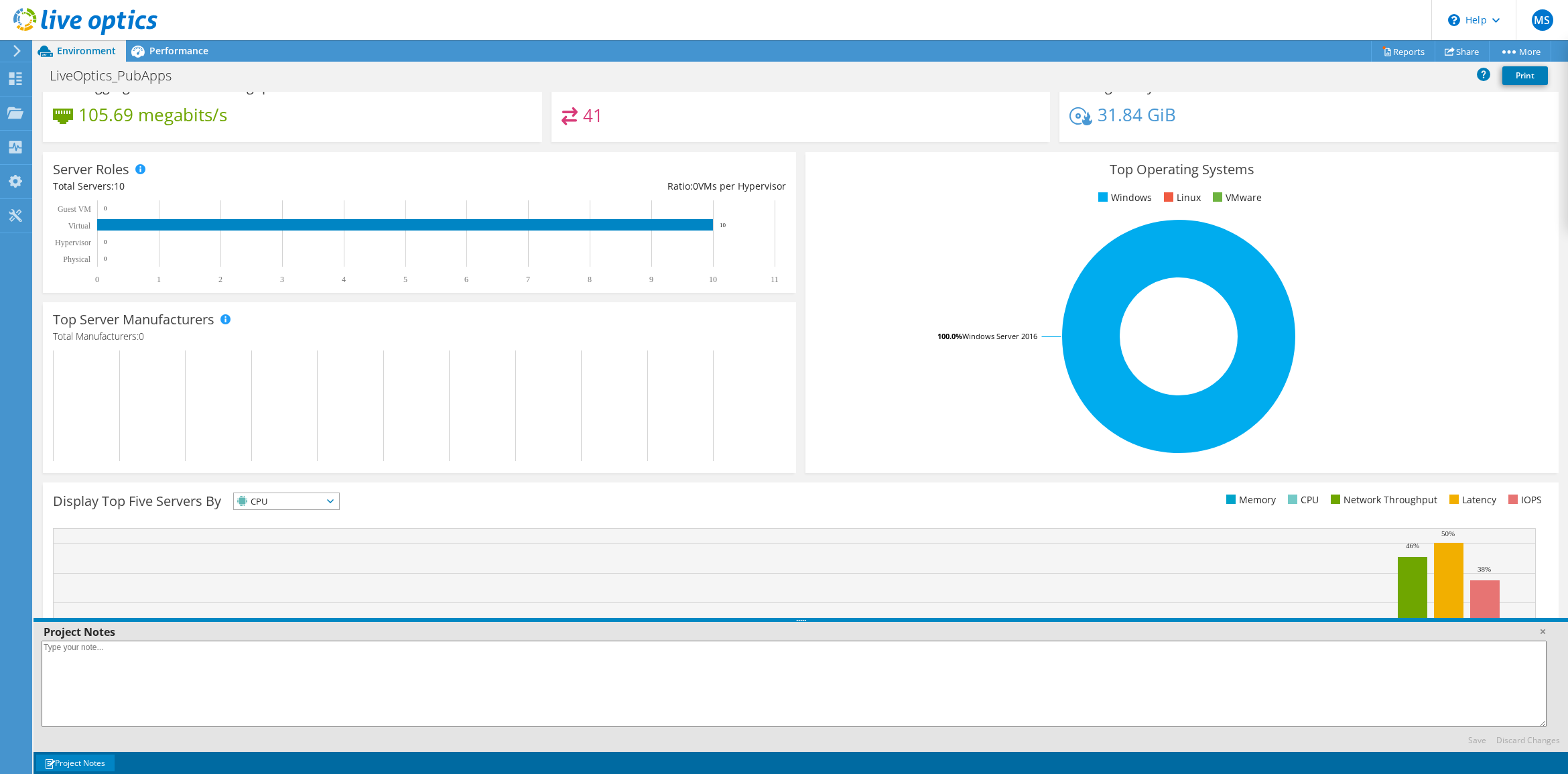
click at [61, 619] on link "Project Notes" at bounding box center [75, 763] width 79 height 16
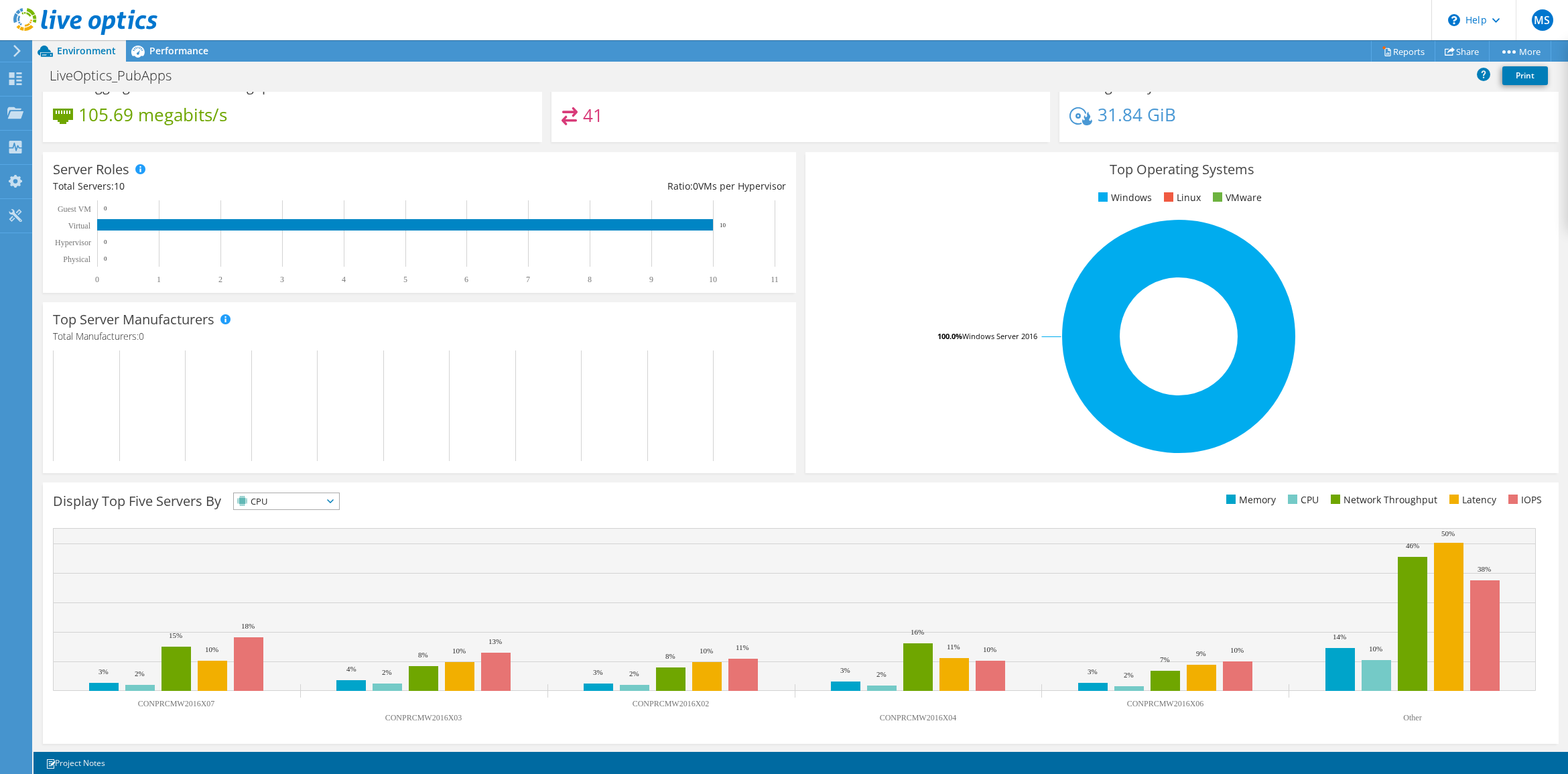
click at [334, 503] on icon at bounding box center [331, 501] width 7 height 4
click at [278, 587] on li "Latency" at bounding box center [286, 594] width 106 height 19
click at [384, 609] on rect at bounding box center [794, 610] width 1482 height 163
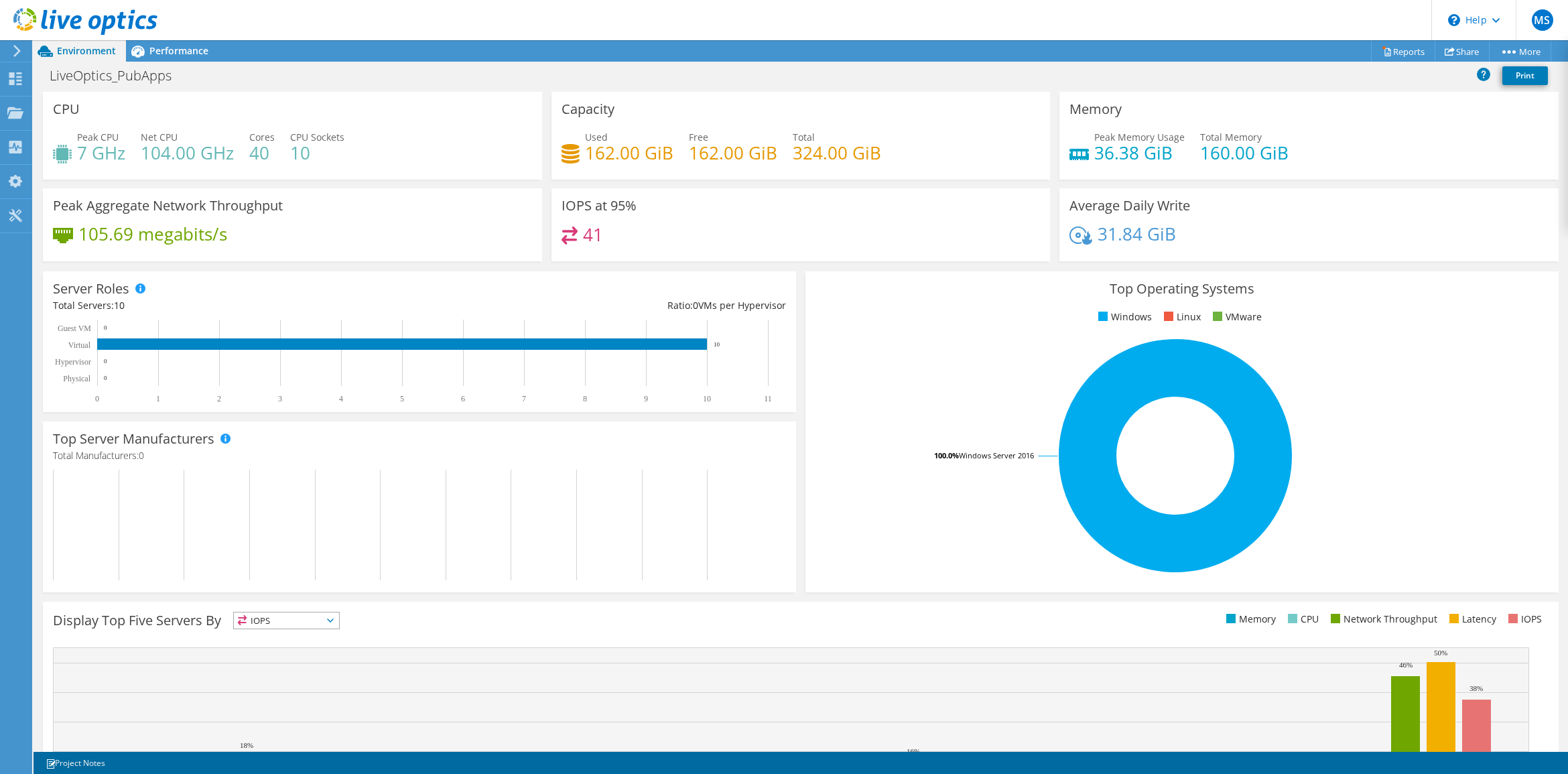
scroll to position [119, 0]
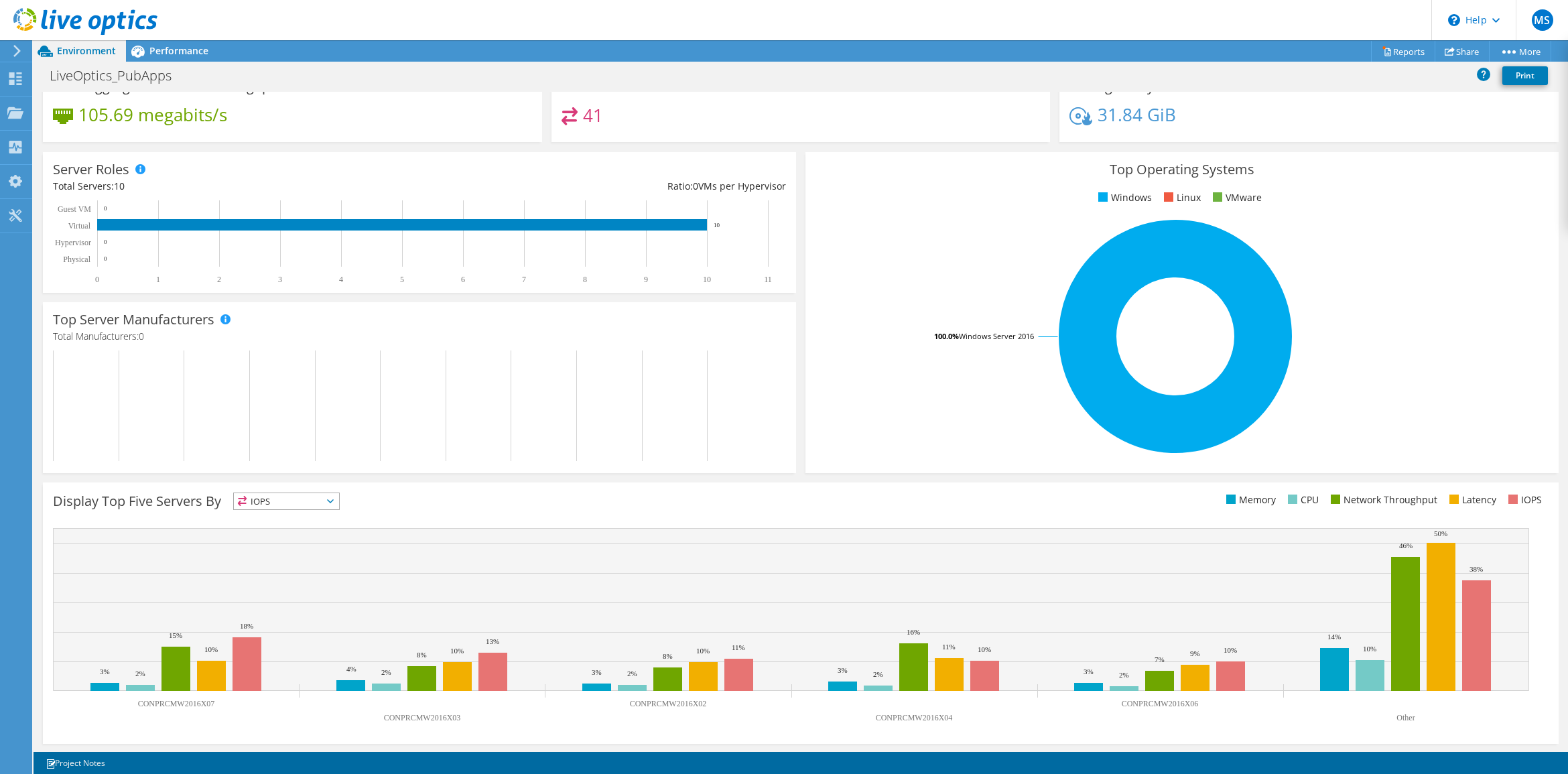
click at [338, 501] on span "IOPS" at bounding box center [286, 501] width 106 height 16
click at [278, 535] on li "Memory" at bounding box center [286, 538] width 106 height 19
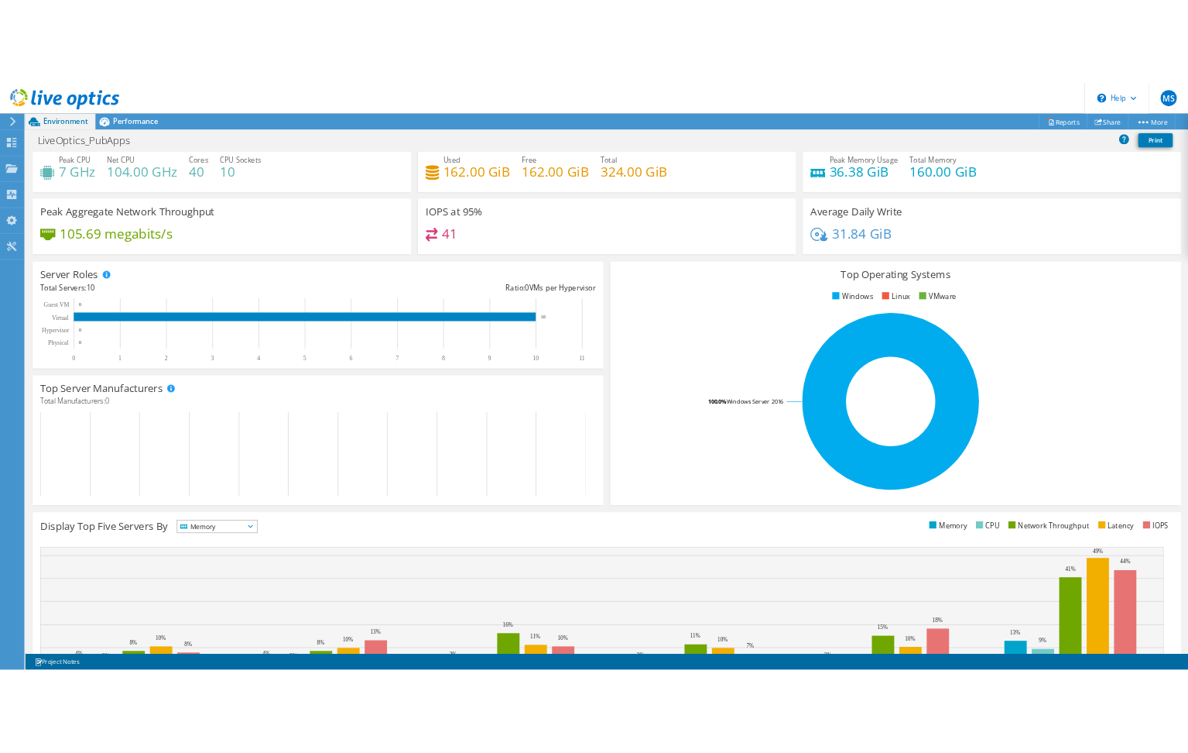
scroll to position [0, 0]
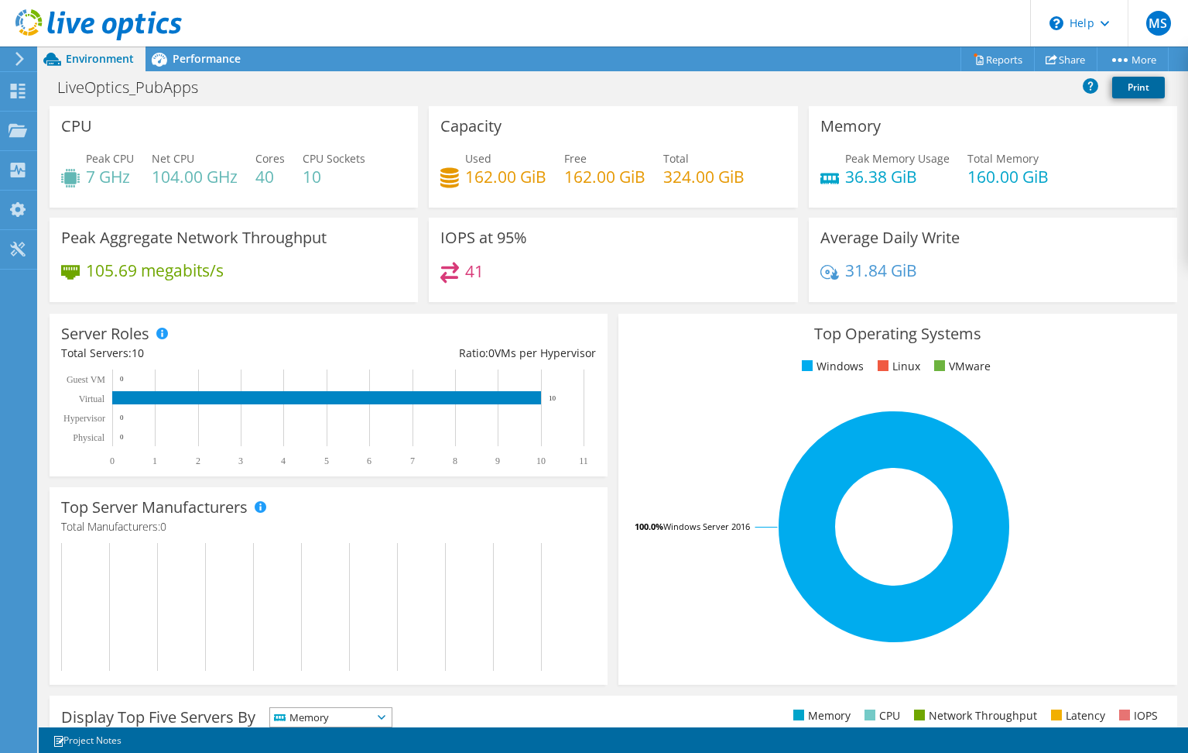
click at [1139, 86] on link "Print" at bounding box center [1139, 88] width 53 height 22
click at [1146, 85] on link "Print" at bounding box center [1139, 88] width 53 height 22
